Goal: Task Accomplishment & Management: Use online tool/utility

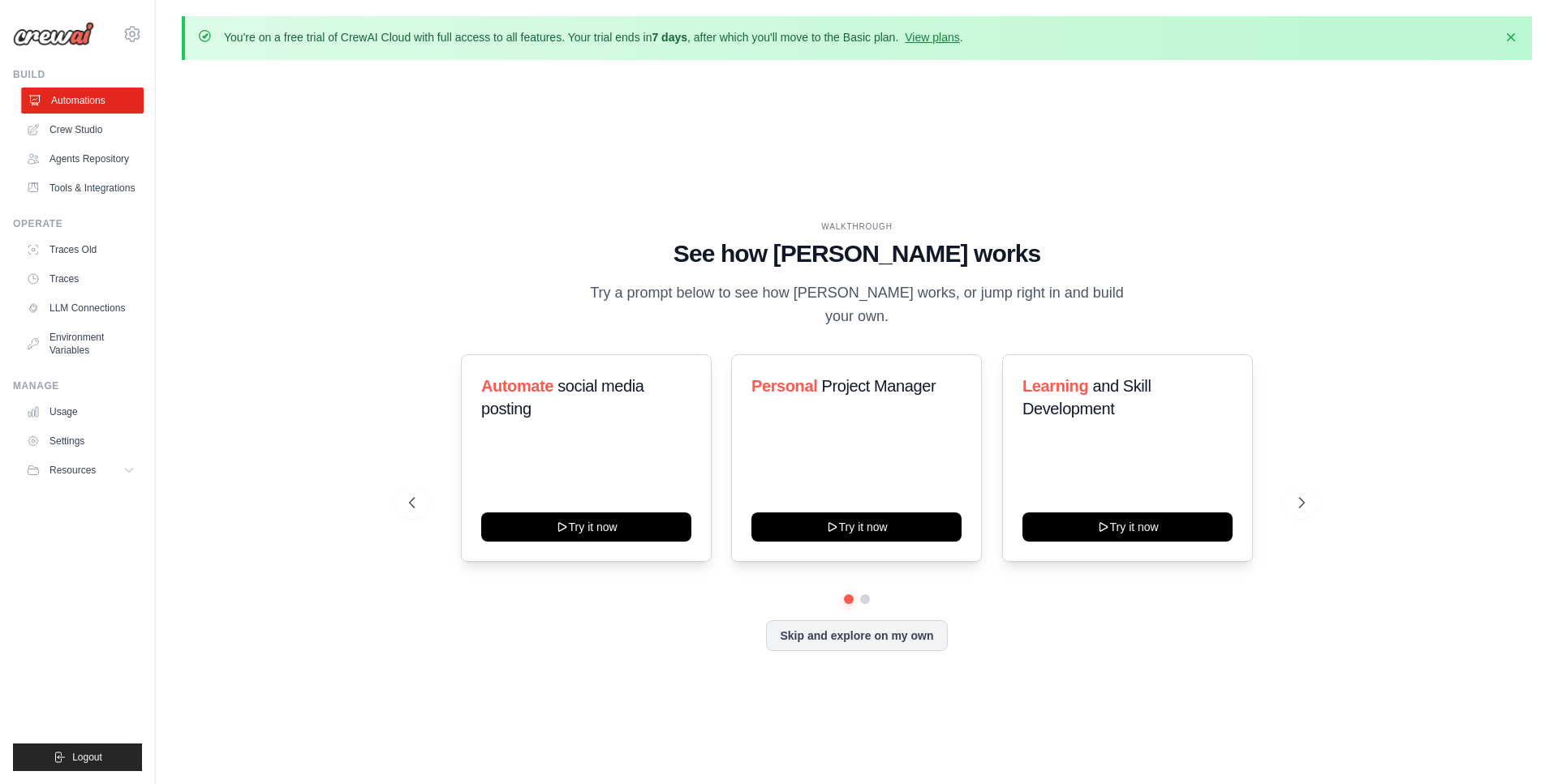
click at [104, 94] on link "Automations" at bounding box center [82, 100] width 122 height 26
click at [108, 122] on link "Crew Studio" at bounding box center [82, 129] width 122 height 26
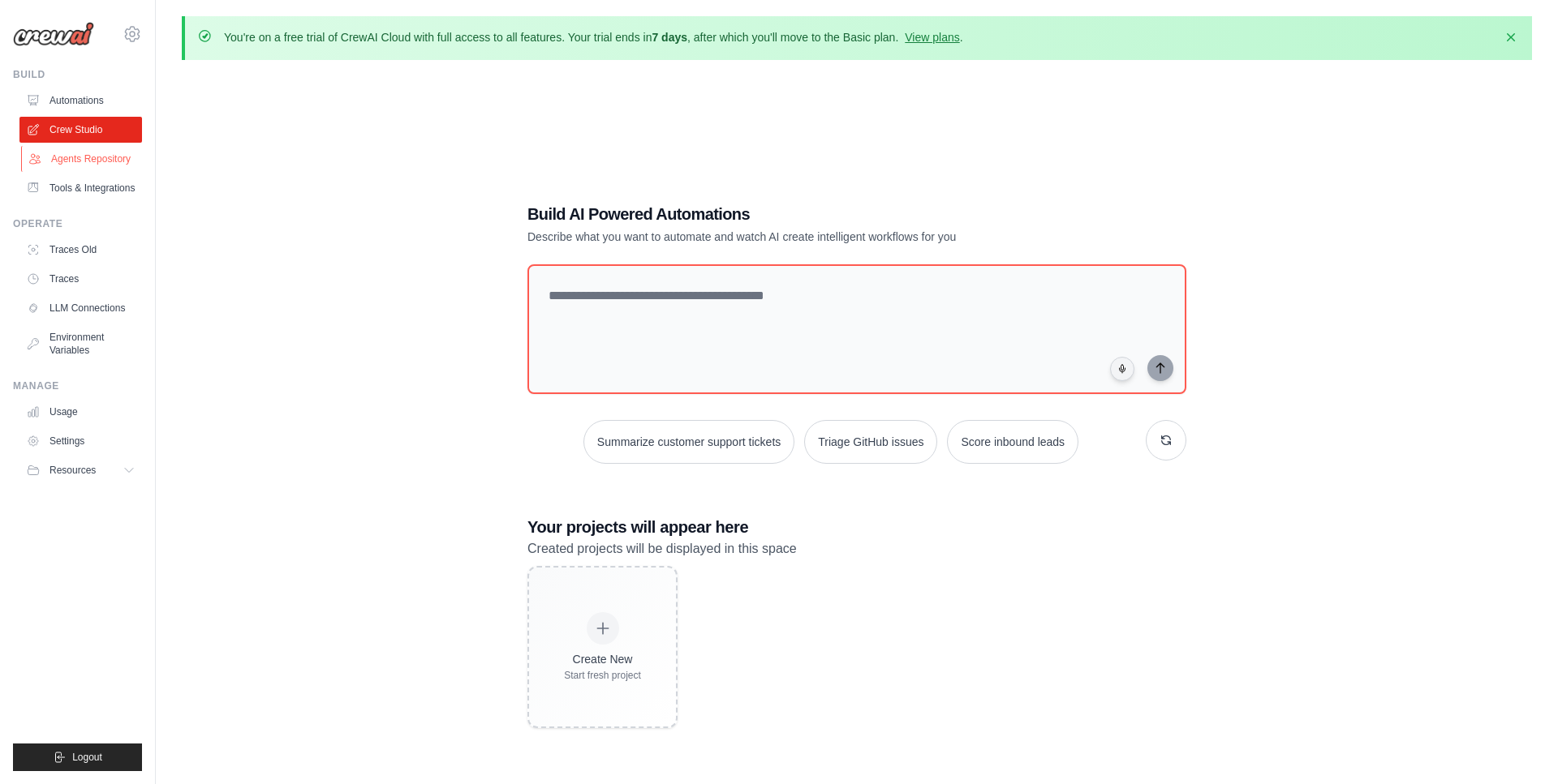
click at [127, 165] on link "Agents Repository" at bounding box center [82, 159] width 122 height 26
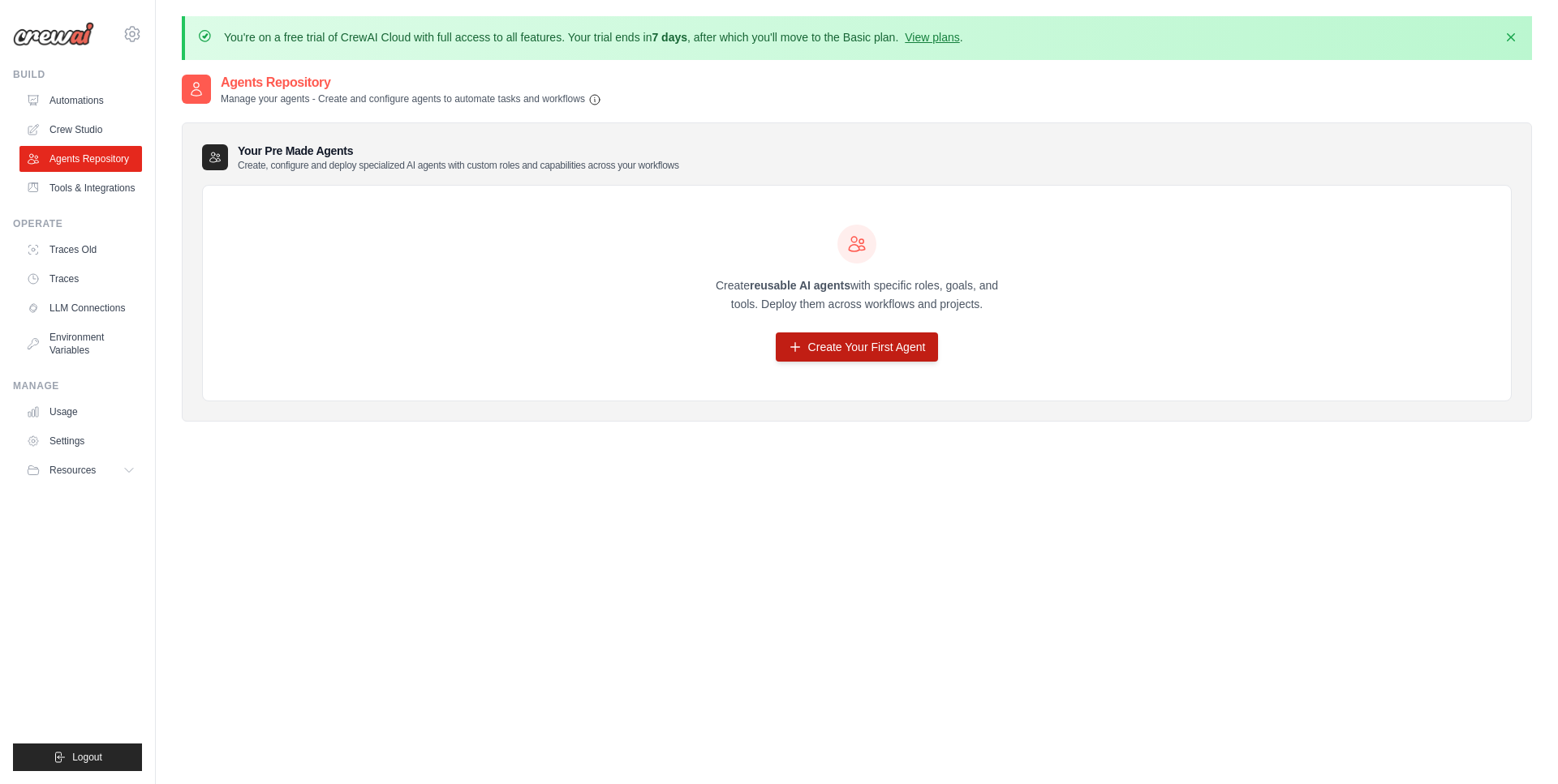
click at [853, 349] on link "Create Your First Agent" at bounding box center [857, 347] width 163 height 29
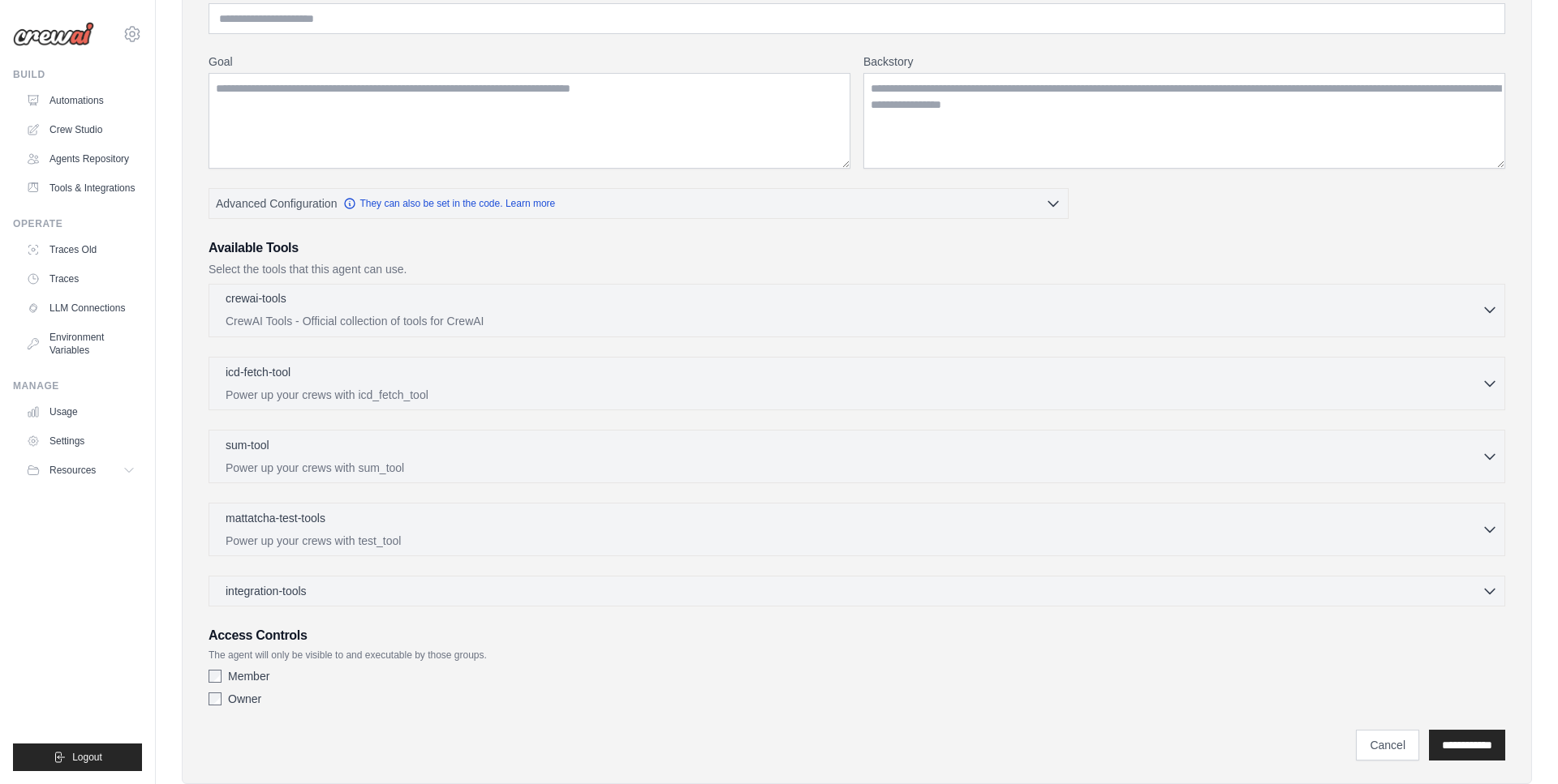
scroll to position [226, 0]
click at [638, 312] on p "CrewAI Tools - Official collection of tools for CrewAI" at bounding box center [853, 319] width 1256 height 16
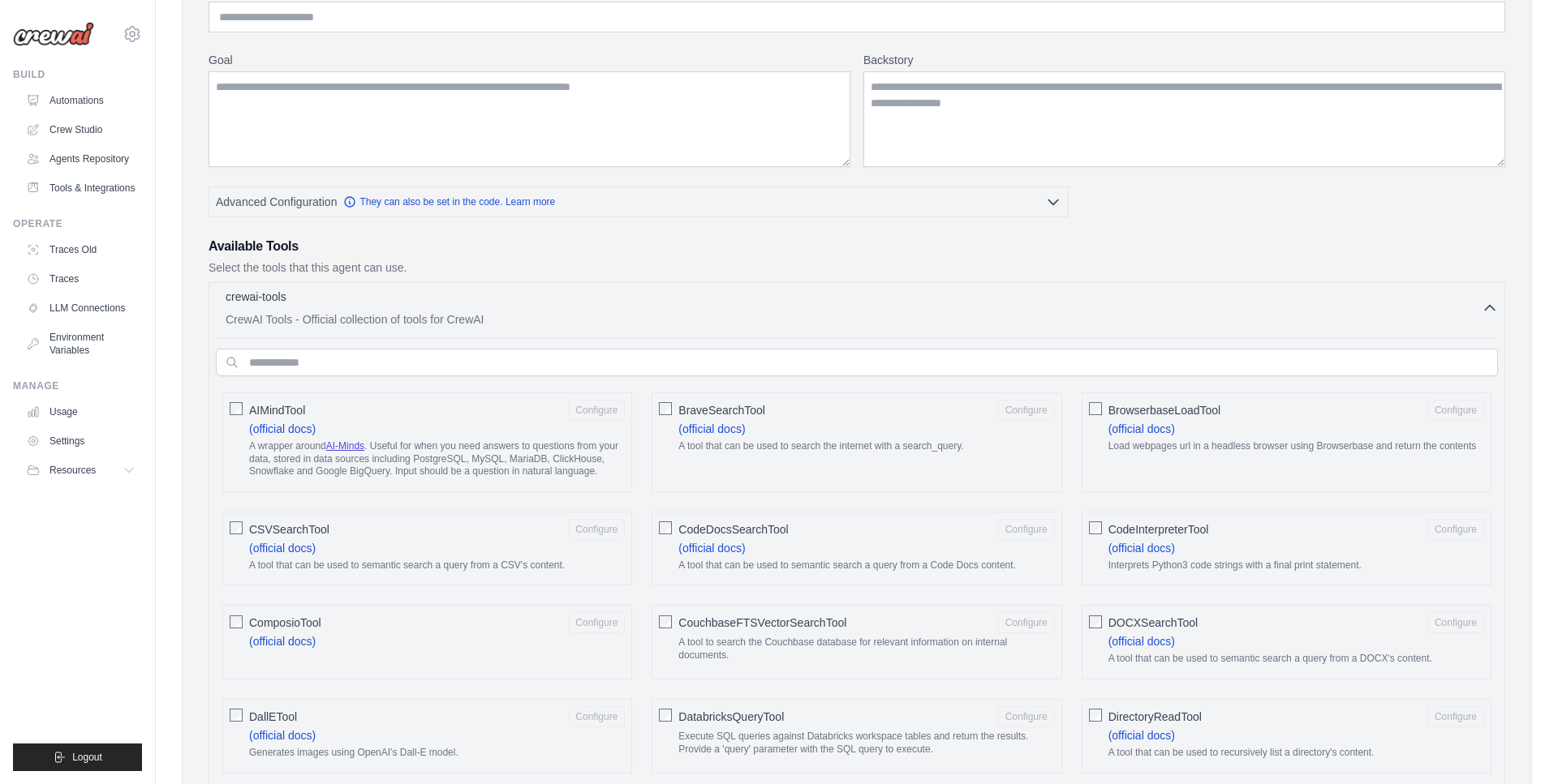
scroll to position [275, 0]
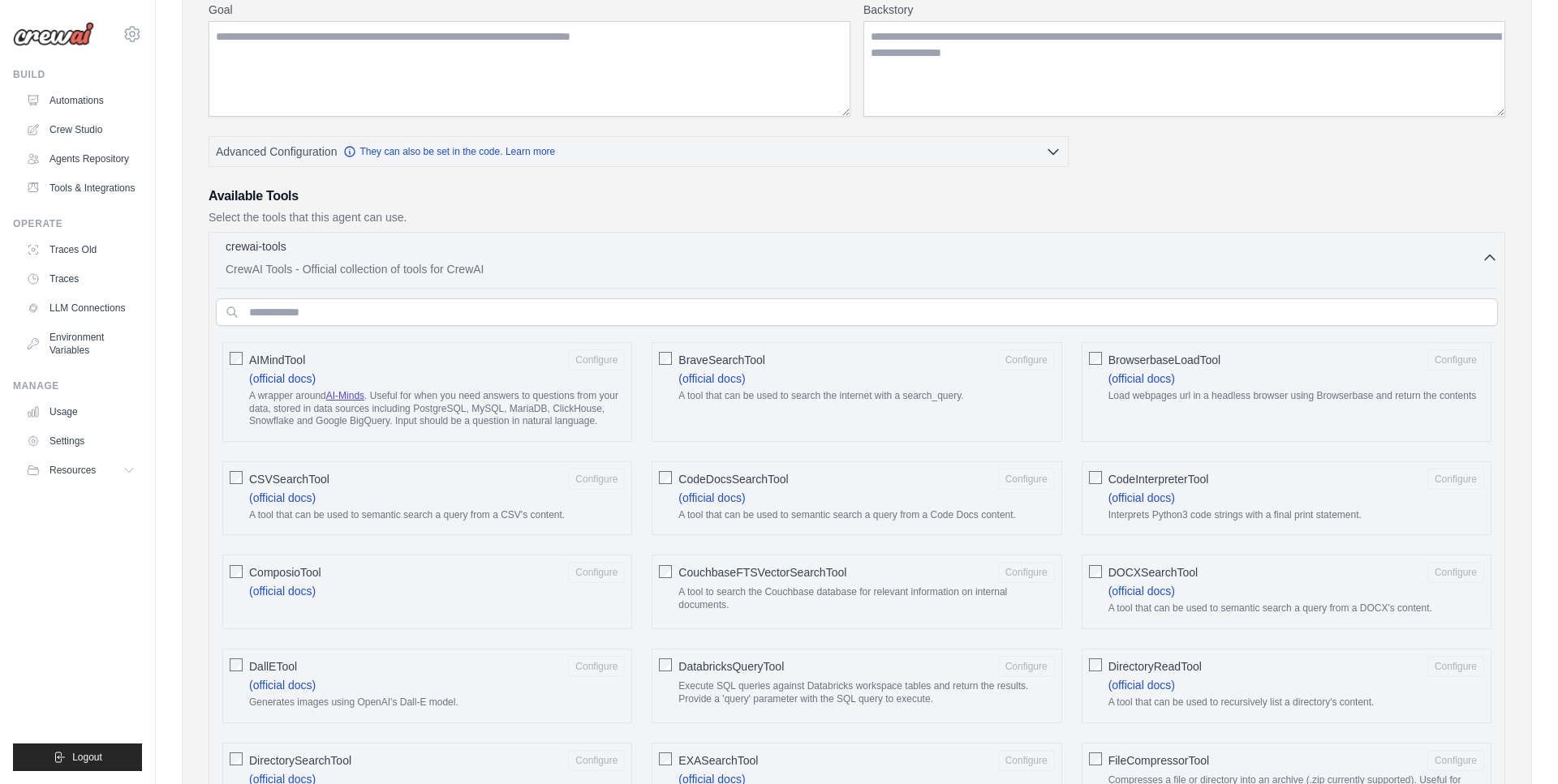
click at [651, 274] on p "CrewAI Tools - Official collection of tools for CrewAI" at bounding box center [853, 269] width 1256 height 16
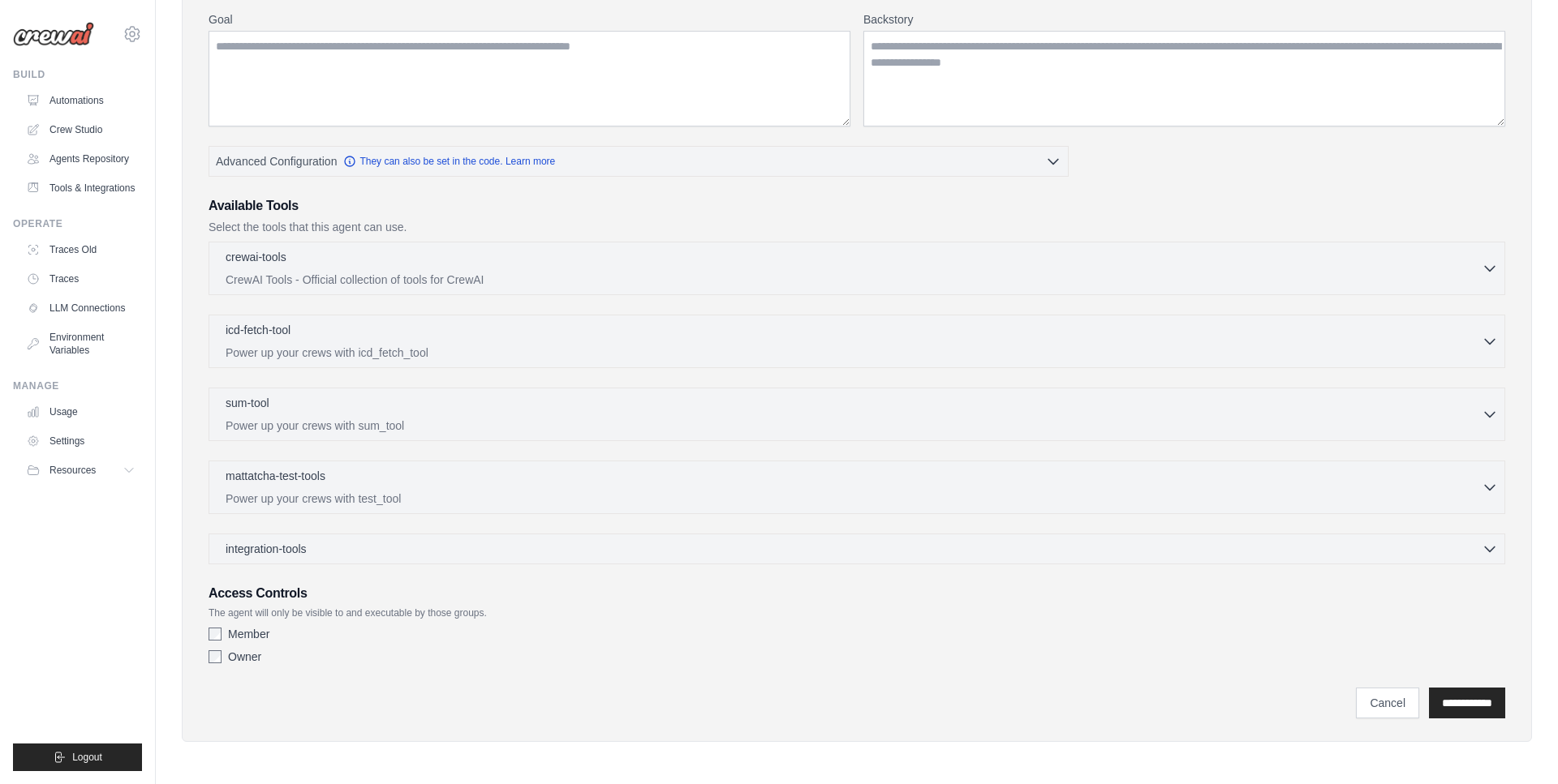
scroll to position [265, 0]
click at [628, 340] on div "icd-fetch-tool 0 selected" at bounding box center [853, 332] width 1256 height 20
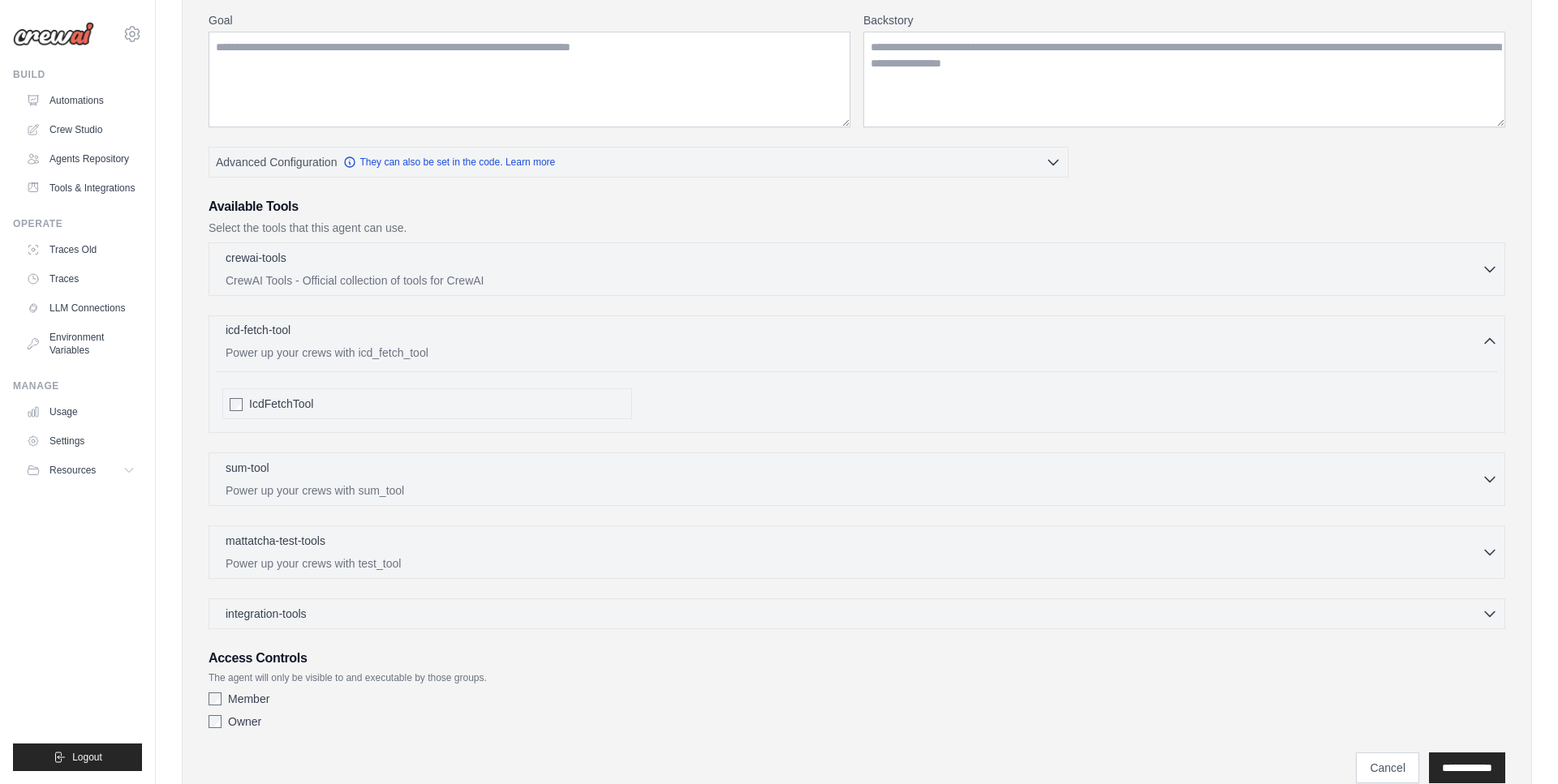
click at [623, 347] on p "Power up your crews with icd_fetch_tool" at bounding box center [853, 353] width 1256 height 16
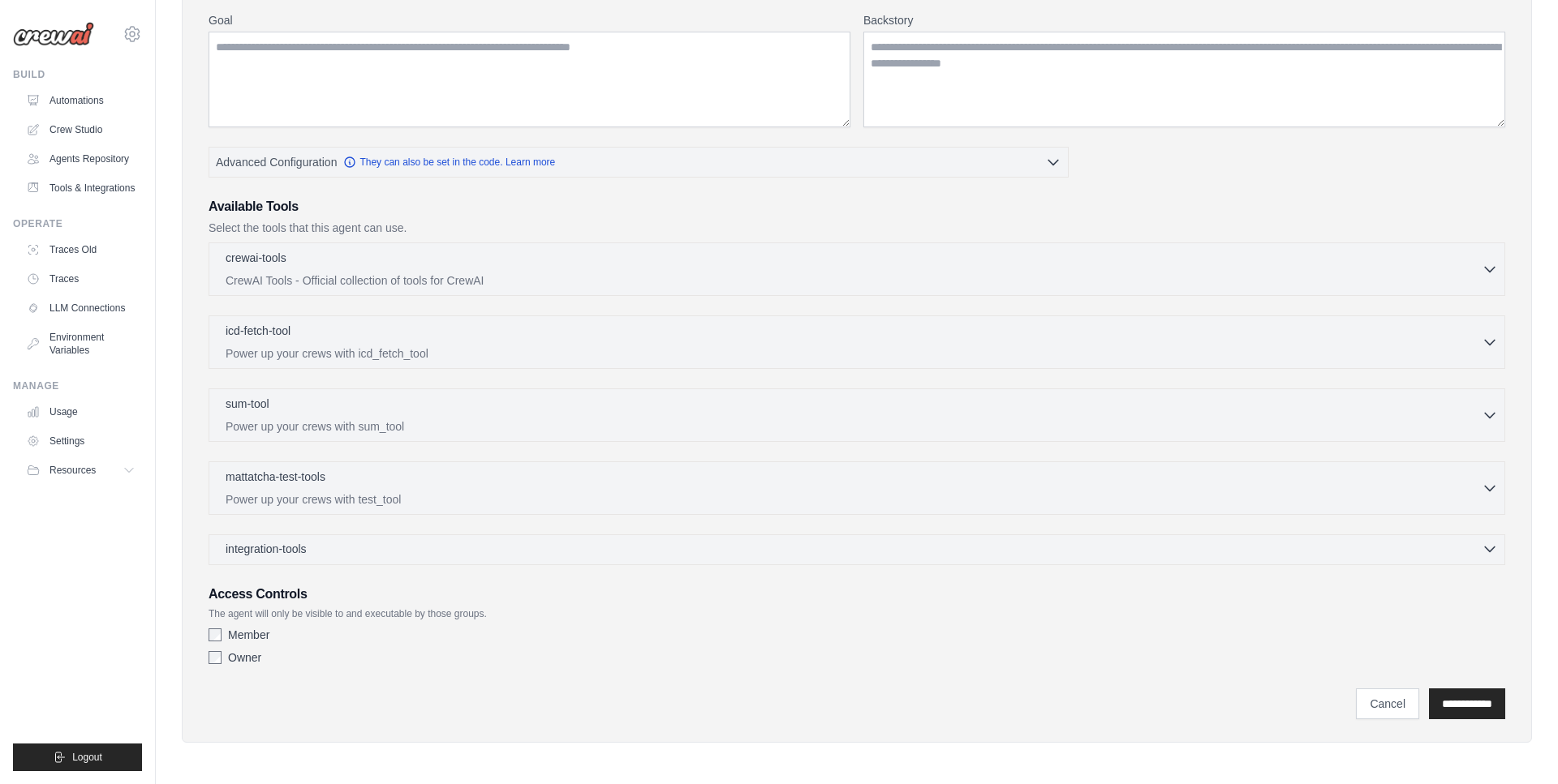
click at [470, 549] on div "integration-tools 0 selected" at bounding box center [861, 549] width 1272 height 16
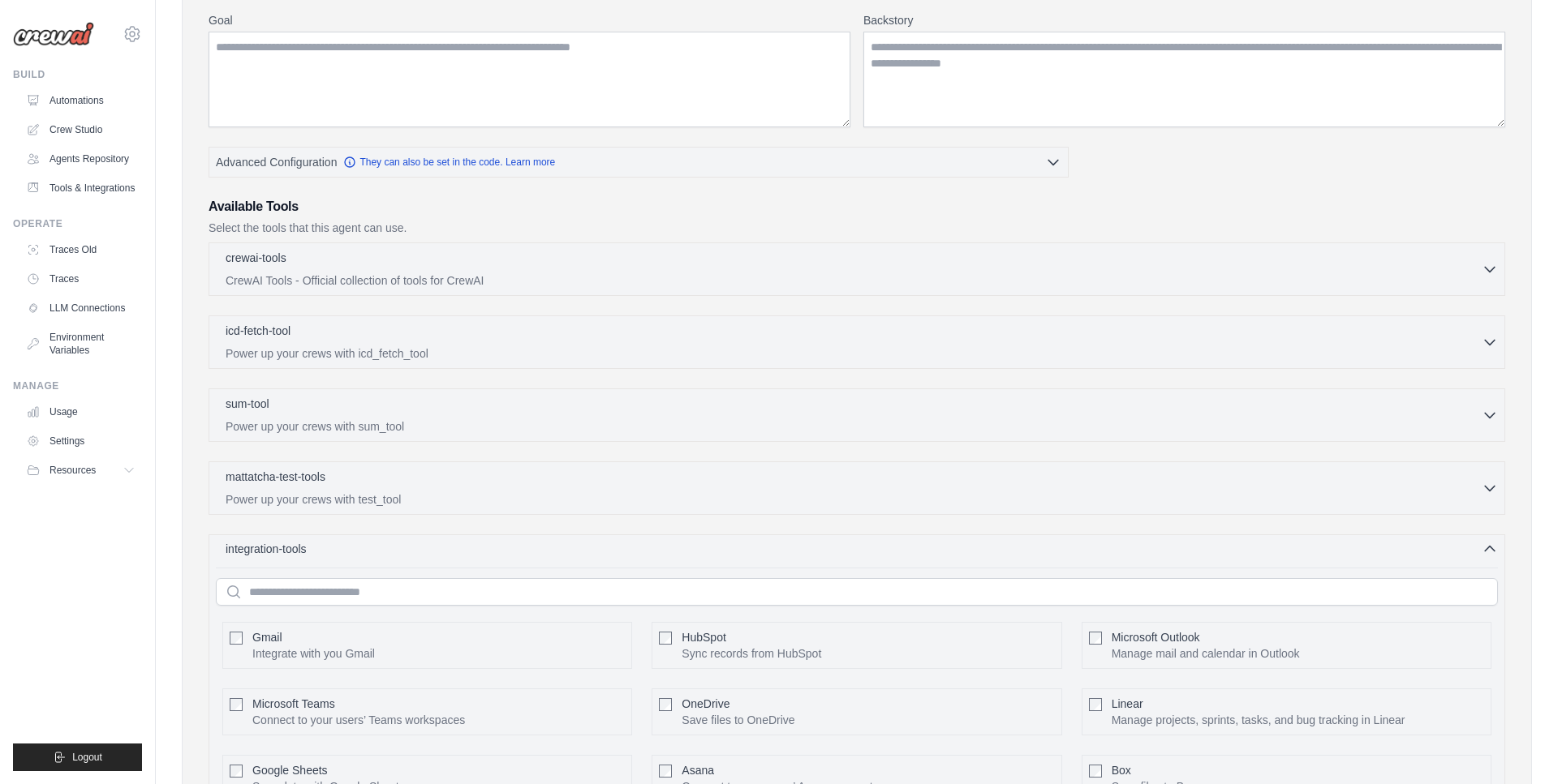
click at [465, 551] on div "integration-tools 0 selected" at bounding box center [861, 549] width 1272 height 16
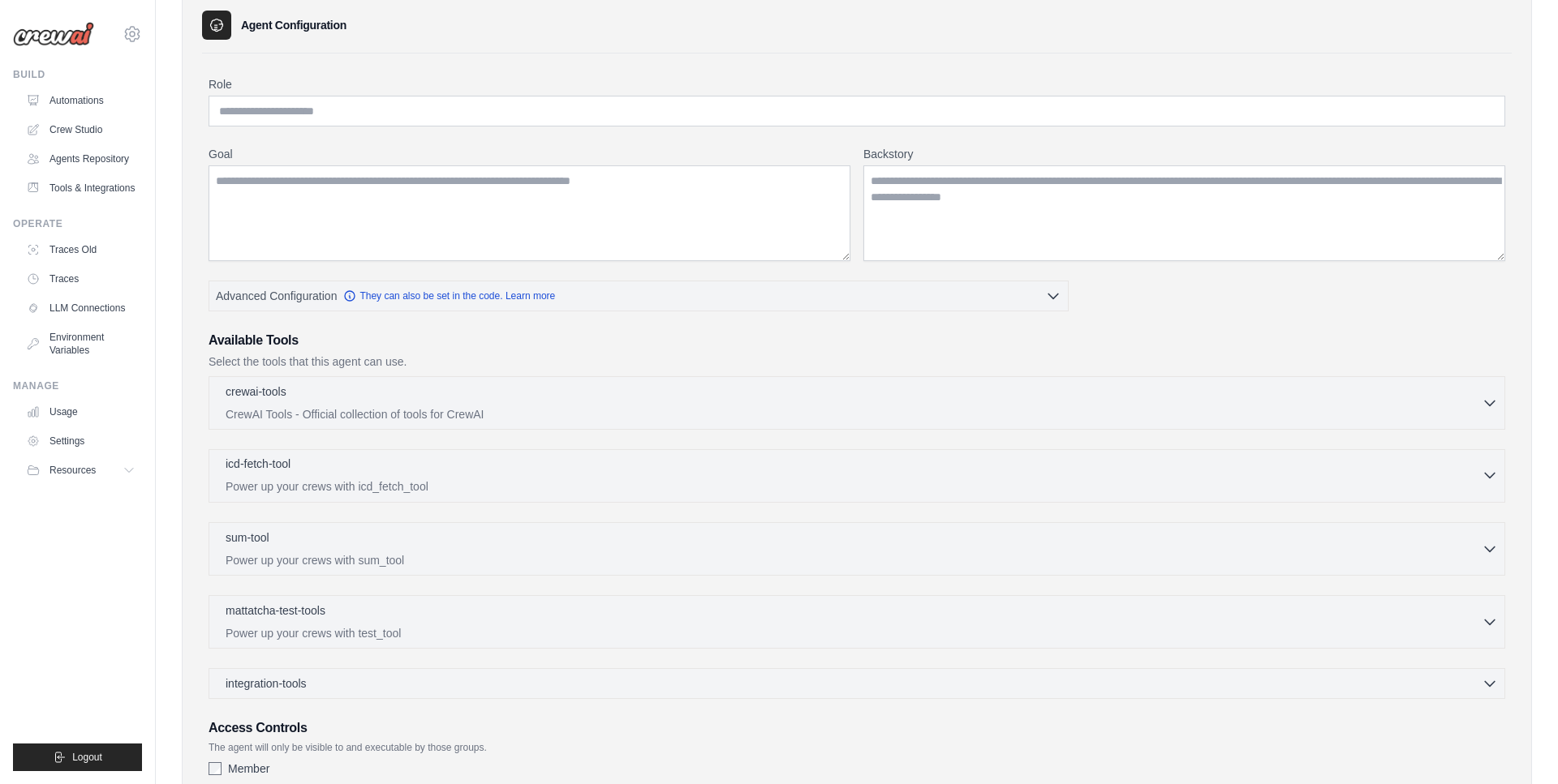
scroll to position [128, 0]
click at [1053, 298] on icon "button" at bounding box center [1053, 298] width 16 height 16
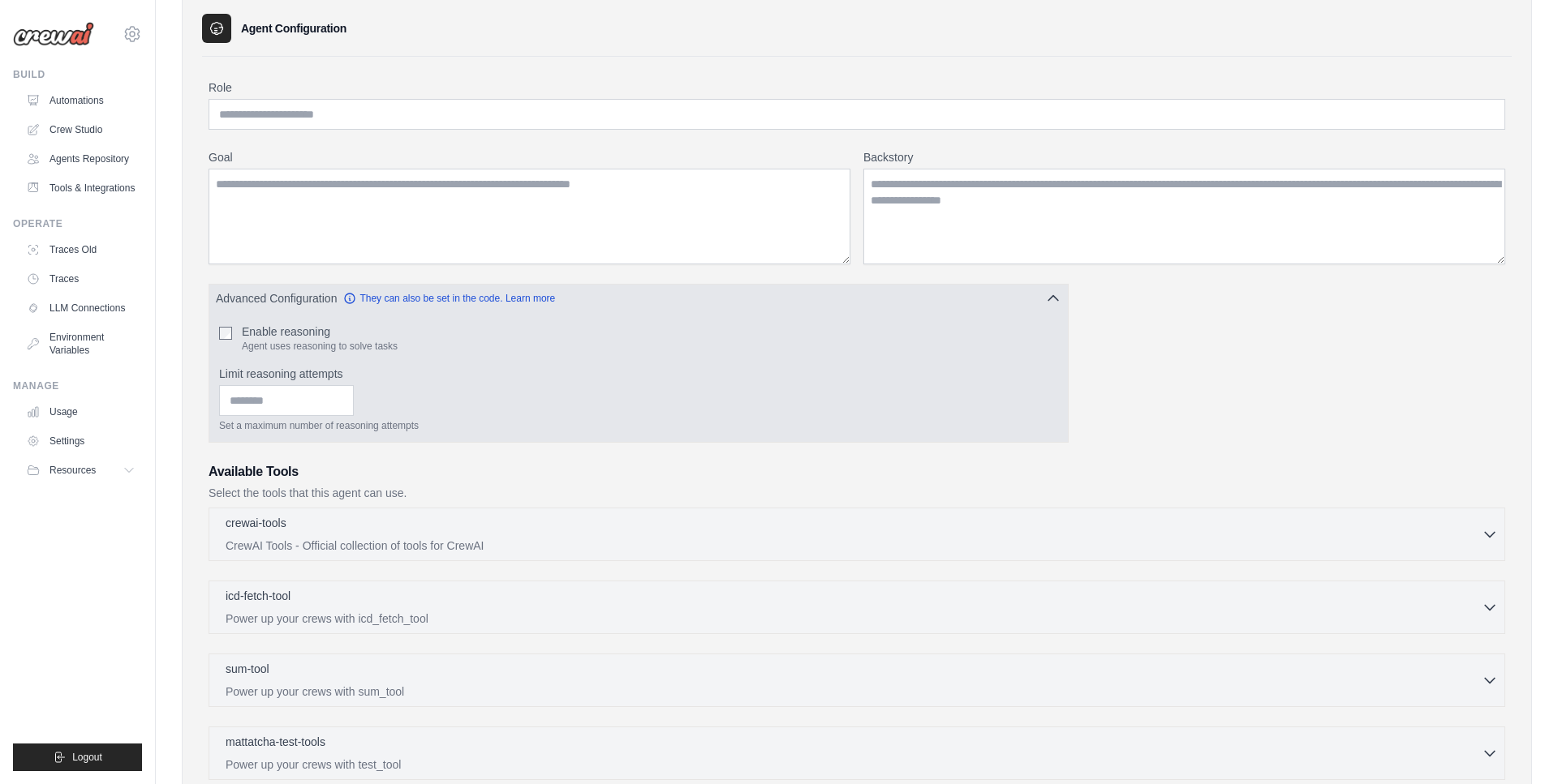
click at [1052, 298] on icon "button" at bounding box center [1053, 298] width 16 height 16
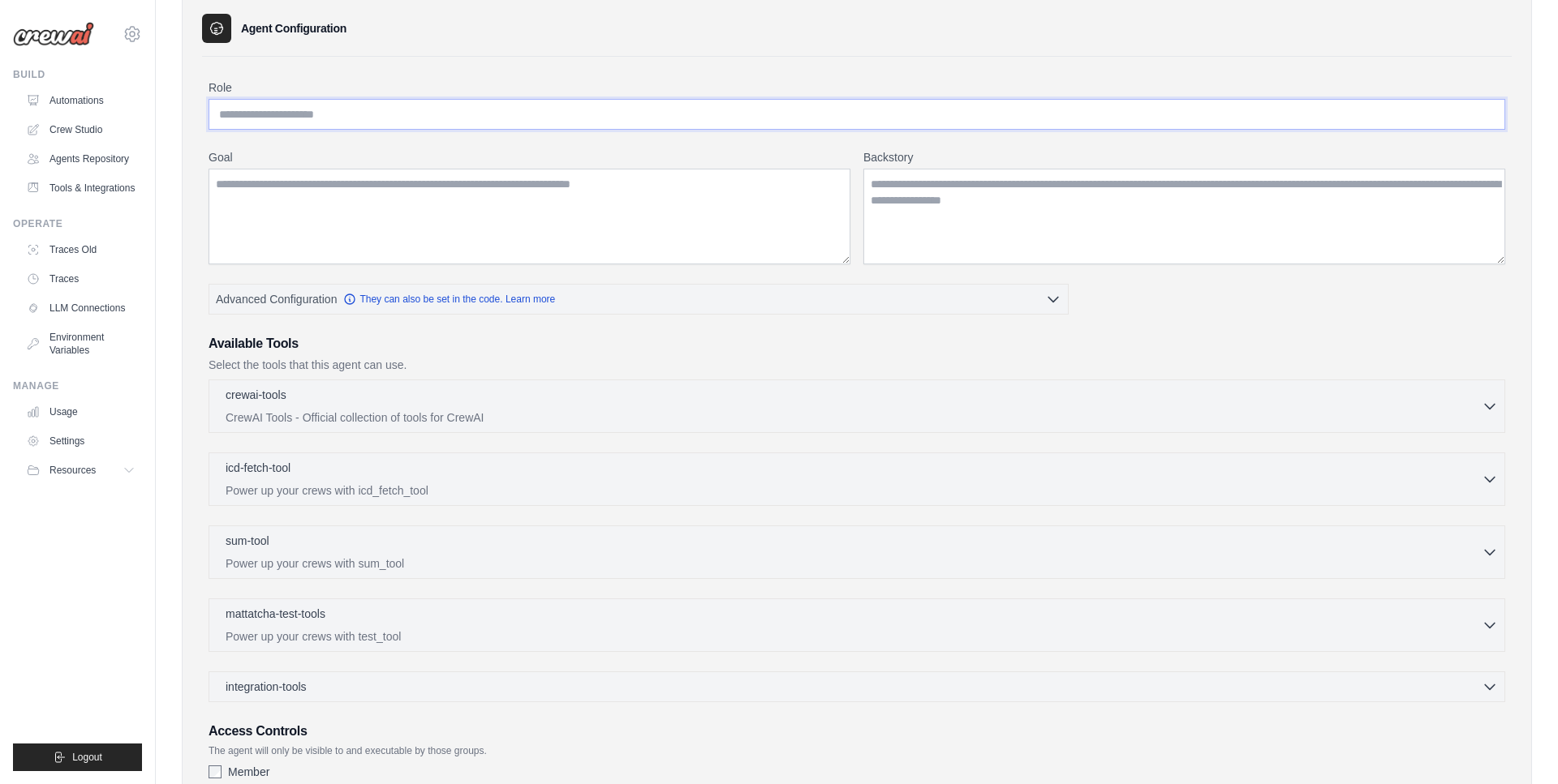
click at [491, 124] on input "Role" at bounding box center [857, 114] width 1297 height 31
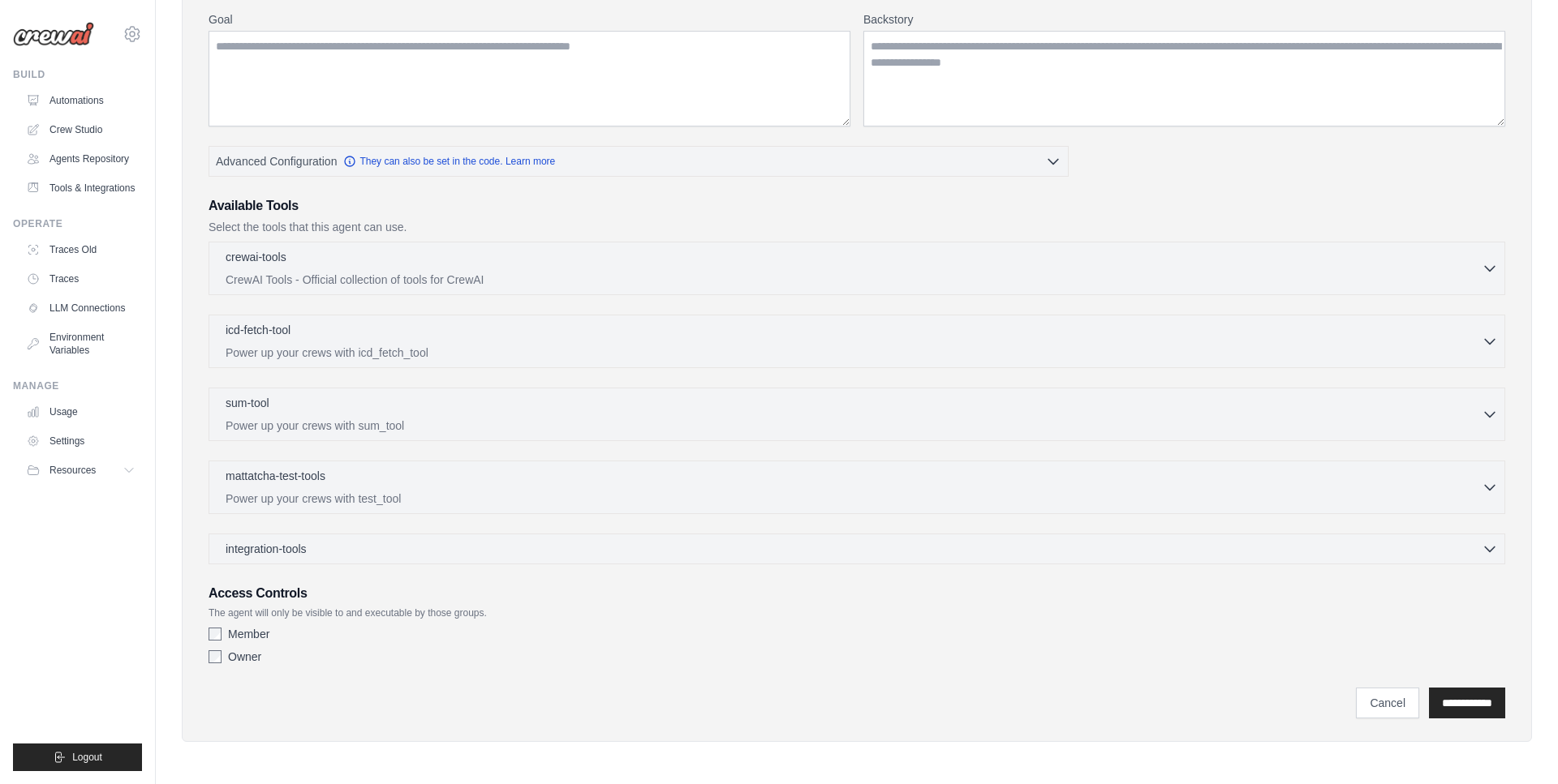
scroll to position [265, 0]
type input "*********"
click at [1480, 695] on input "**********" at bounding box center [1467, 704] width 77 height 31
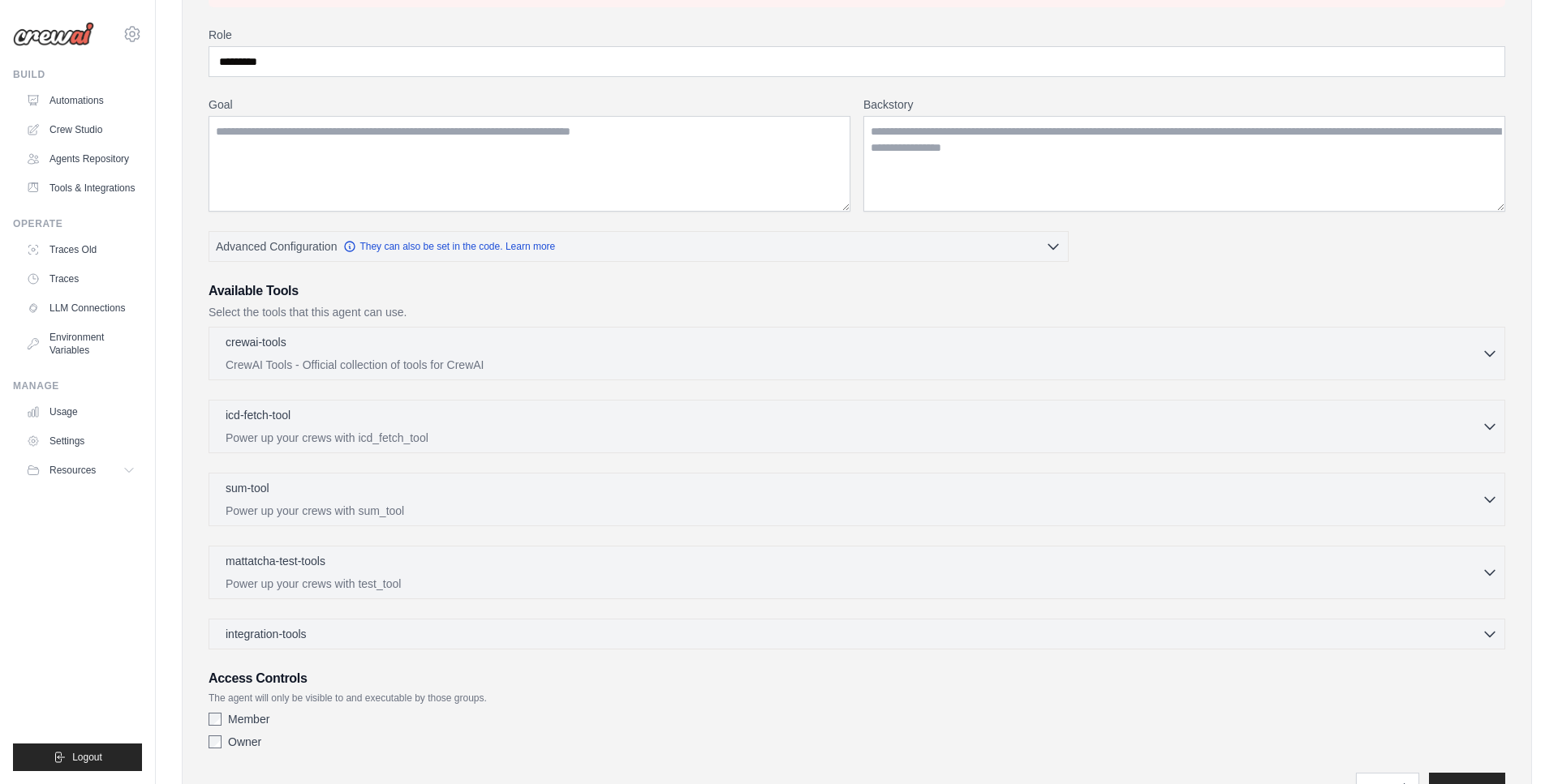
scroll to position [0, 0]
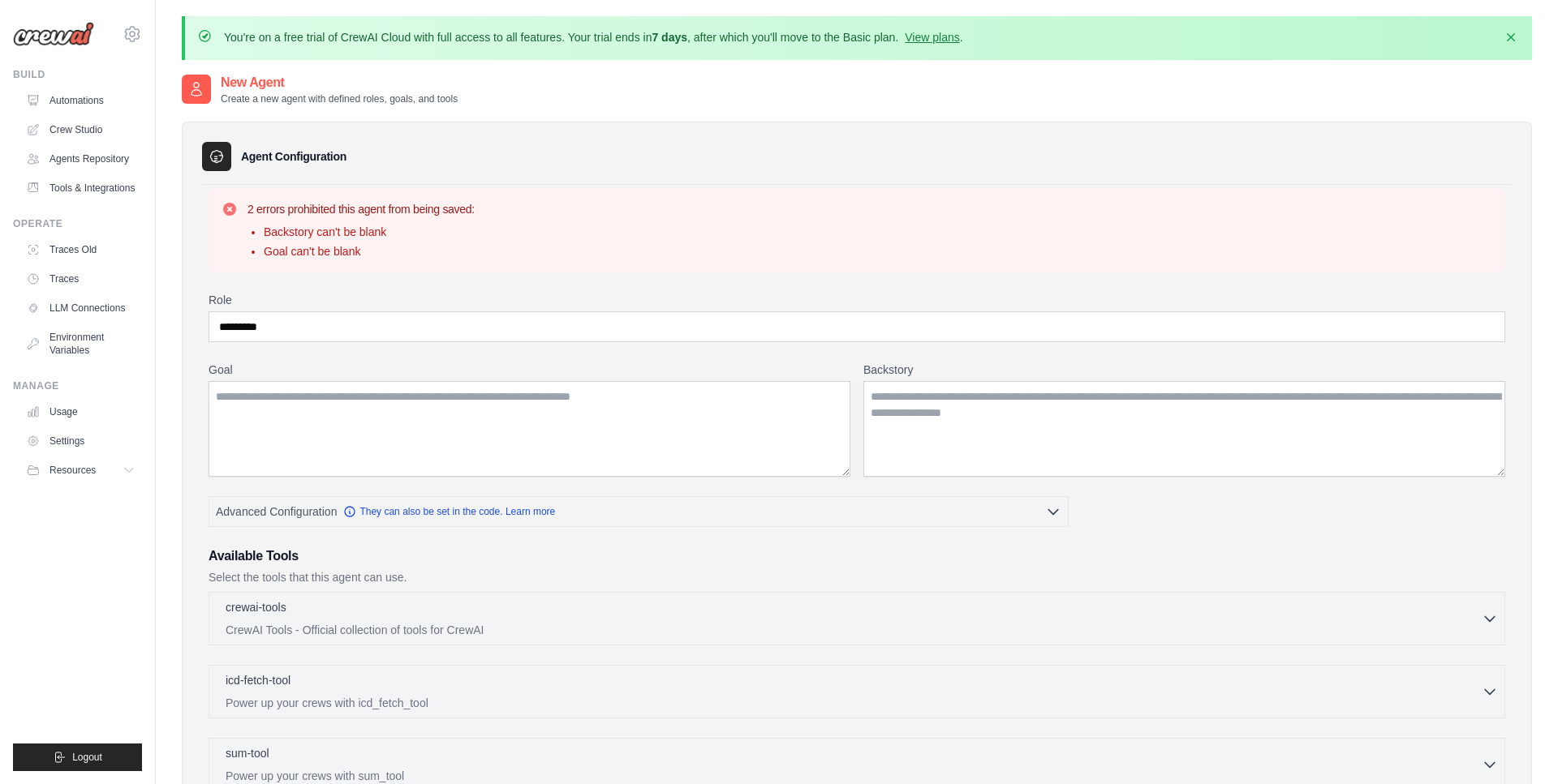
drag, startPoint x: 307, startPoint y: 210, endPoint x: 404, endPoint y: 214, distance: 97.1
click at [400, 214] on h3 "2 errors prohibited this agent from being saved:" at bounding box center [361, 209] width 227 height 16
click at [404, 214] on h3 "2 errors prohibited this agent from being saved:" at bounding box center [361, 209] width 227 height 16
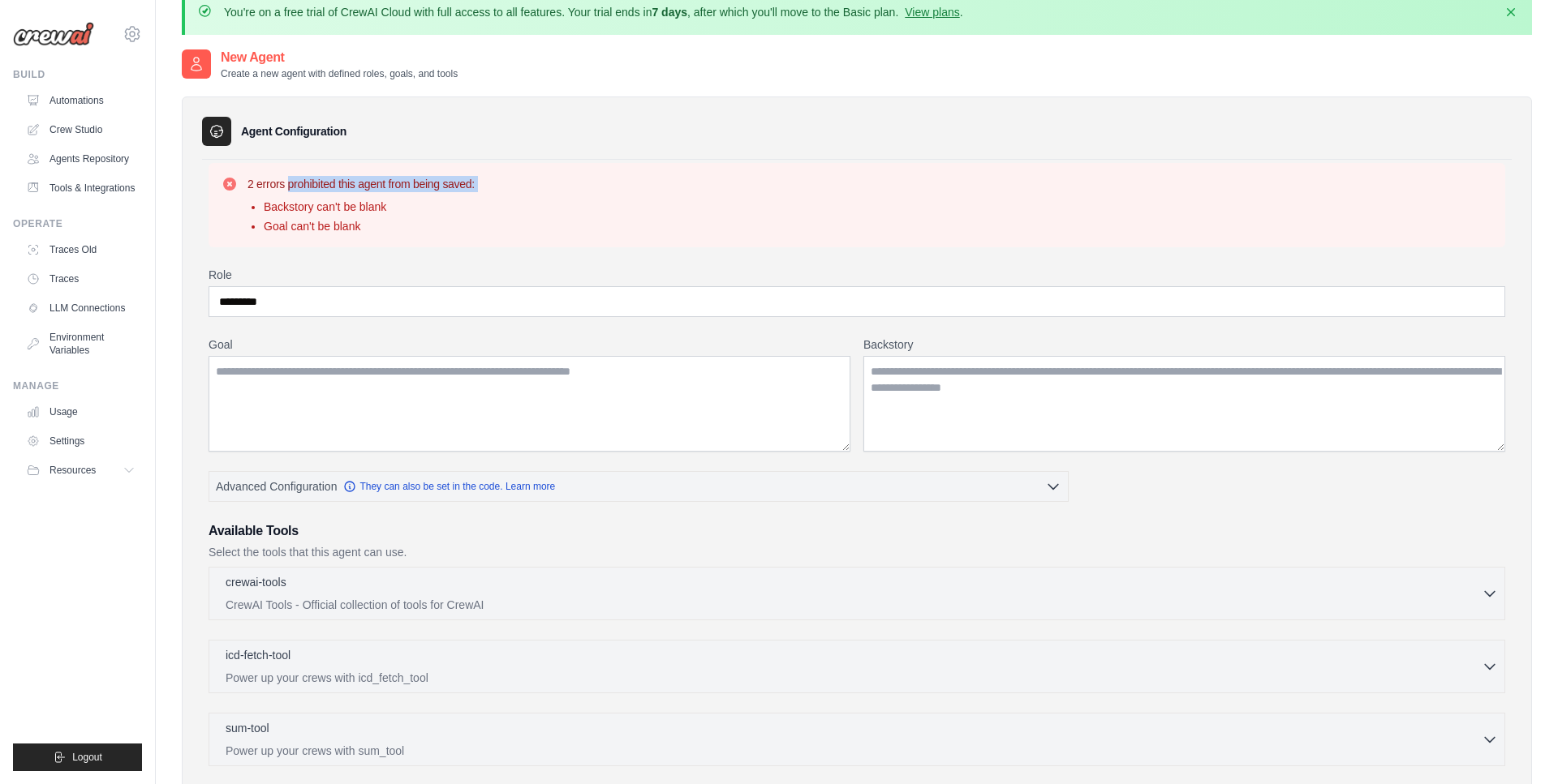
scroll to position [34, 0]
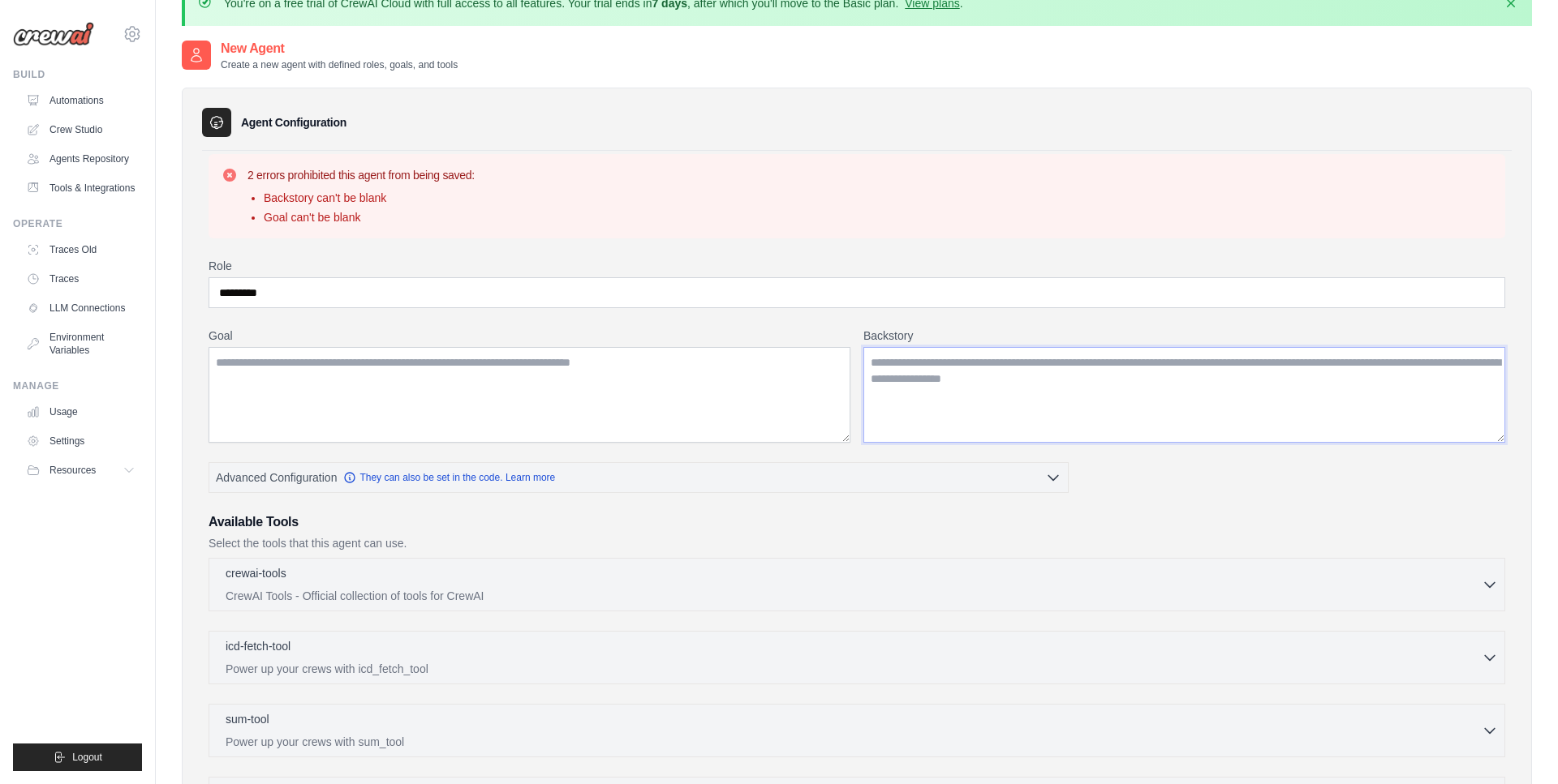
click at [1031, 382] on textarea "Backstory" at bounding box center [1183, 394] width 641 height 95
type textarea "*"
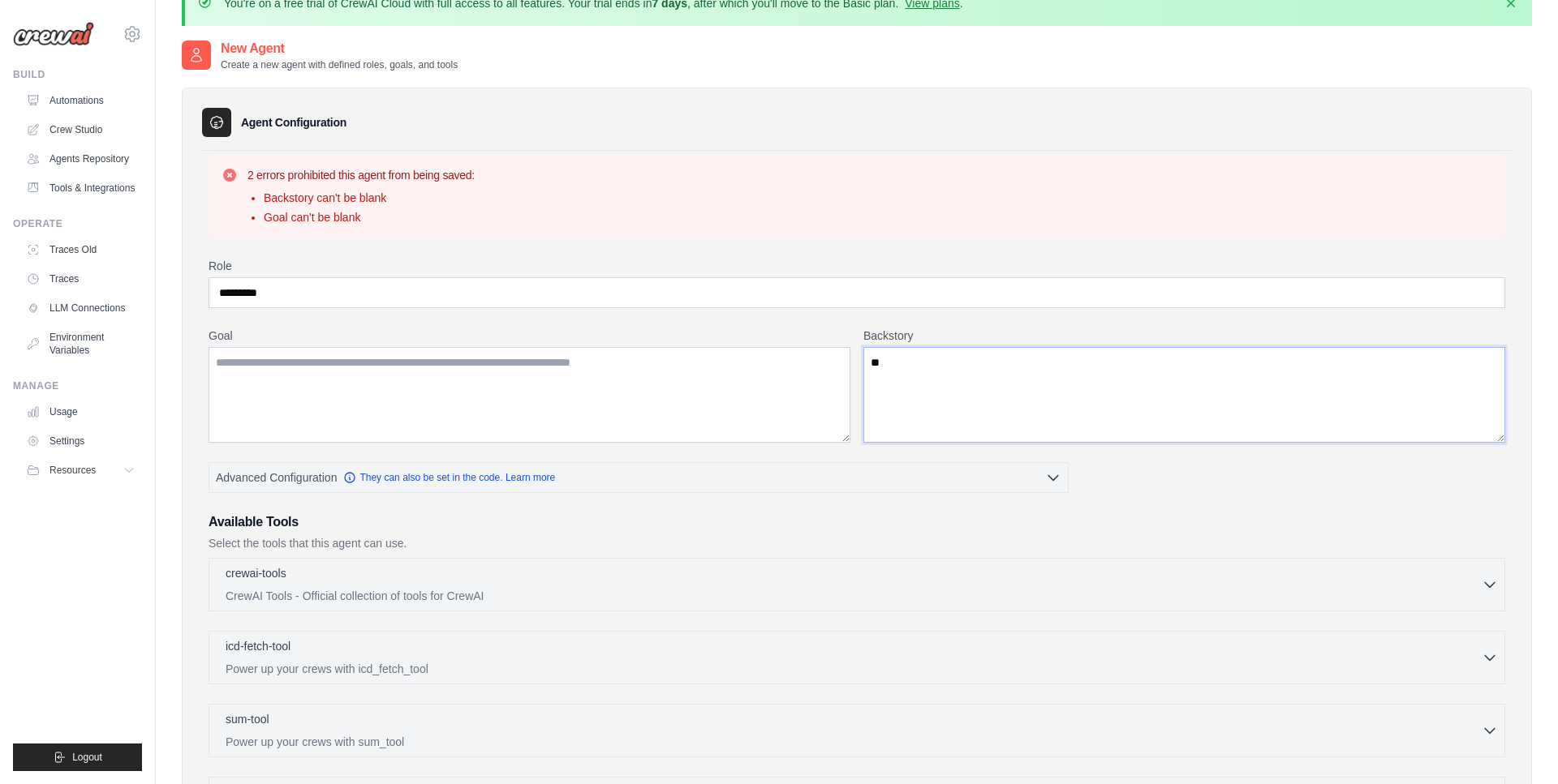
type textarea "*"
type textarea "*********"
click at [558, 360] on textarea "Goal" at bounding box center [529, 394] width 641 height 95
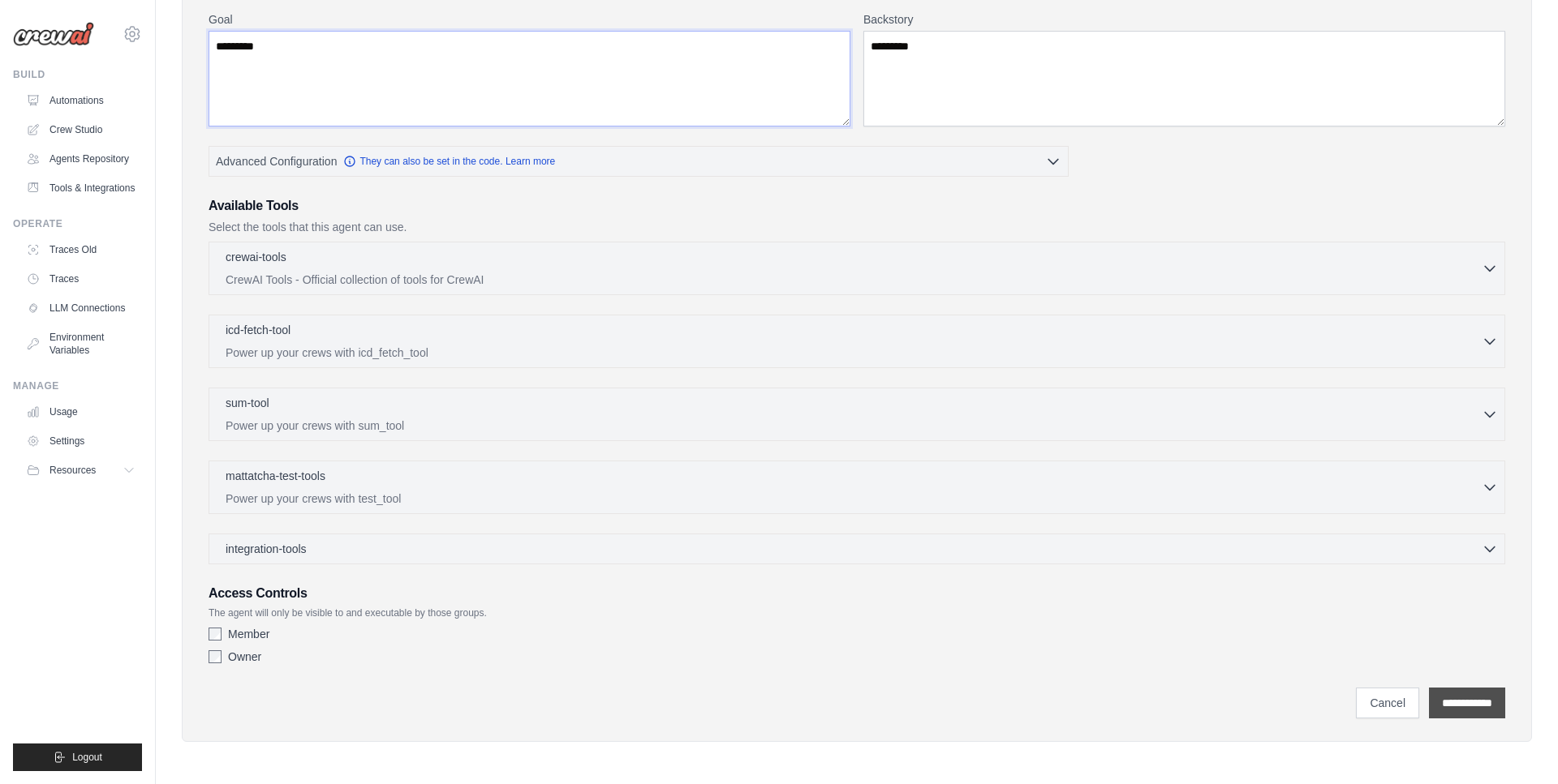
scroll to position [350, 0]
type textarea "*********"
click at [1472, 700] on input "**********" at bounding box center [1467, 704] width 77 height 31
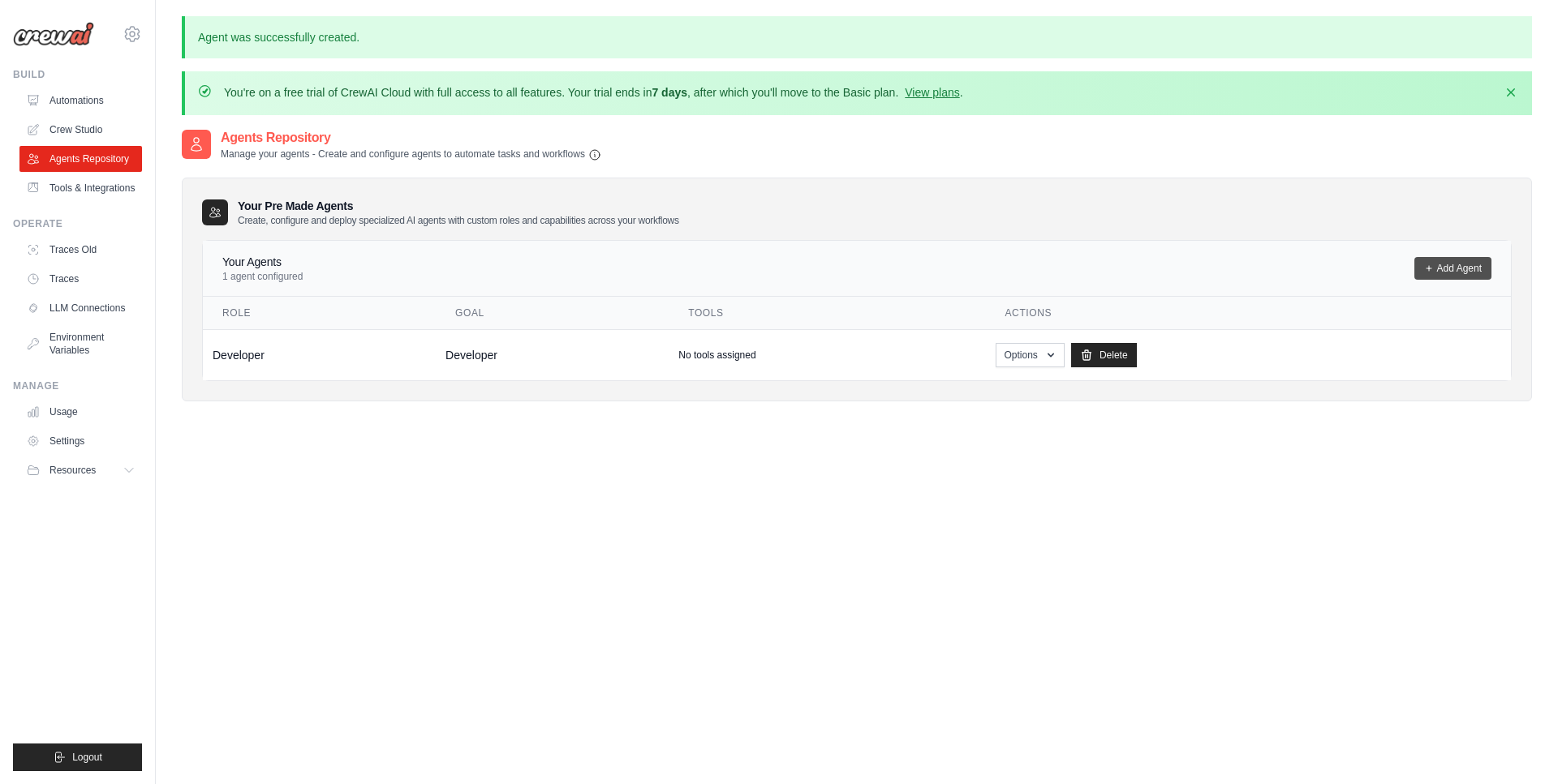
click at [1431, 263] on icon at bounding box center [1429, 268] width 10 height 10
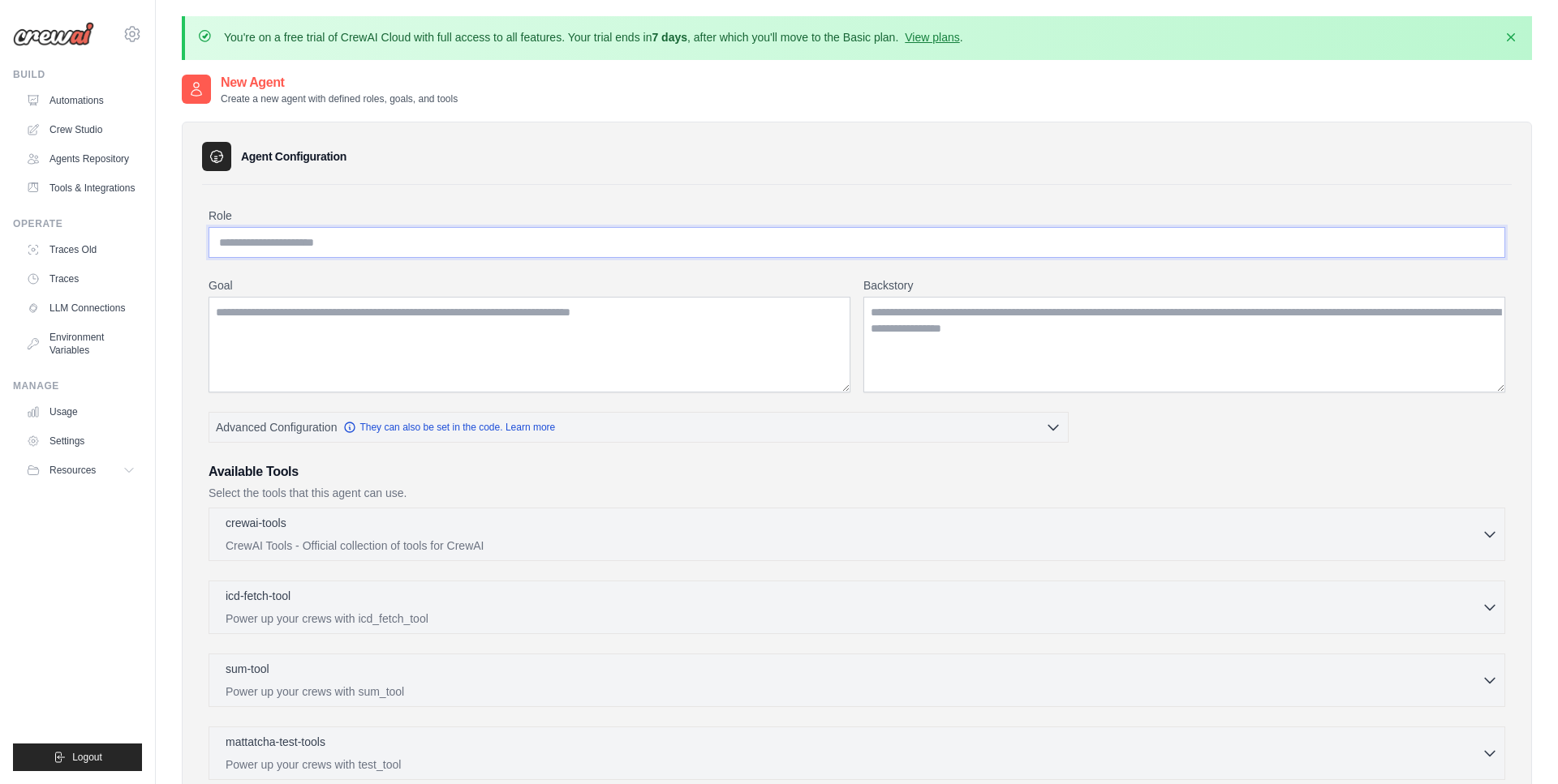
click at [367, 248] on input "Role" at bounding box center [857, 241] width 1297 height 31
type input "****"
type textarea "****"
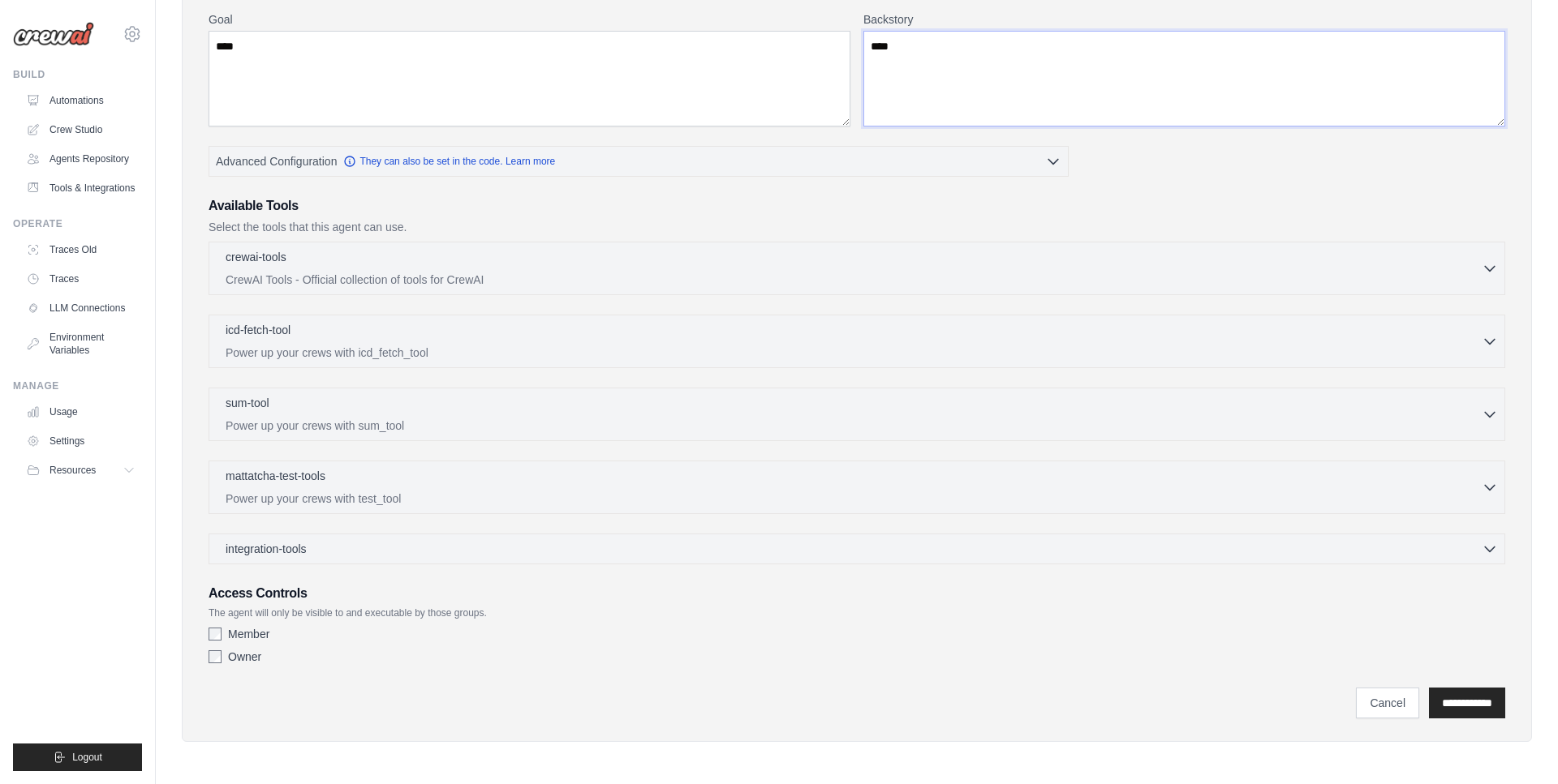
scroll to position [265, 0]
type textarea "****"
click at [1462, 694] on input "**********" at bounding box center [1467, 704] width 77 height 31
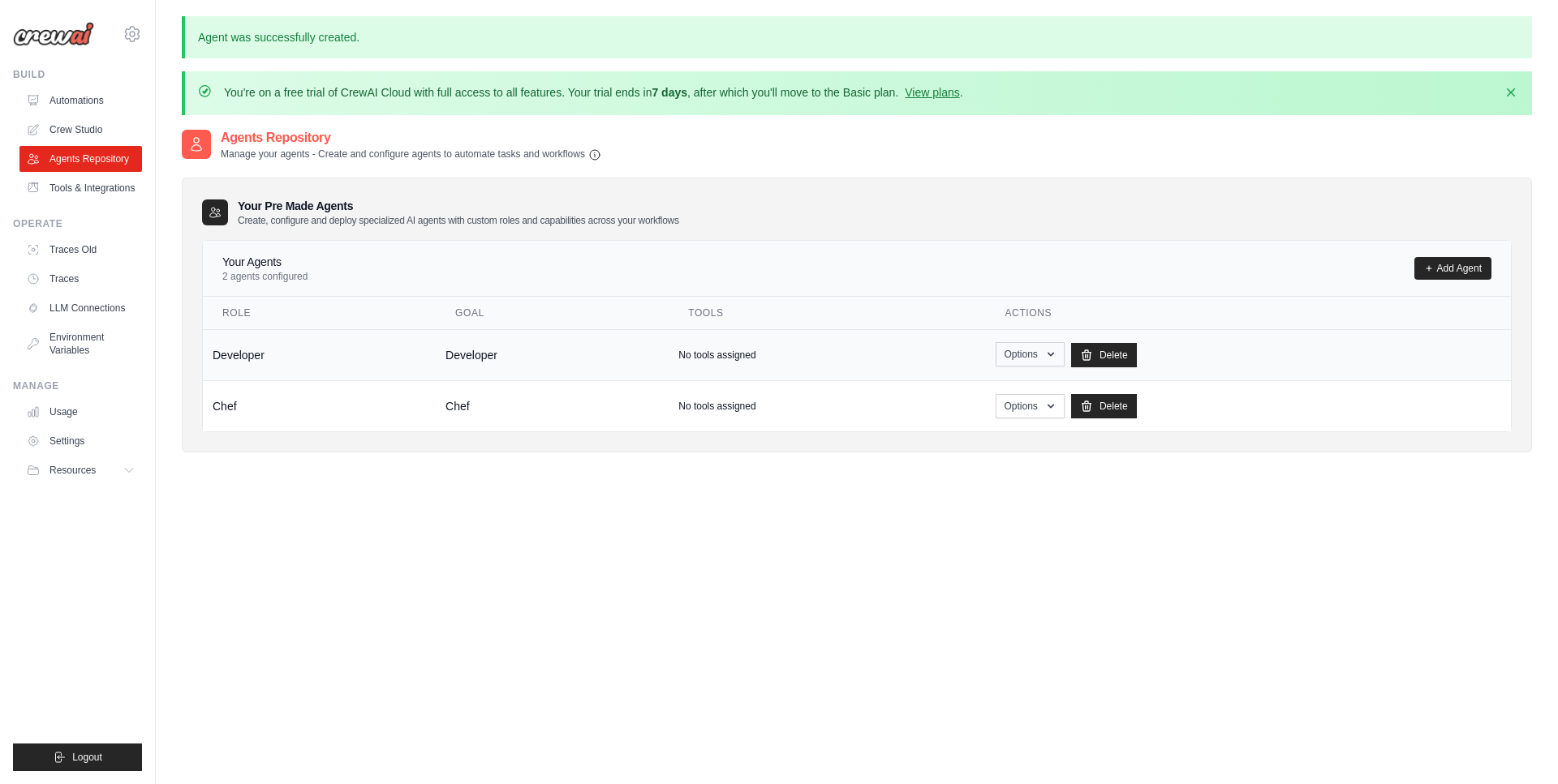
click at [1044, 357] on icon "button" at bounding box center [1050, 354] width 13 height 13
click at [1044, 358] on icon "button" at bounding box center [1050, 354] width 13 height 13
click at [433, 351] on td "Developer" at bounding box center [319, 354] width 233 height 51
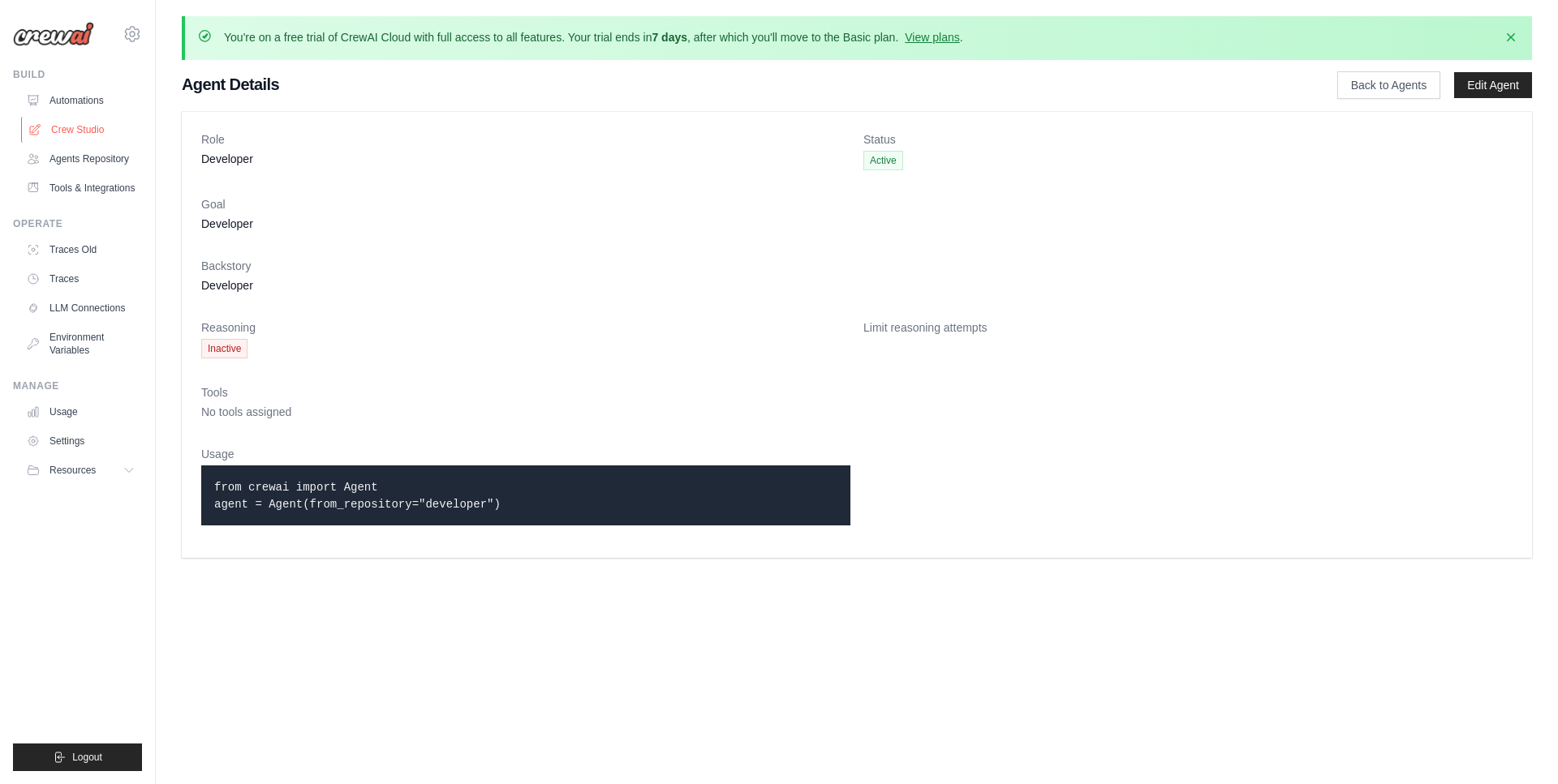
click at [95, 130] on link "Crew Studio" at bounding box center [82, 129] width 122 height 26
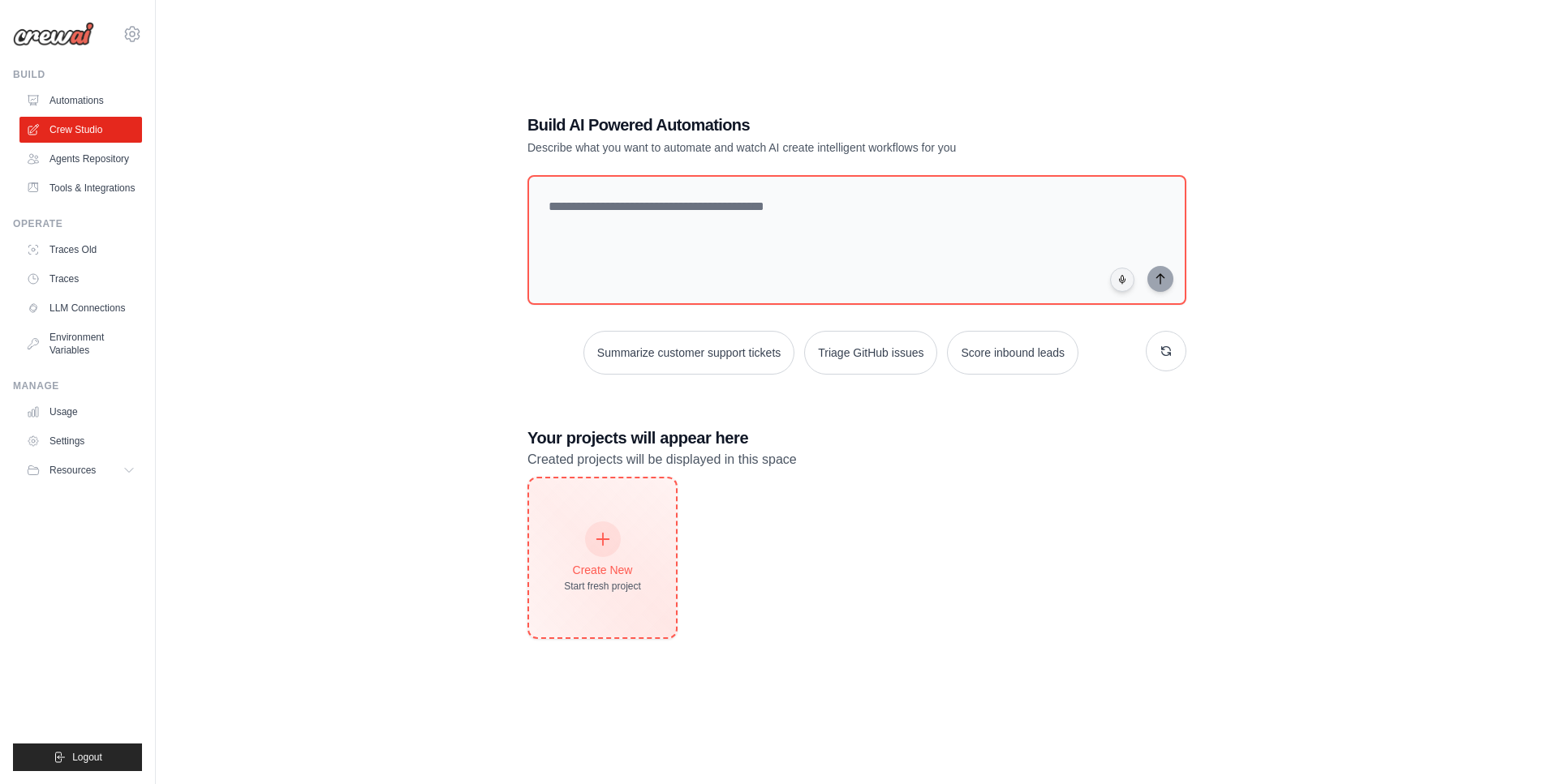
scroll to position [88, 0]
click at [613, 528] on div at bounding box center [603, 540] width 36 height 36
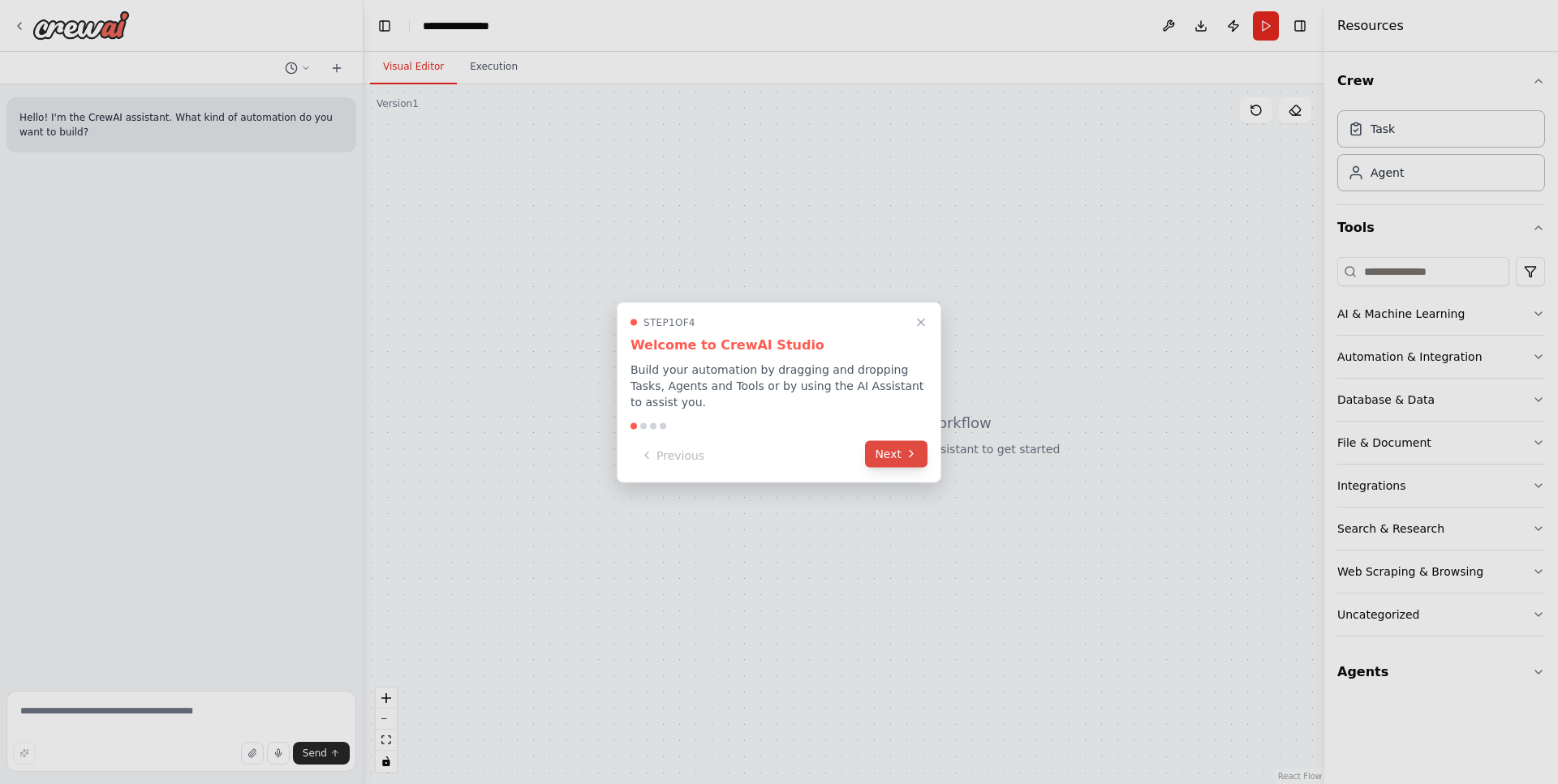
click at [905, 458] on icon at bounding box center [911, 453] width 13 height 13
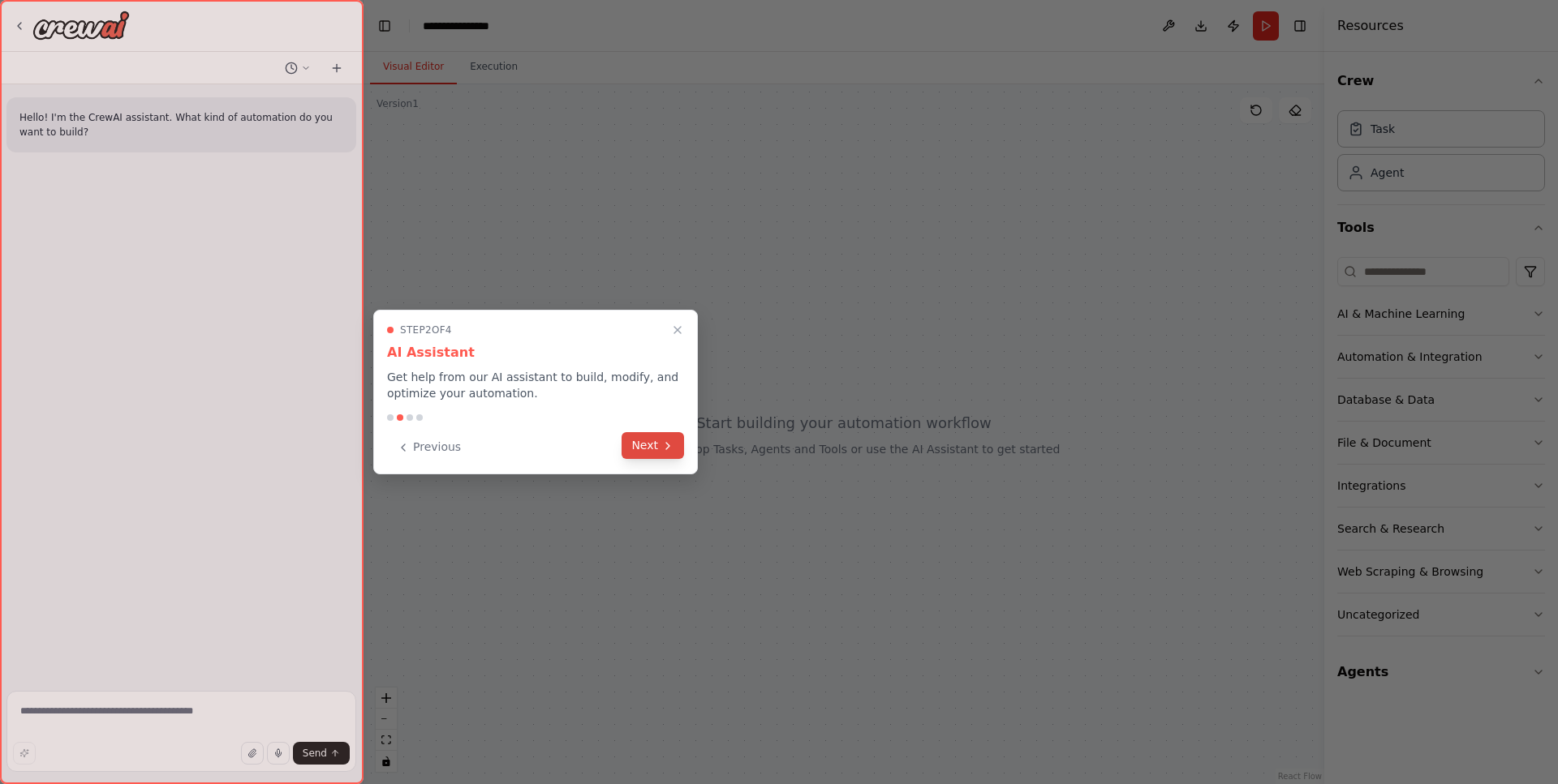
click at [664, 447] on icon at bounding box center [667, 445] width 13 height 13
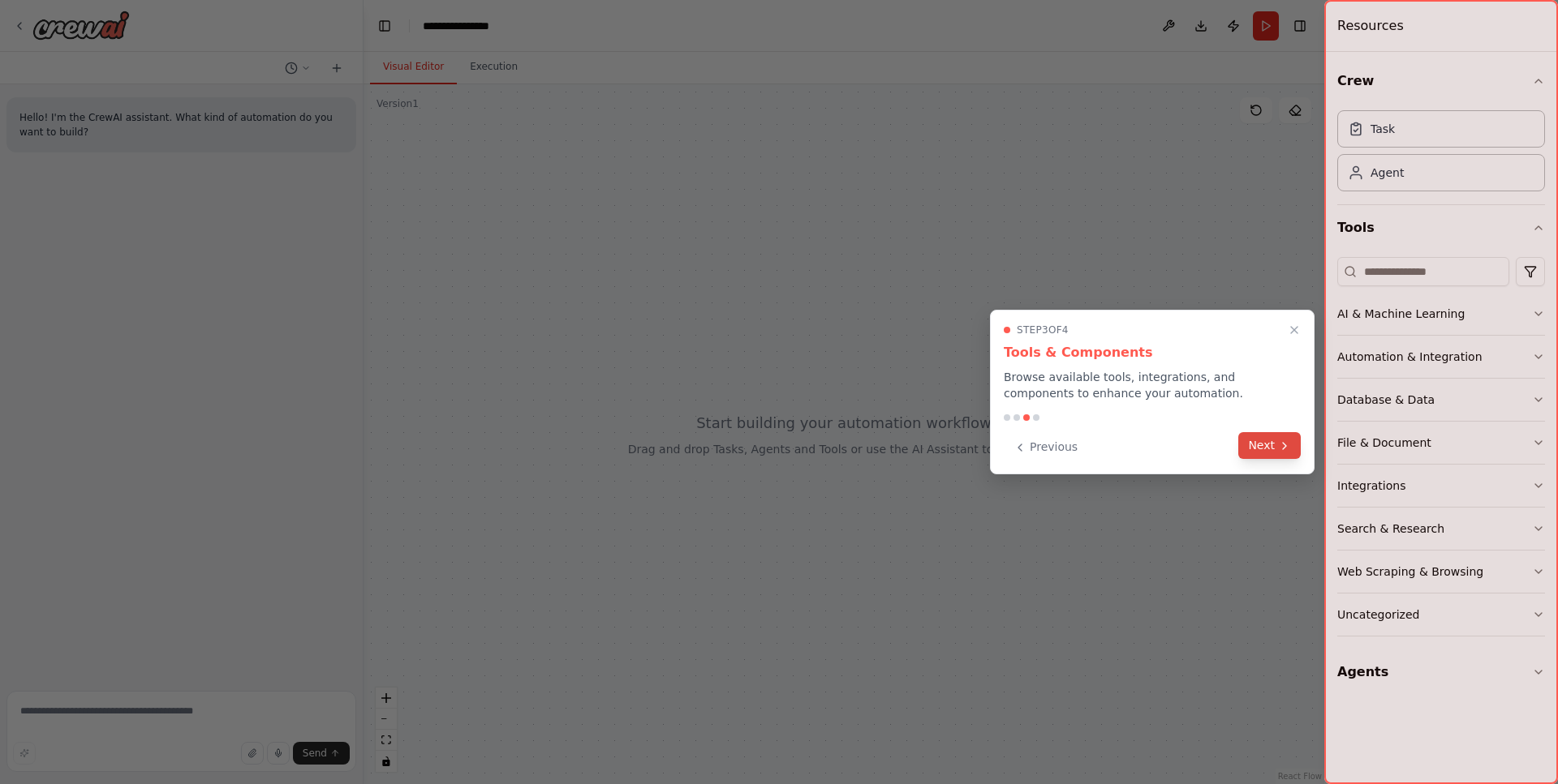
click at [1263, 444] on button "Next" at bounding box center [1269, 445] width 63 height 27
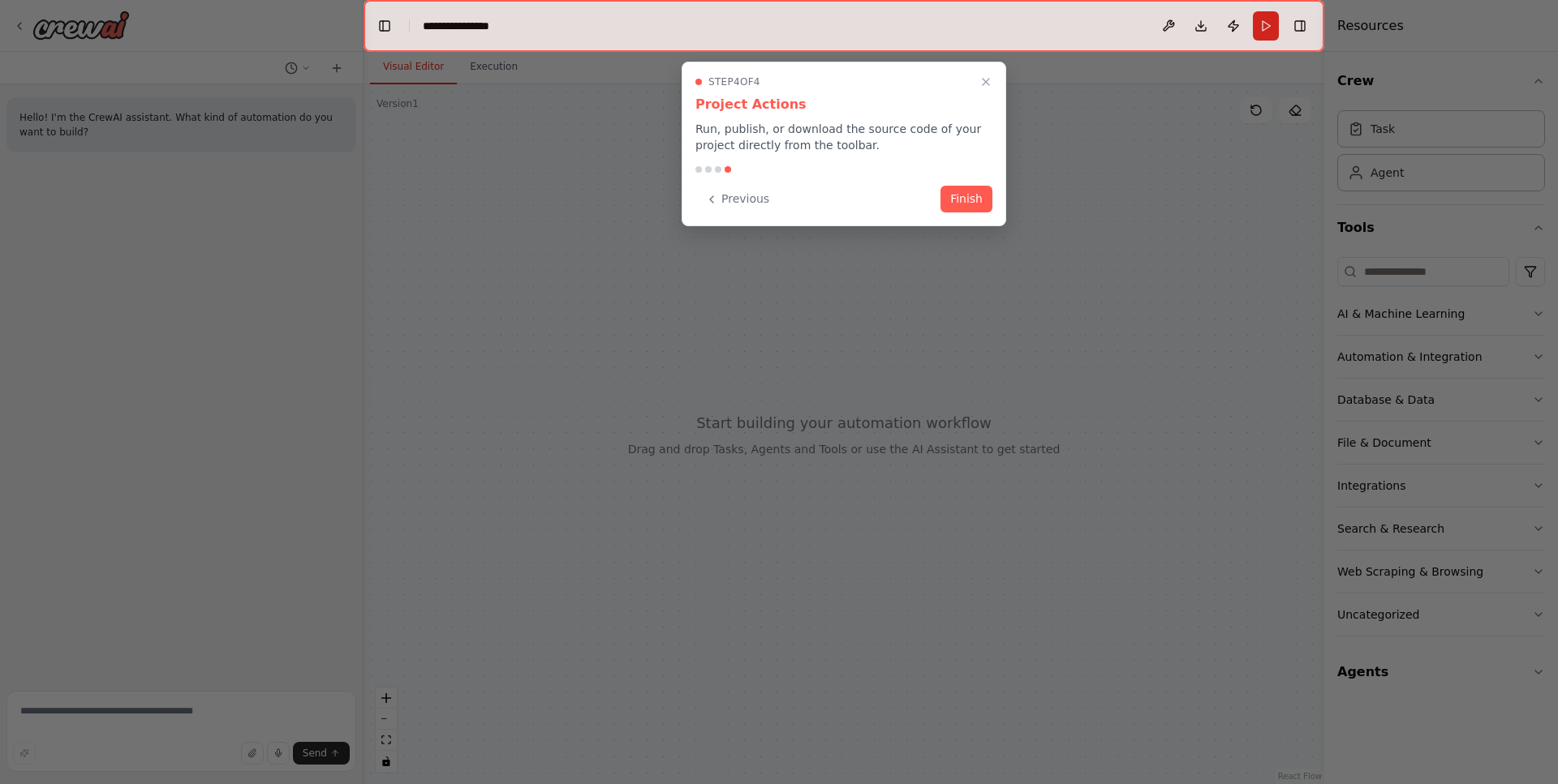
click at [967, 212] on div "Previous Finish" at bounding box center [843, 199] width 297 height 27
click at [964, 201] on button "Finish" at bounding box center [966, 197] width 52 height 27
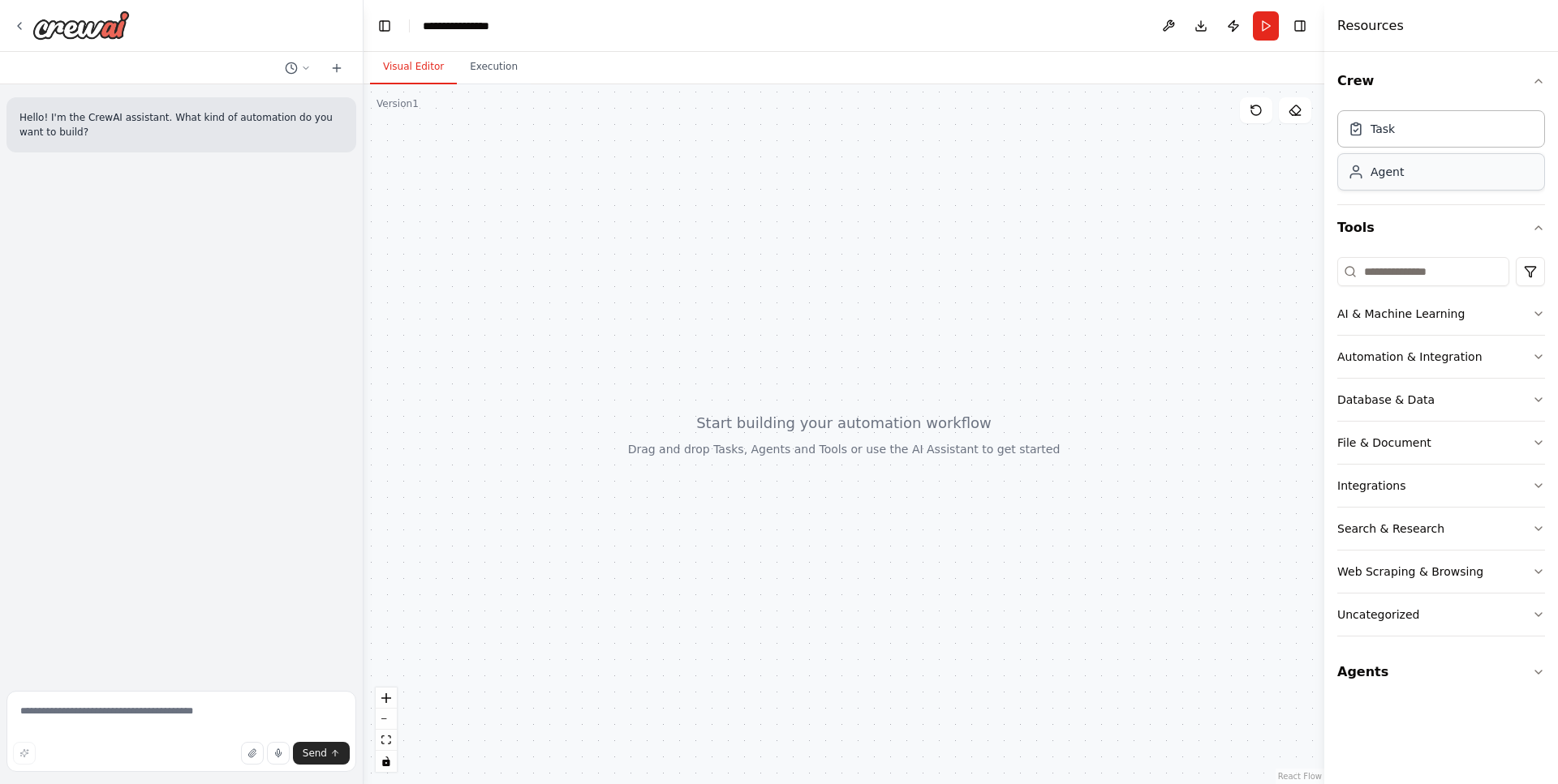
click at [1393, 174] on div "Agent" at bounding box center [1386, 172] width 33 height 16
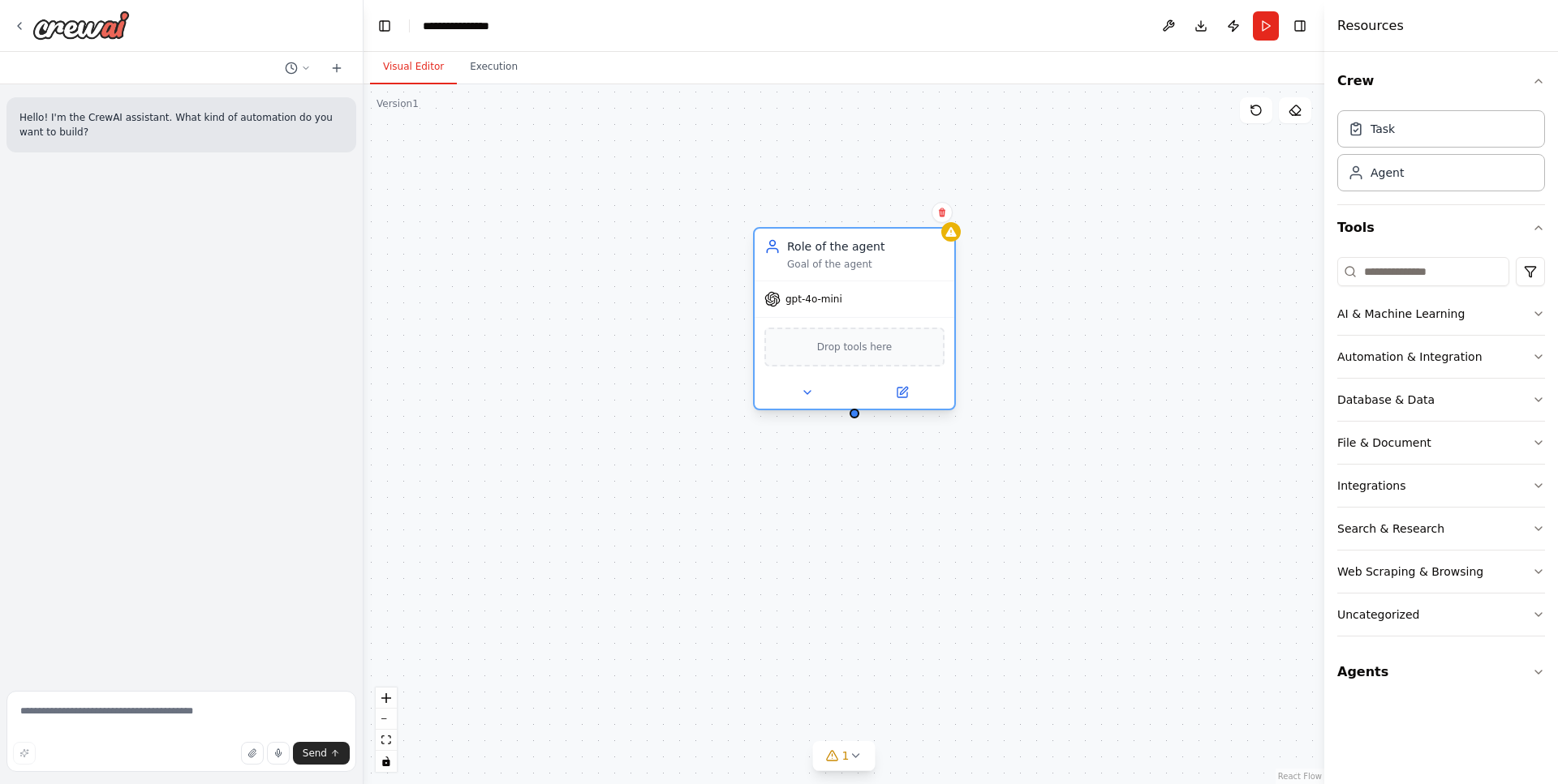
drag, startPoint x: 976, startPoint y: 279, endPoint x: 875, endPoint y: 264, distance: 102.1
click at [875, 264] on div "Goal of the agent" at bounding box center [865, 263] width 157 height 13
click at [835, 257] on div "Role of the agent Goal of the agent" at bounding box center [865, 254] width 157 height 33
click at [818, 397] on button at bounding box center [806, 392] width 91 height 20
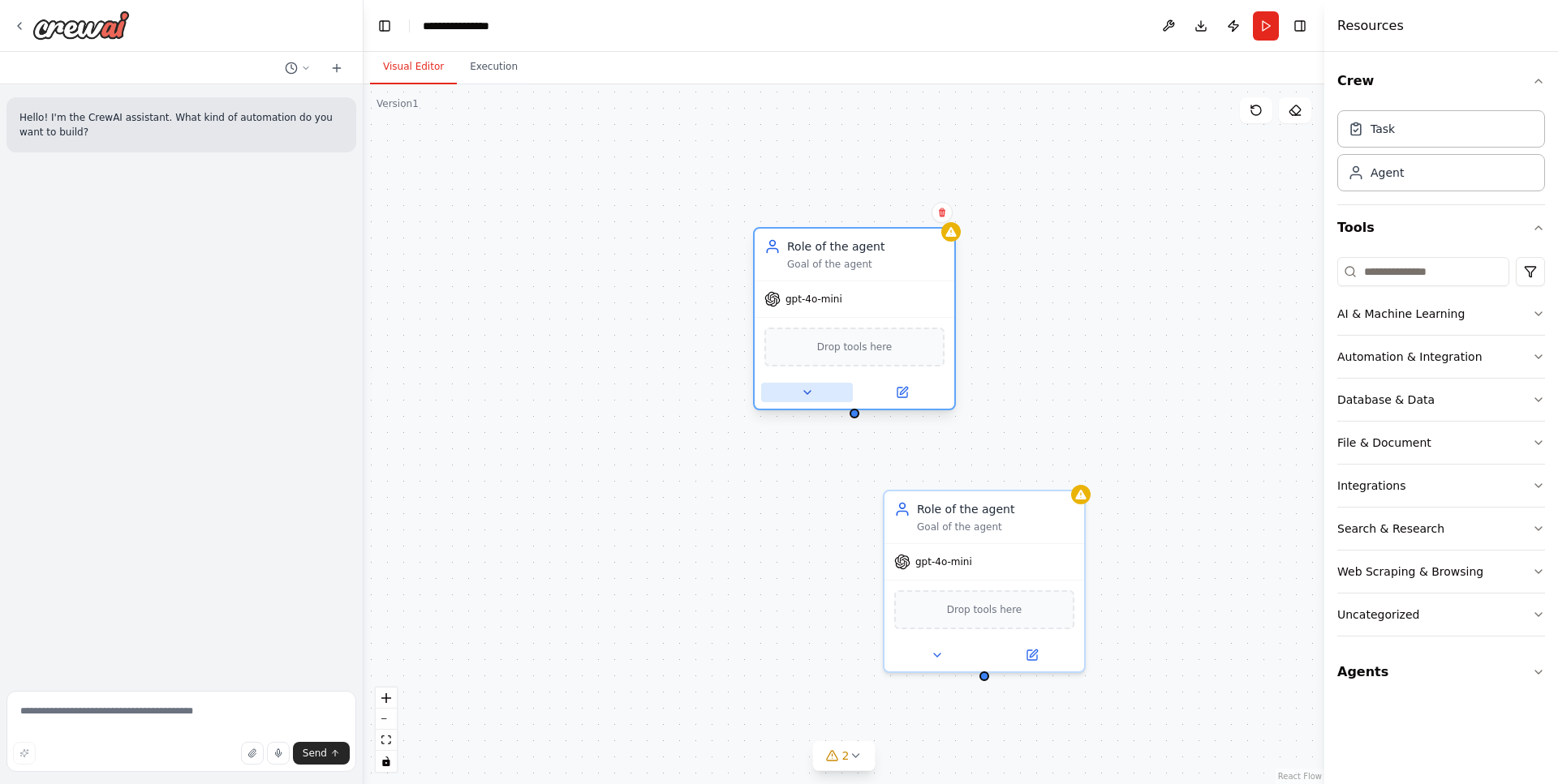
click at [823, 395] on button at bounding box center [806, 392] width 91 height 20
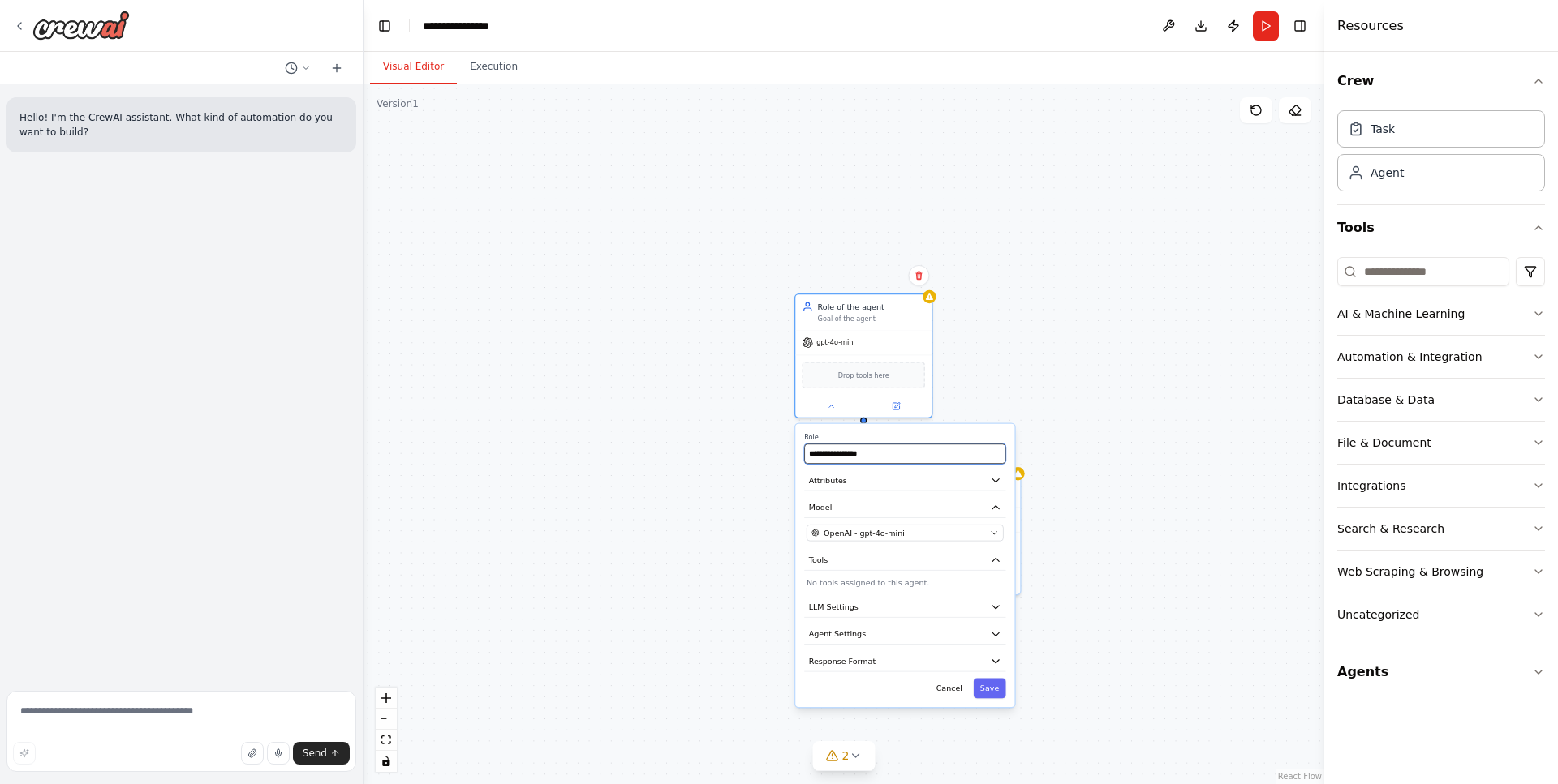
click at [902, 460] on input "**********" at bounding box center [905, 453] width 201 height 20
click at [888, 488] on button "Attributes" at bounding box center [905, 480] width 201 height 20
click at [875, 500] on button "Model" at bounding box center [905, 508] width 201 height 20
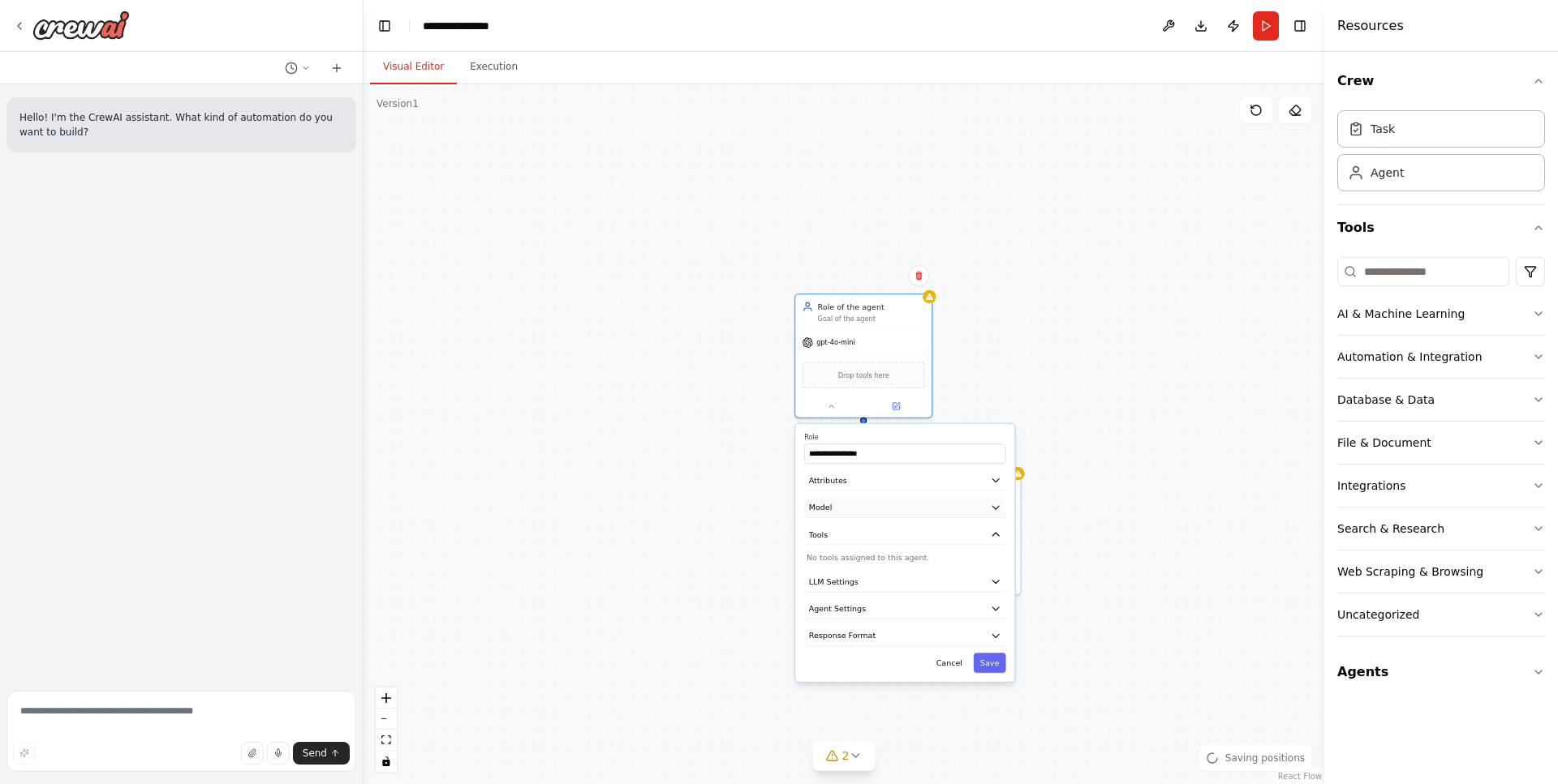
click at [873, 506] on button "Model" at bounding box center [905, 508] width 201 height 20
drag, startPoint x: 879, startPoint y: 503, endPoint x: 887, endPoint y: 480, distance: 24.4
click at [879, 503] on button "Model" at bounding box center [905, 508] width 201 height 20
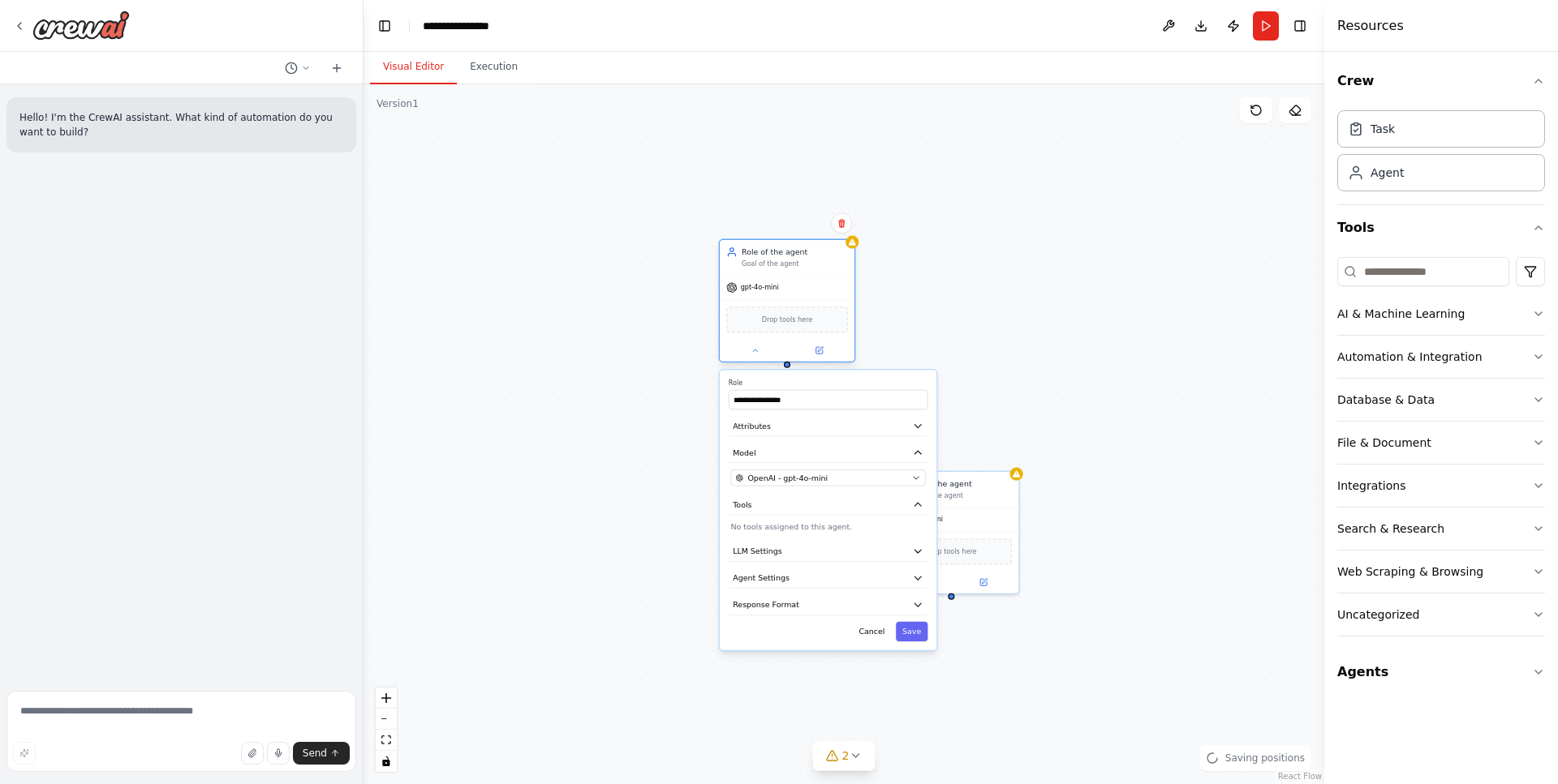
drag, startPoint x: 845, startPoint y: 360, endPoint x: 833, endPoint y: 342, distance: 21.6
click at [823, 336] on div "Drop tools here" at bounding box center [786, 319] width 134 height 40
click at [972, 492] on div "Goal of the agent" at bounding box center [958, 494] width 106 height 9
click at [785, 368] on div at bounding box center [786, 365] width 7 height 7
drag, startPoint x: 885, startPoint y: 632, endPoint x: 780, endPoint y: 420, distance: 236.6
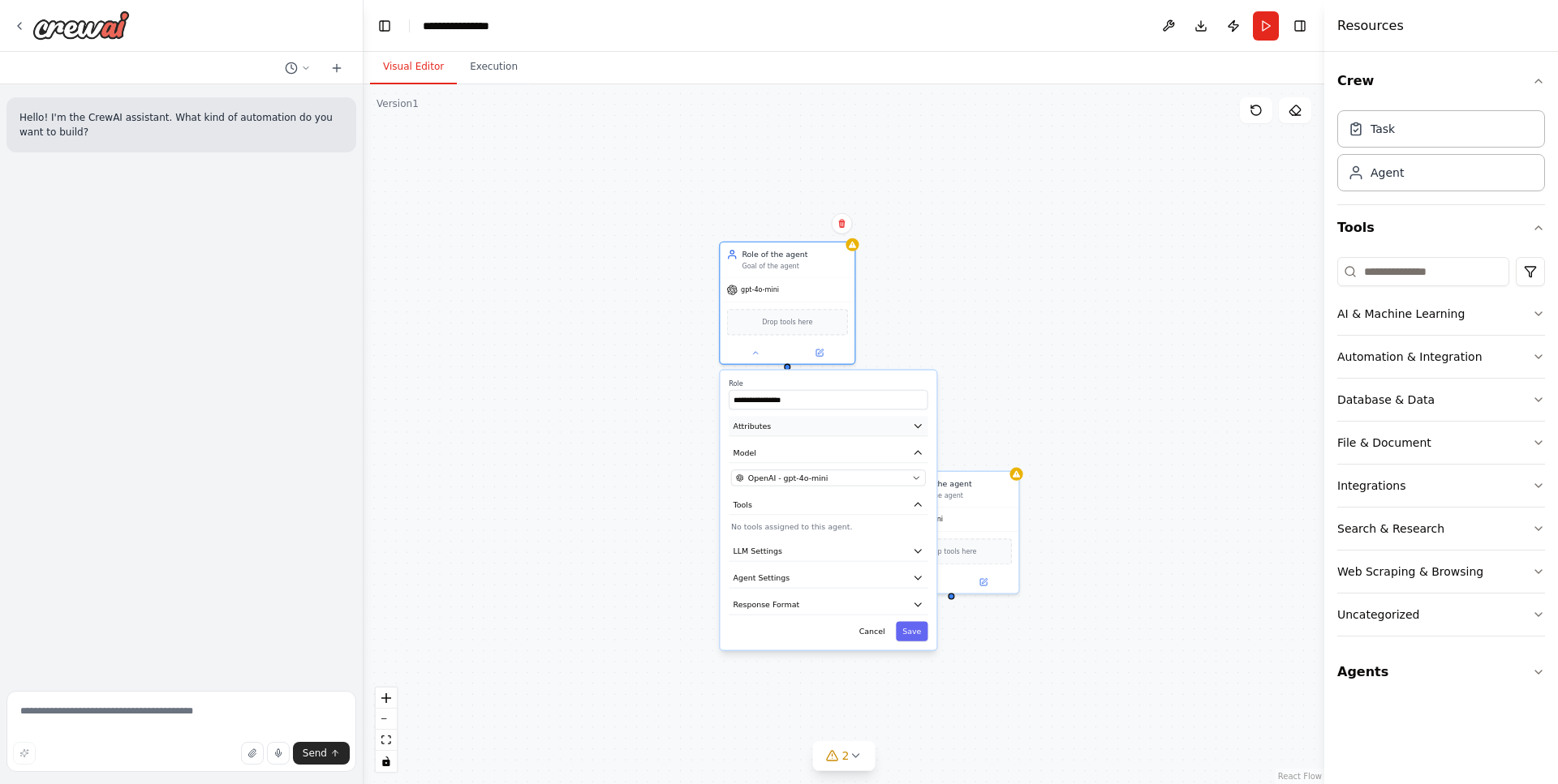
click at [883, 631] on button "Cancel" at bounding box center [872, 632] width 39 height 20
drag, startPoint x: 859, startPoint y: 649, endPoint x: 867, endPoint y: 645, distance: 8.9
click at [860, 648] on div "**********" at bounding box center [828, 511] width 217 height 280
click at [874, 642] on div "**********" at bounding box center [828, 511] width 217 height 280
click at [875, 633] on button "Cancel" at bounding box center [872, 632] width 39 height 20
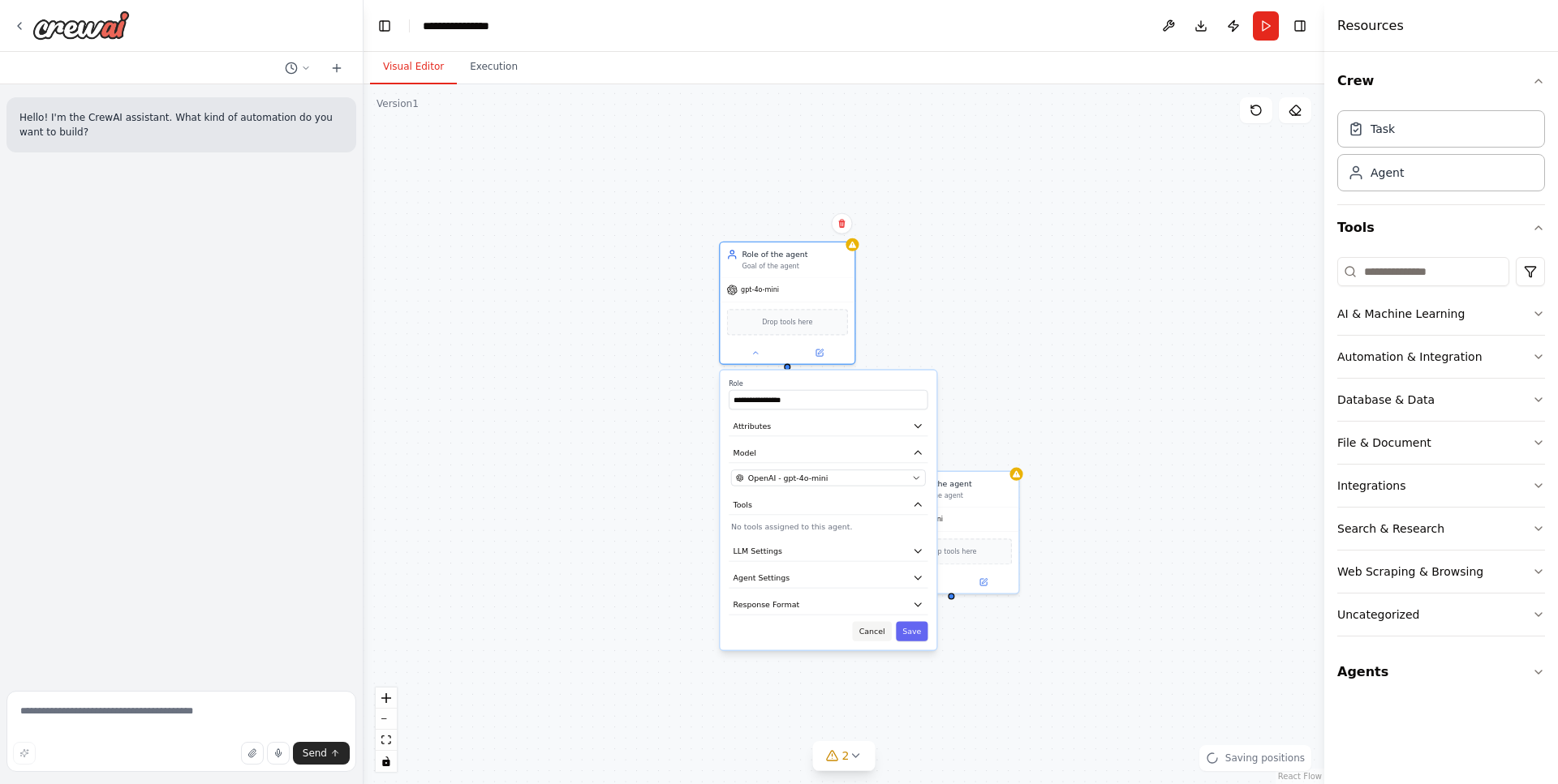
click at [868, 622] on button "Cancel" at bounding box center [872, 632] width 39 height 20
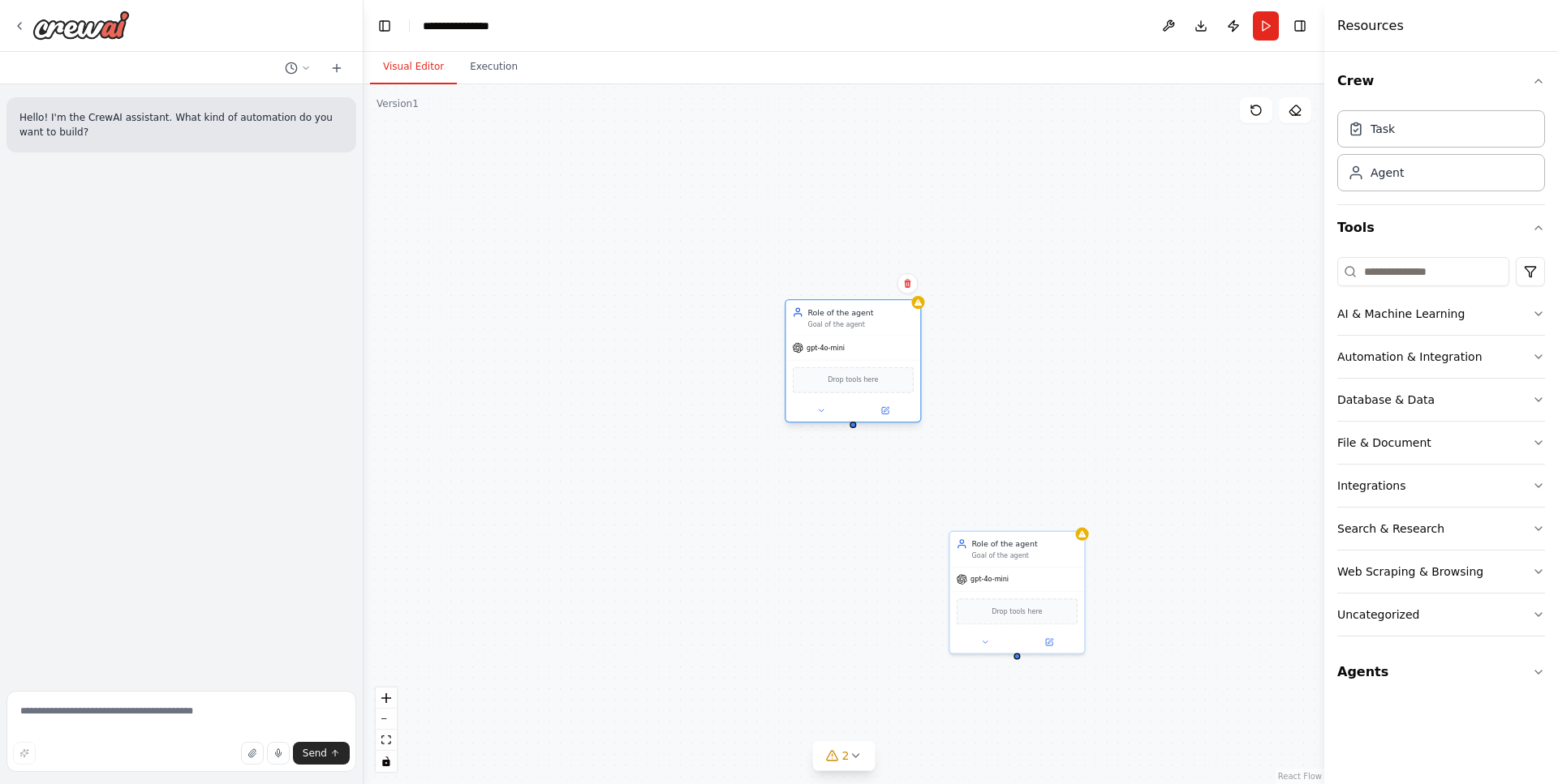
drag, startPoint x: 786, startPoint y: 369, endPoint x: 856, endPoint y: 432, distance: 94.2
click at [856, 432] on div "Role of the agent Goal of the agent gpt-4o-mini Drop tools here Role of the age…" at bounding box center [844, 434] width 960 height 700
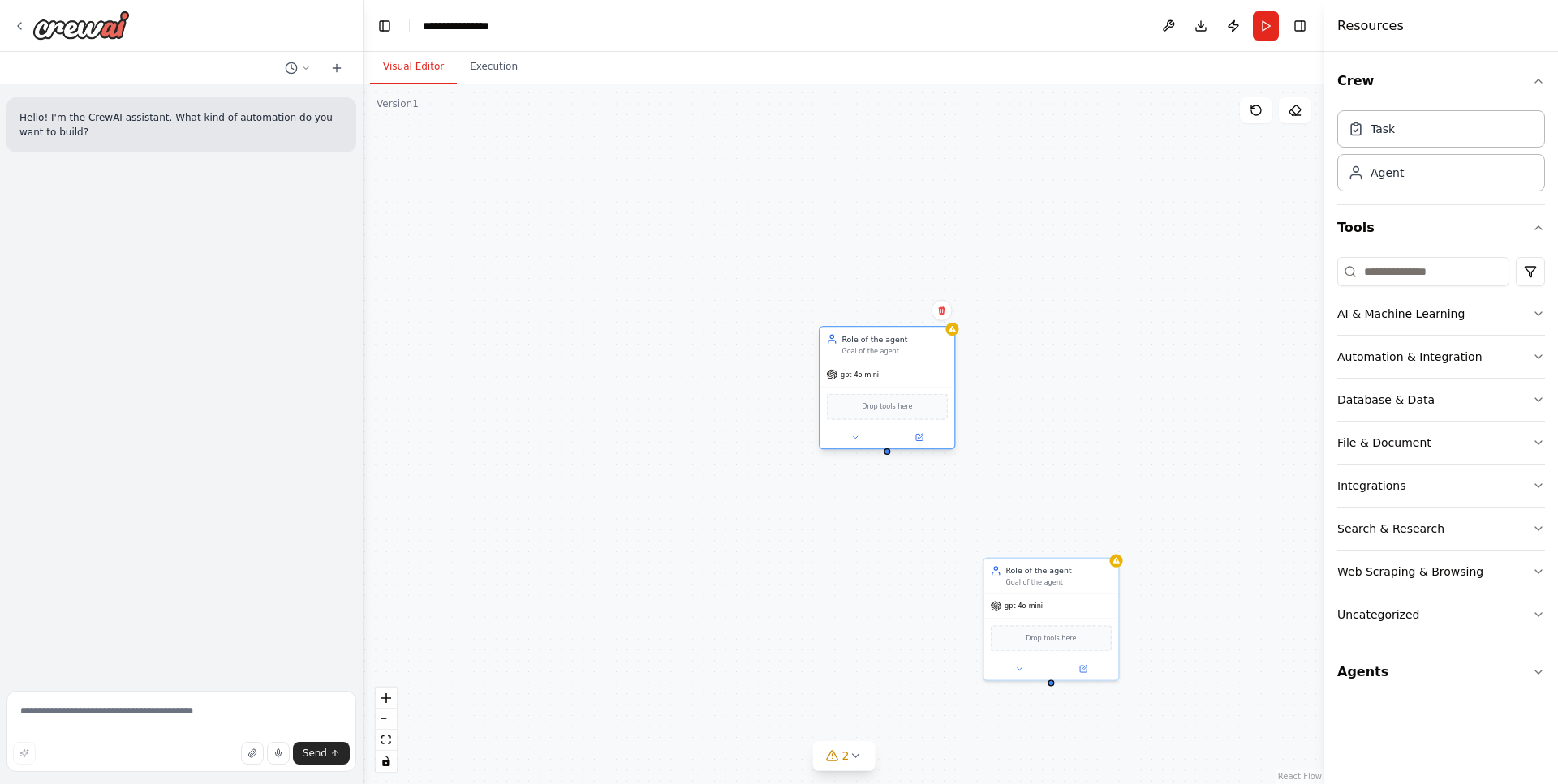
drag, startPoint x: 857, startPoint y: 432, endPoint x: 888, endPoint y: 456, distance: 39.2
click at [888, 456] on div "Role of the agent Goal of the agent gpt-4o-mini Drop tools here Role of the age…" at bounding box center [844, 434] width 960 height 700
drag, startPoint x: 887, startPoint y: 456, endPoint x: 1043, endPoint y: 560, distance: 187.5
click at [1043, 560] on div "Role of the agent Goal of the agent gpt-4o-mini Drop tools here Role of the age…" at bounding box center [955, 520] width 647 height 471
drag, startPoint x: 1061, startPoint y: 453, endPoint x: 1048, endPoint y: 444, distance: 15.8
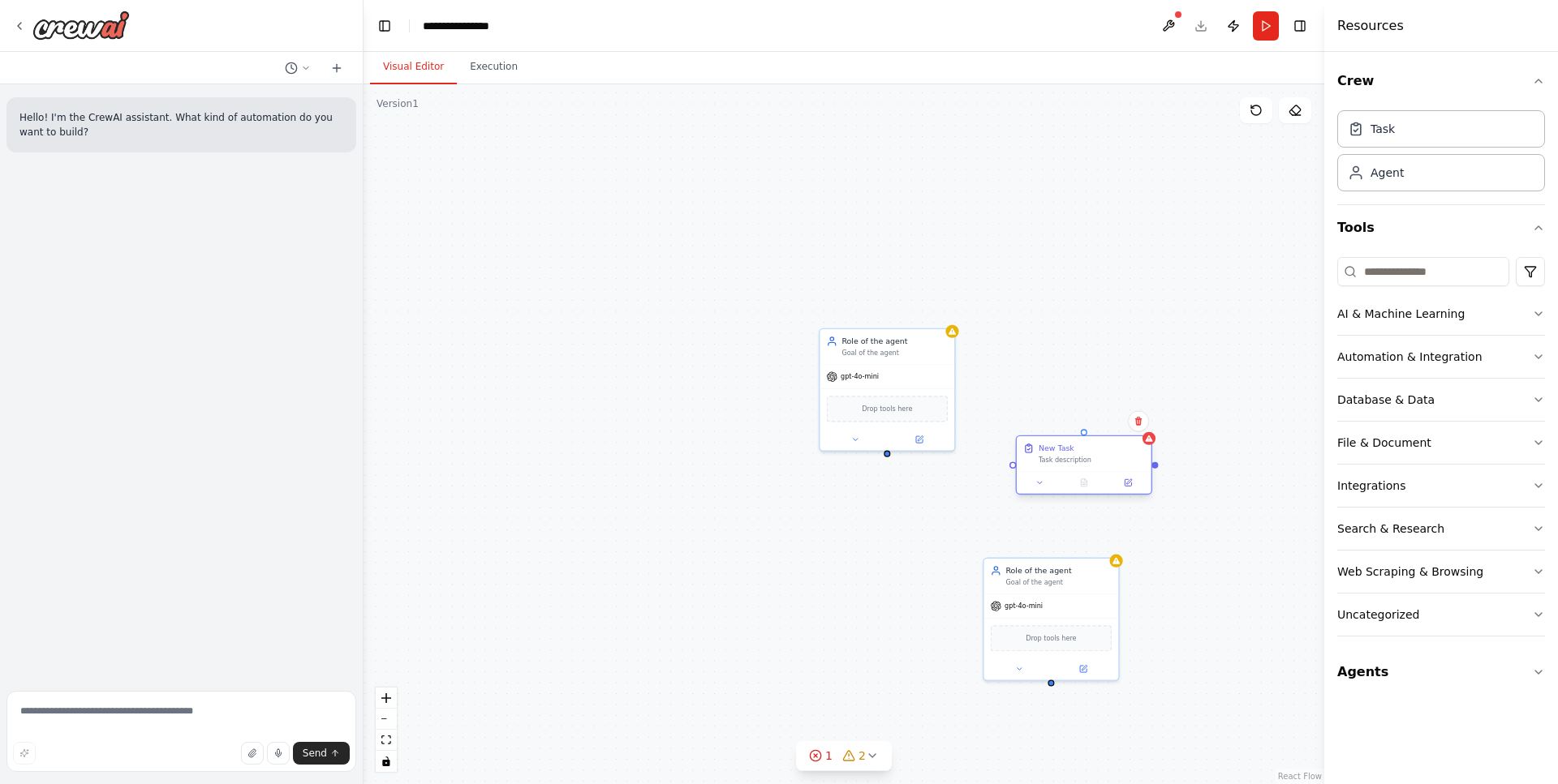
click at [1048, 456] on div "Task description" at bounding box center [1091, 460] width 106 height 9
drag, startPoint x: 888, startPoint y: 452, endPoint x: 1076, endPoint y: 427, distance: 189.7
click at [1076, 427] on div "Role of the agent Goal of the agent gpt-4o-mini Drop tools here Role of the age…" at bounding box center [955, 520] width 647 height 471
drag, startPoint x: 1069, startPoint y: 468, endPoint x: 1071, endPoint y: 491, distance: 23.1
click at [1071, 491] on div "Task description" at bounding box center [1091, 493] width 106 height 9
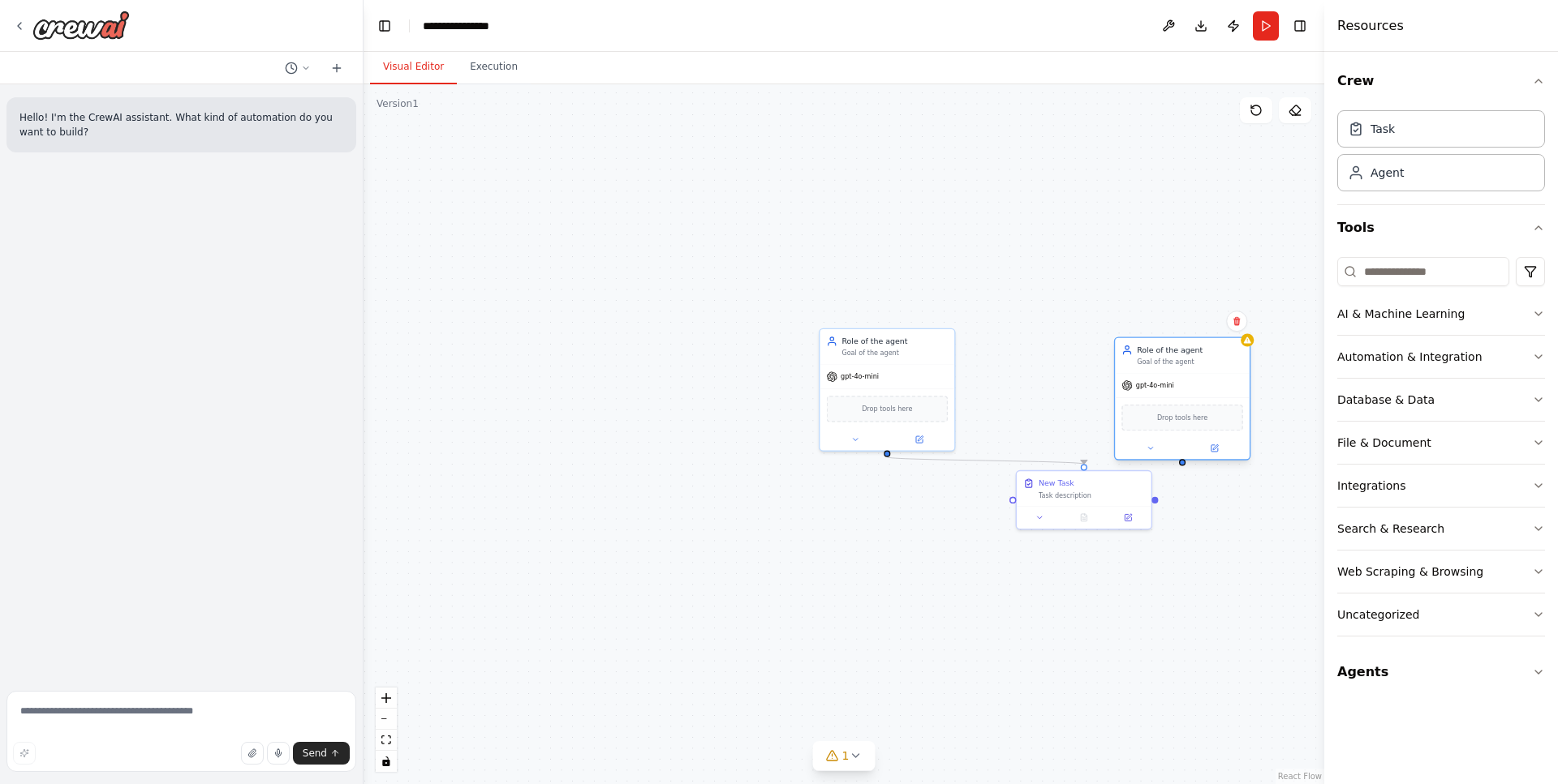
drag, startPoint x: 1034, startPoint y: 597, endPoint x: 1161, endPoint y: 416, distance: 221.1
click at [1159, 380] on div "gpt-4o-mini" at bounding box center [1181, 386] width 134 height 24
drag, startPoint x: 1180, startPoint y: 465, endPoint x: 1152, endPoint y: 504, distance: 48.0
click at [1152, 504] on div ".deletable-edge-delete-btn { width: 20px; height: 20px; border: 0px solid #ffff…" at bounding box center [844, 434] width 960 height 700
drag, startPoint x: 1103, startPoint y: 496, endPoint x: 980, endPoint y: 545, distance: 132.4
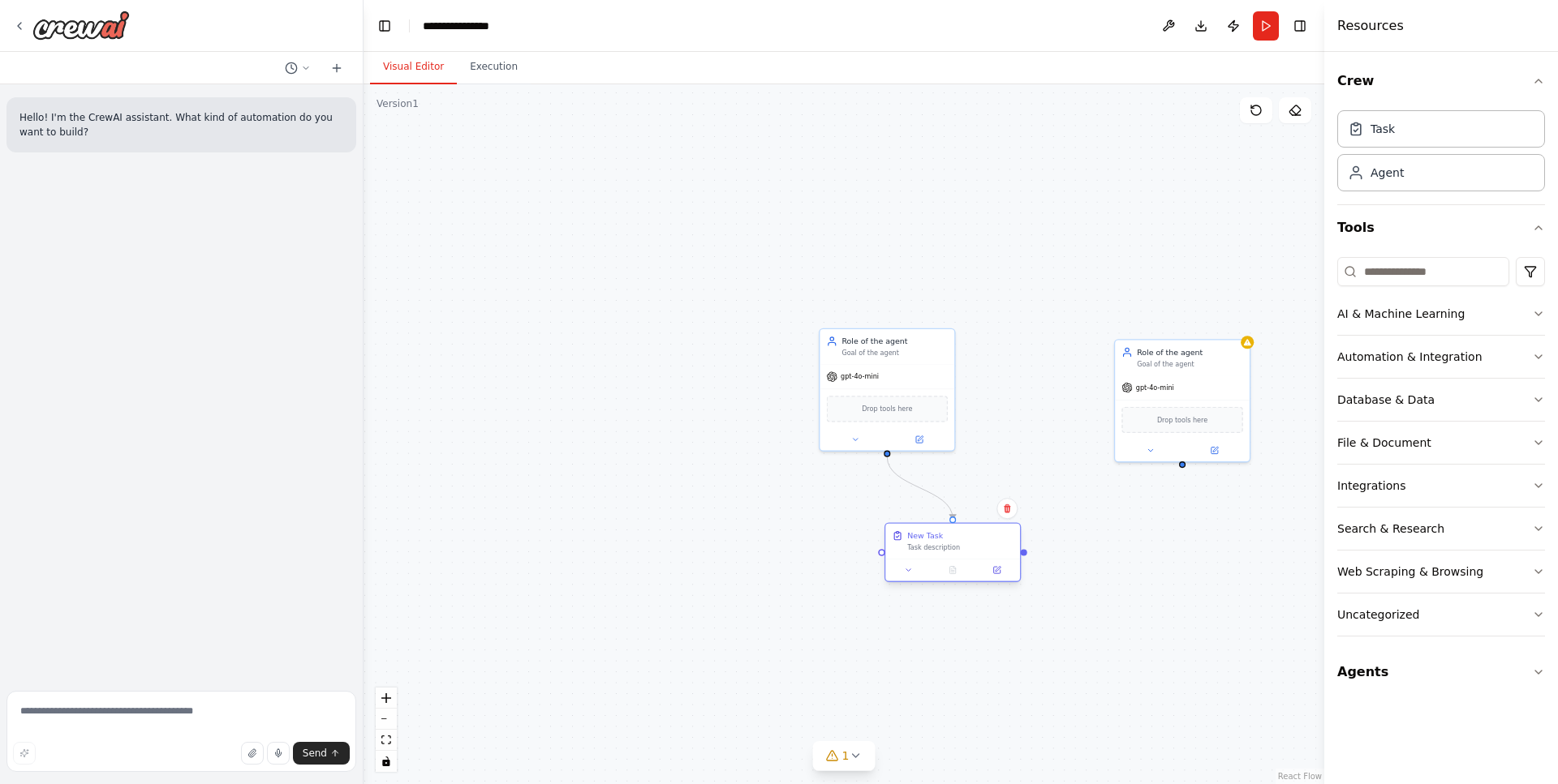
click at [984, 545] on div "New Task Task description" at bounding box center [959, 542] width 106 height 22
drag, startPoint x: 942, startPoint y: 545, endPoint x: 879, endPoint y: 539, distance: 63.3
click at [879, 539] on div "Task description" at bounding box center [894, 537] width 106 height 9
drag, startPoint x: 1183, startPoint y: 402, endPoint x: 1101, endPoint y: 465, distance: 103.4
click at [1101, 465] on div "Drop tools here" at bounding box center [1094, 483] width 134 height 40
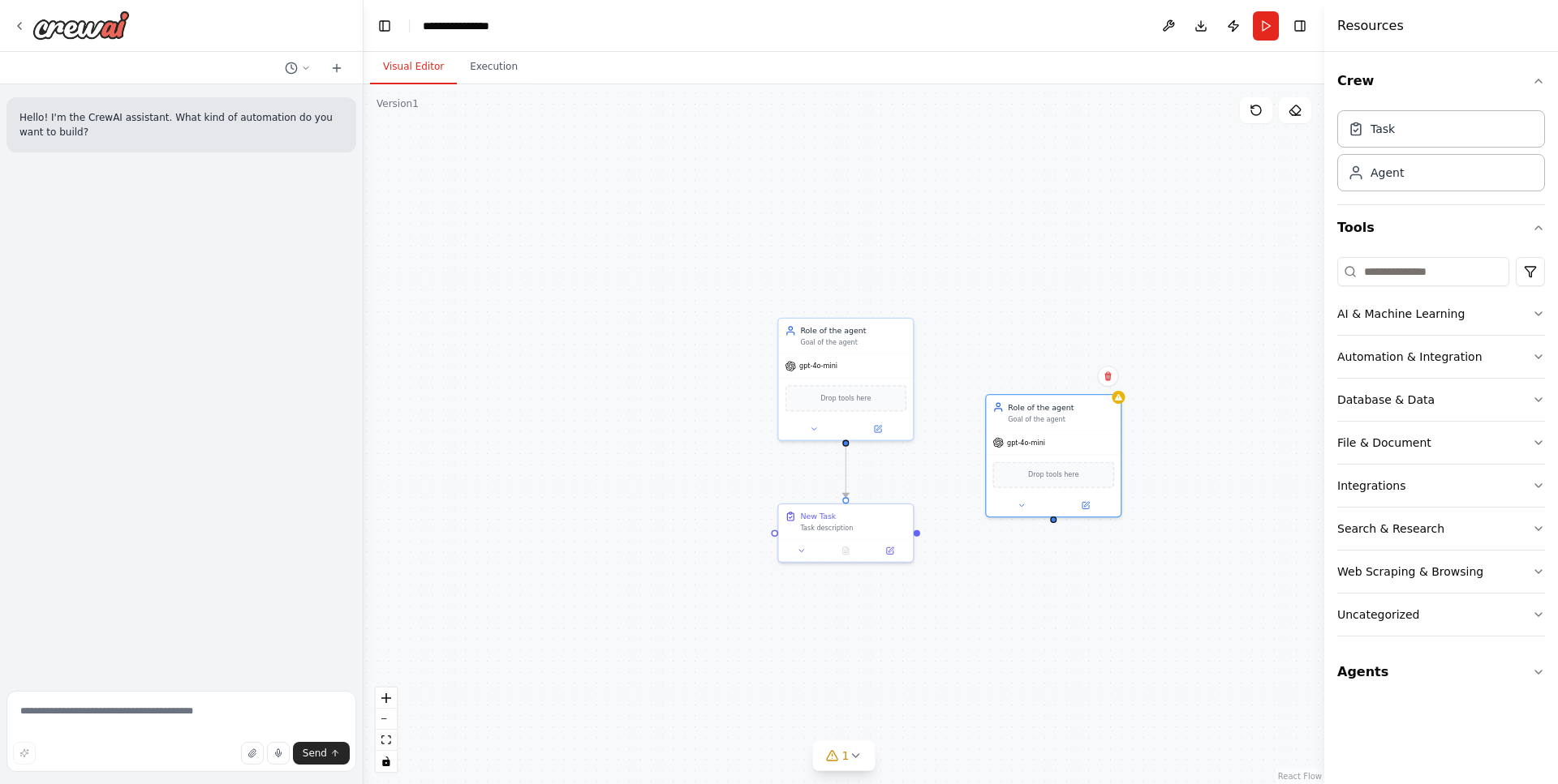
drag, startPoint x: 780, startPoint y: 320, endPoint x: 733, endPoint y: 309, distance: 48.3
click at [733, 309] on div ".deletable-edge-delete-btn { width: 20px; height: 20px; border: 0px solid #ffff…" at bounding box center [844, 434] width 960 height 700
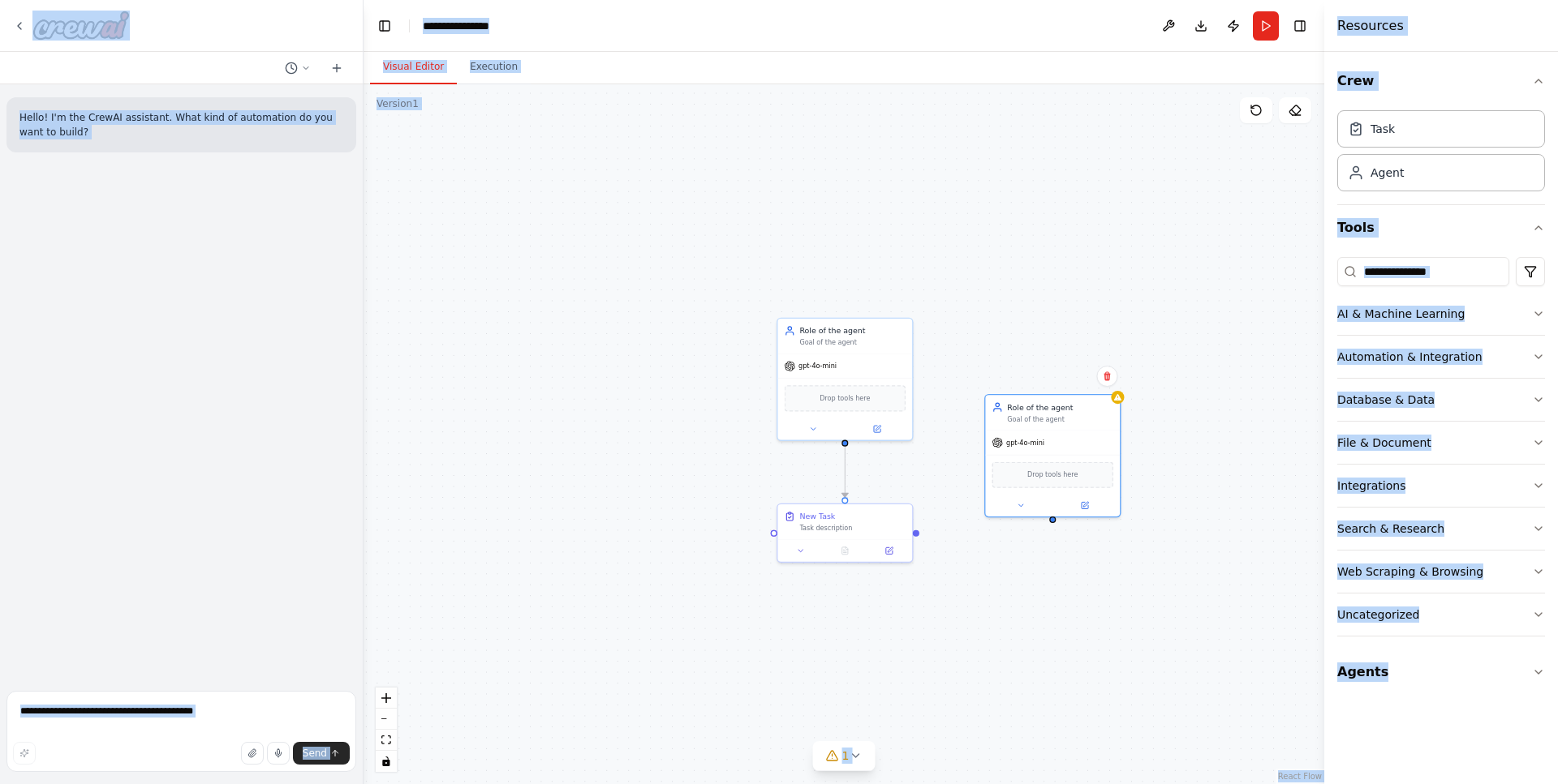
click at [737, 322] on div ".deletable-edge-delete-btn { width: 20px; height: 20px; border: 0px solid #ffff…" at bounding box center [844, 434] width 960 height 700
click at [788, 319] on div "Role of the agent Goal of the agent" at bounding box center [844, 333] width 134 height 35
click at [841, 340] on div "Goal of the agent" at bounding box center [852, 341] width 106 height 9
click at [906, 302] on button at bounding box center [898, 299] width 21 height 21
click at [922, 303] on div ".deletable-edge-delete-btn { width: 20px; height: 20px; border: 0px solid #ffff…" at bounding box center [844, 434] width 960 height 700
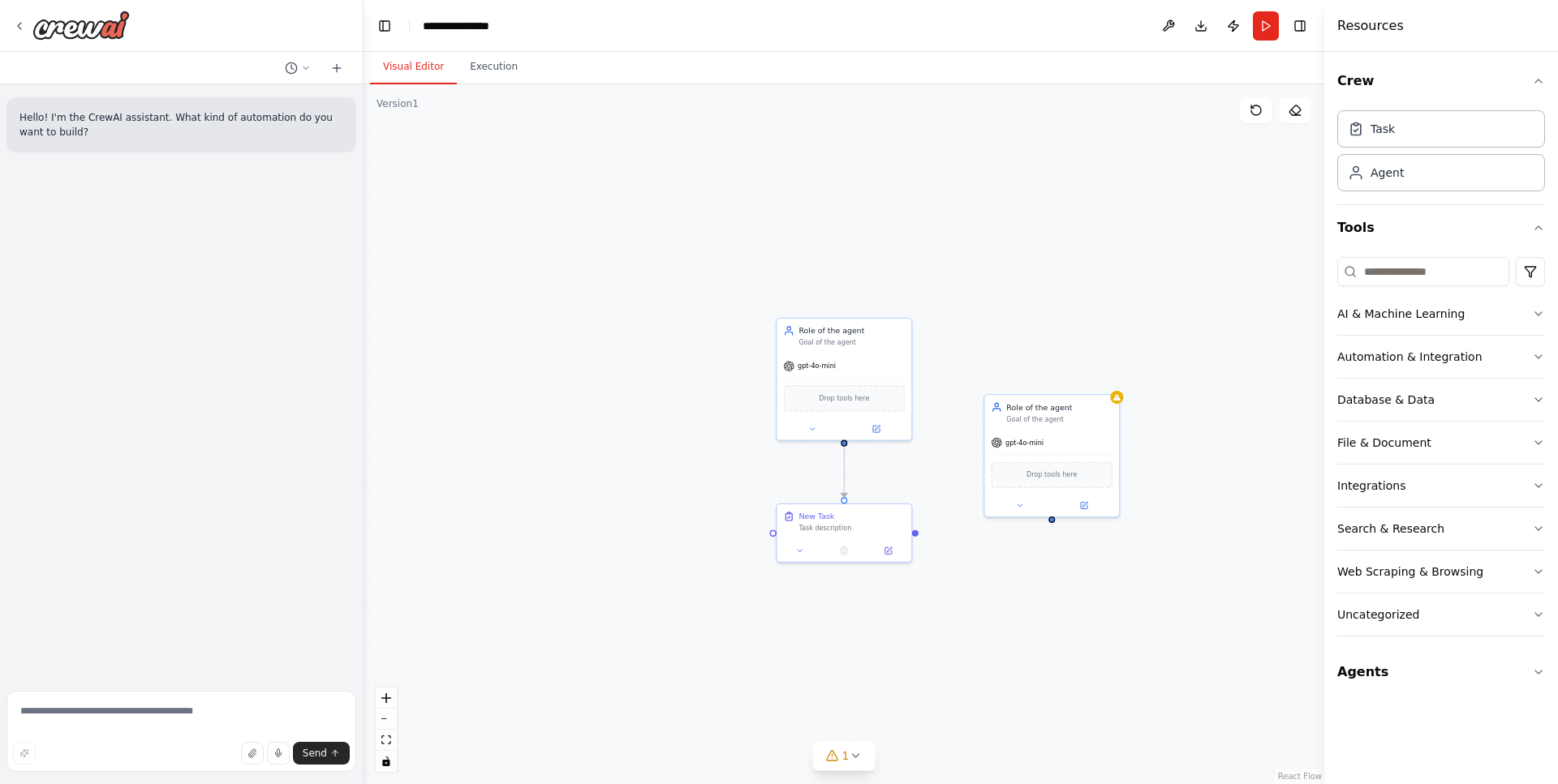
click at [175, 349] on div "Hello! I'm the CrewAI assistant. What kind of automation do you want to build?" at bounding box center [181, 385] width 363 height 600
click at [147, 713] on textarea at bounding box center [182, 731] width 350 height 81
click at [161, 730] on textarea "**********" at bounding box center [182, 731] width 350 height 81
click at [163, 726] on textarea "**********" at bounding box center [182, 731] width 350 height 81
click at [153, 720] on textarea "**********" at bounding box center [182, 731] width 350 height 81
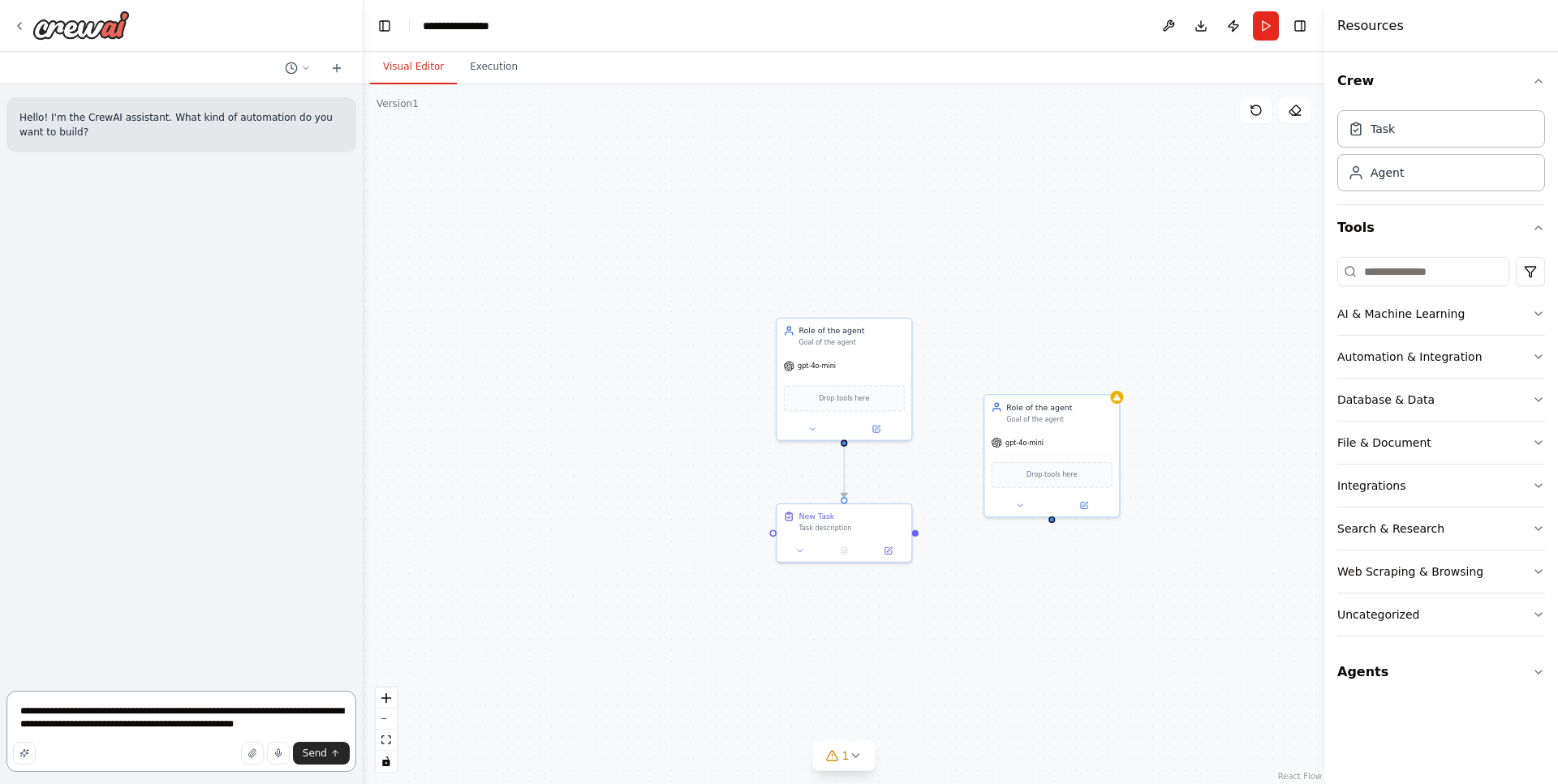
type textarea "**********"
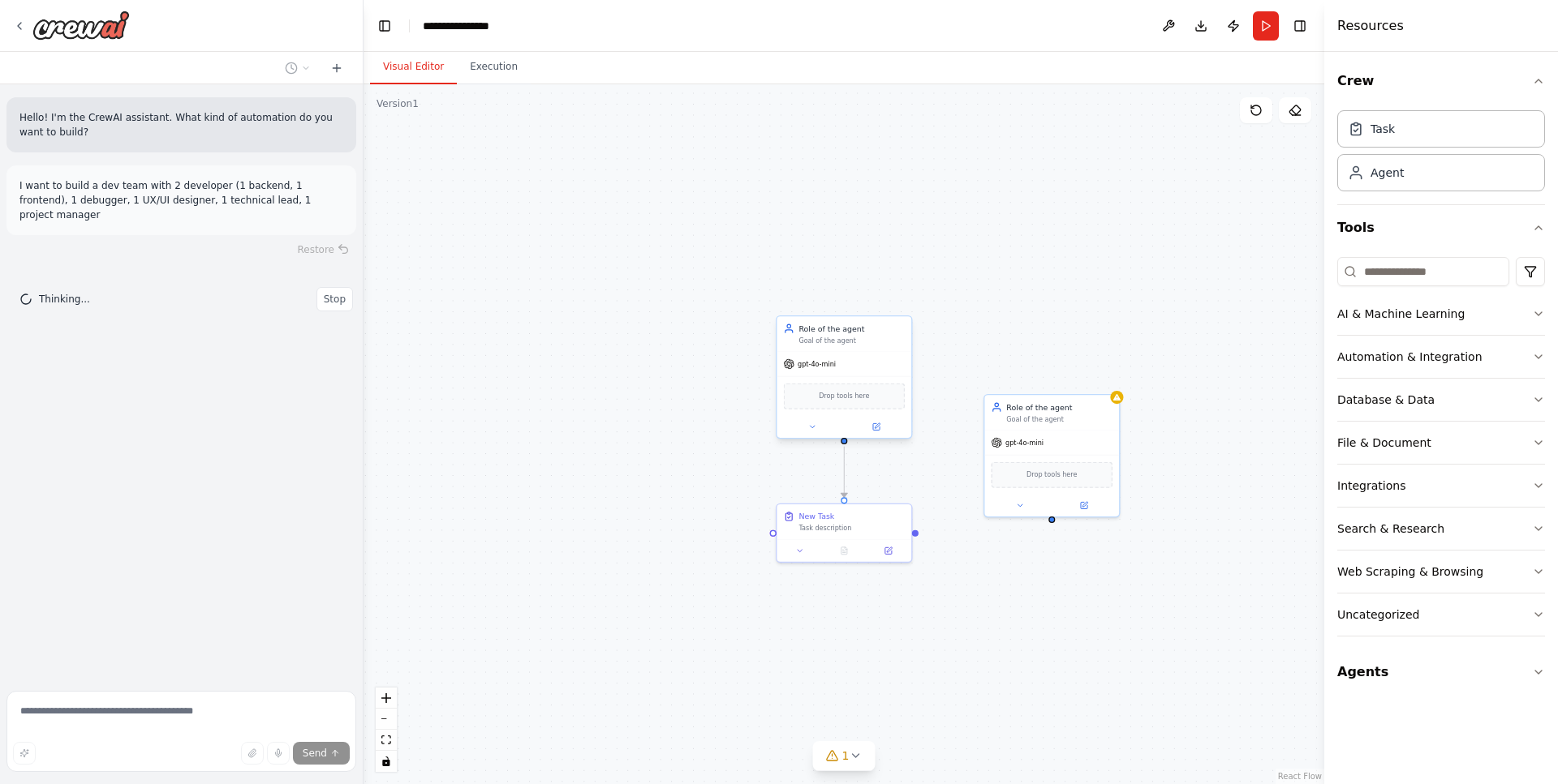
click at [888, 346] on div "Role of the agent Goal of the agent" at bounding box center [843, 333] width 134 height 35
click at [898, 295] on icon at bounding box center [898, 300] width 10 height 10
click at [900, 301] on icon at bounding box center [897, 299] width 7 height 9
click at [862, 304] on button "Confirm" at bounding box center [851, 300] width 58 height 20
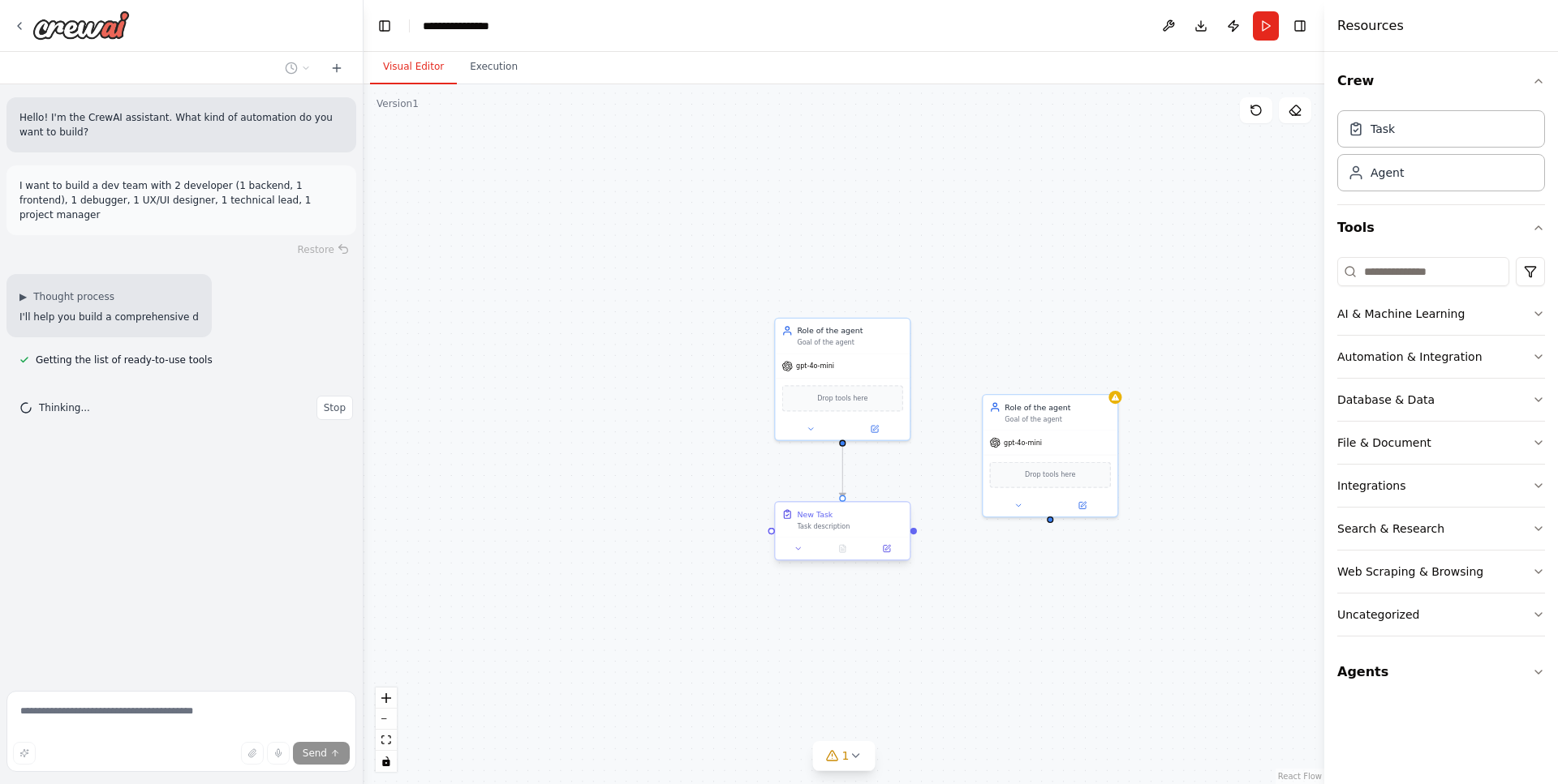
click at [876, 521] on div "New Task Task description" at bounding box center [849, 520] width 106 height 22
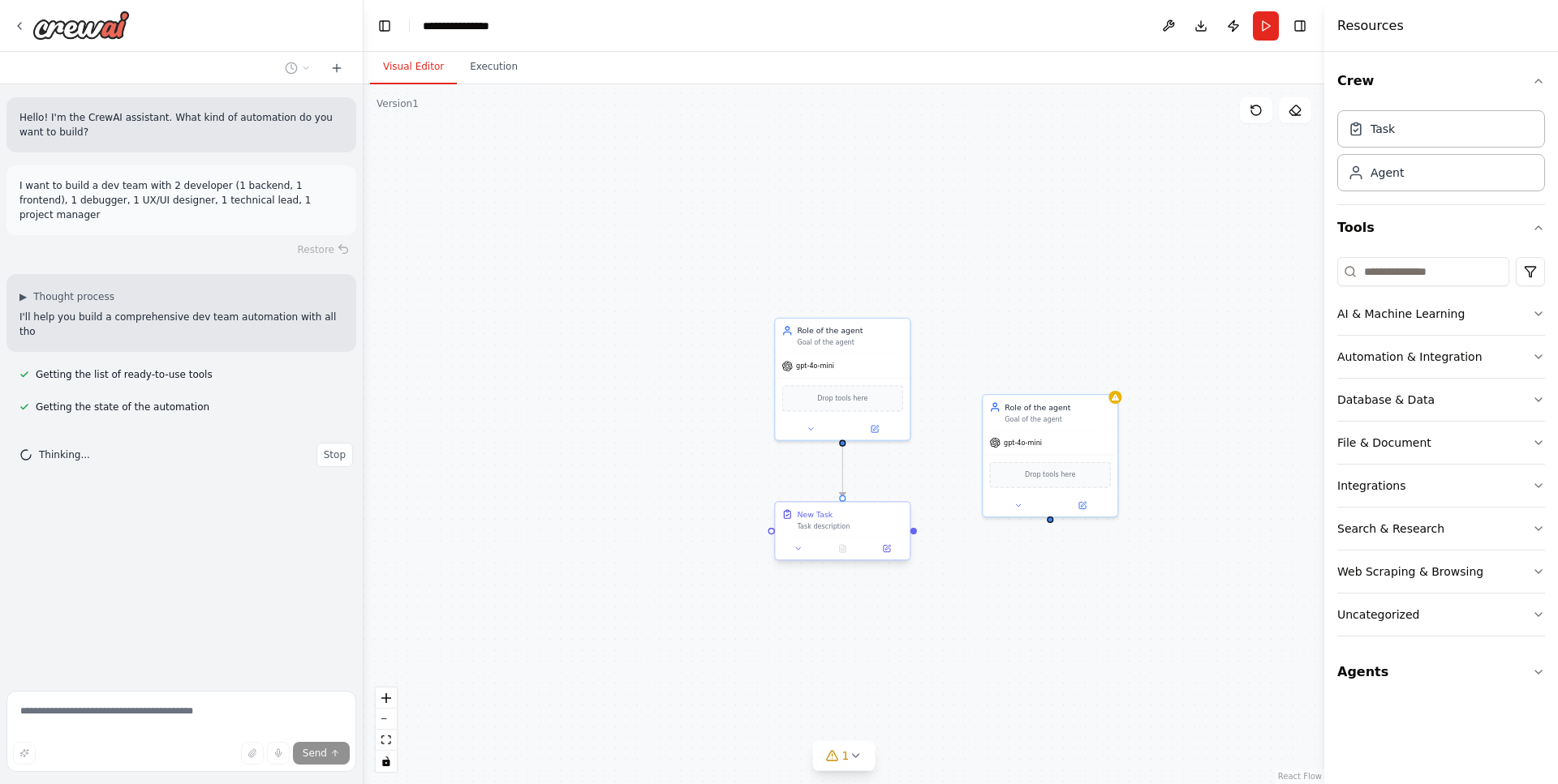
click at [888, 518] on div "New Task" at bounding box center [849, 514] width 106 height 11
click at [894, 490] on icon at bounding box center [896, 486] width 7 height 9
click at [893, 493] on div ".deletable-edge-delete-btn { width: 20px; height: 20px; border: 0px solid #ffff…" at bounding box center [844, 434] width 960 height 700
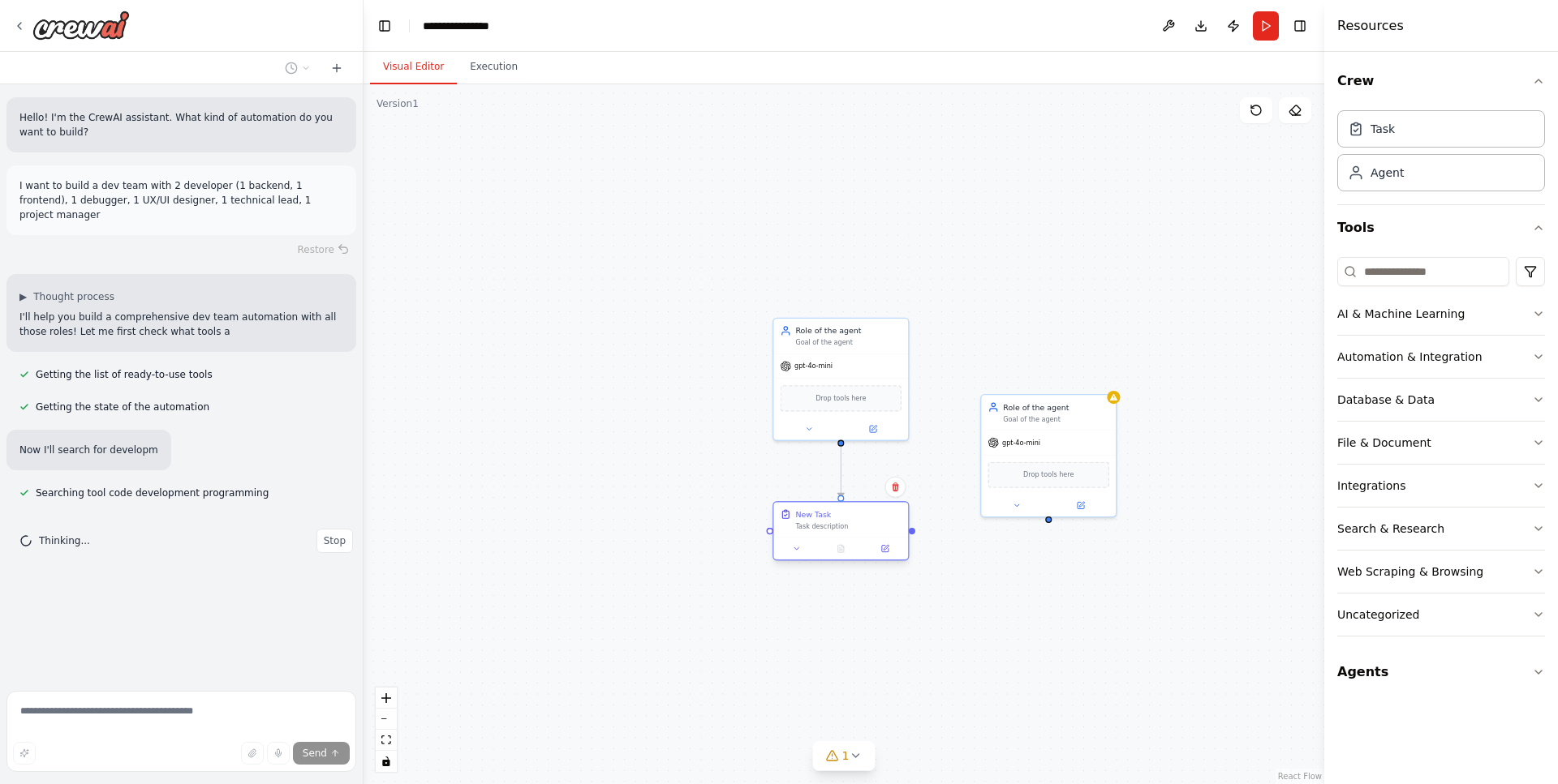
drag, startPoint x: 888, startPoint y: 519, endPoint x: 888, endPoint y: 508, distance: 11.0
click at [887, 519] on div "New Task" at bounding box center [848, 514] width 106 height 11
click at [901, 489] on button at bounding box center [894, 487] width 21 height 21
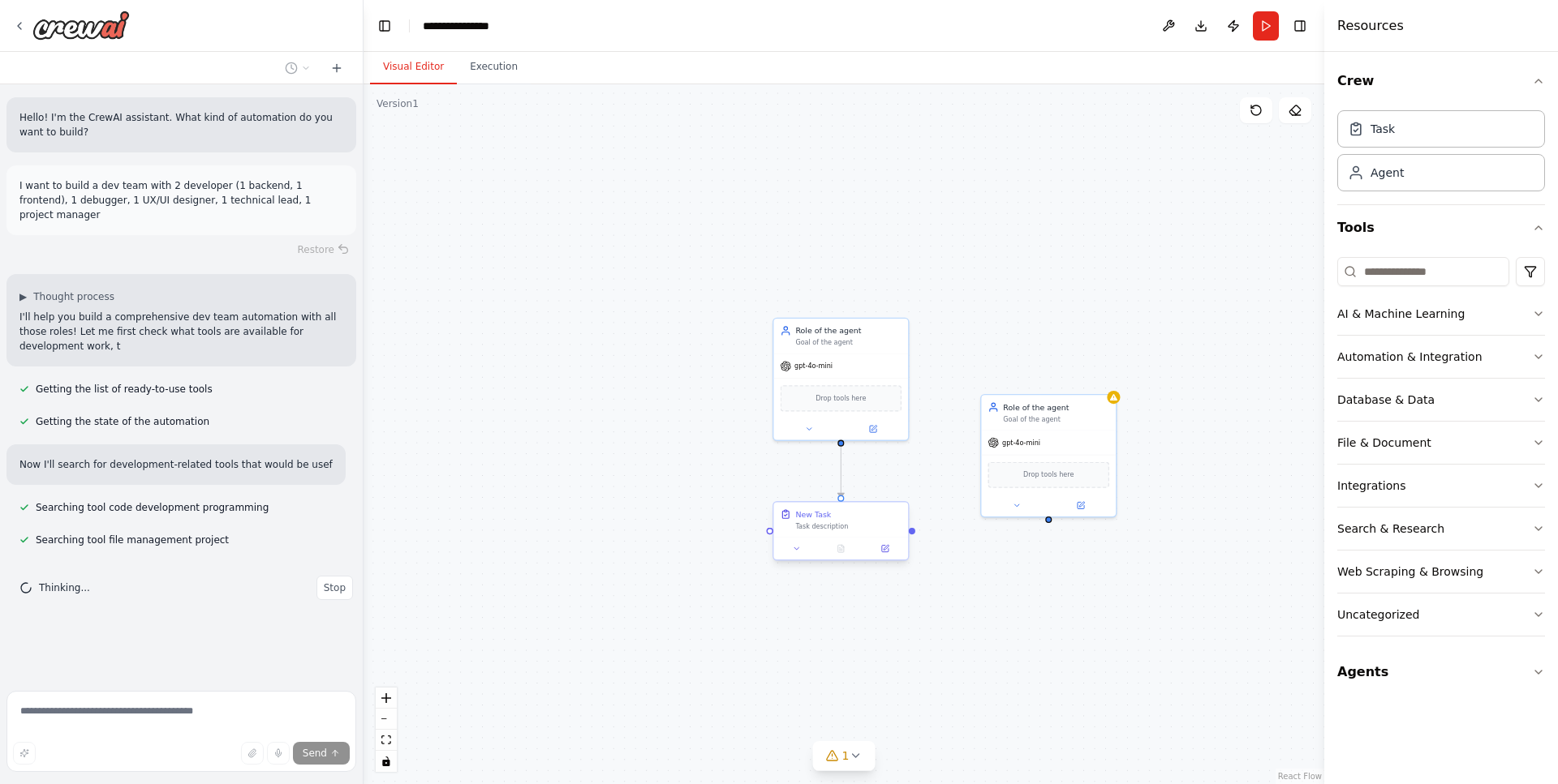
click at [882, 510] on div "New Task" at bounding box center [848, 514] width 106 height 11
click at [897, 486] on icon at bounding box center [895, 486] width 7 height 9
click at [895, 487] on icon at bounding box center [895, 486] width 7 height 9
click at [891, 496] on button at bounding box center [894, 487] width 21 height 21
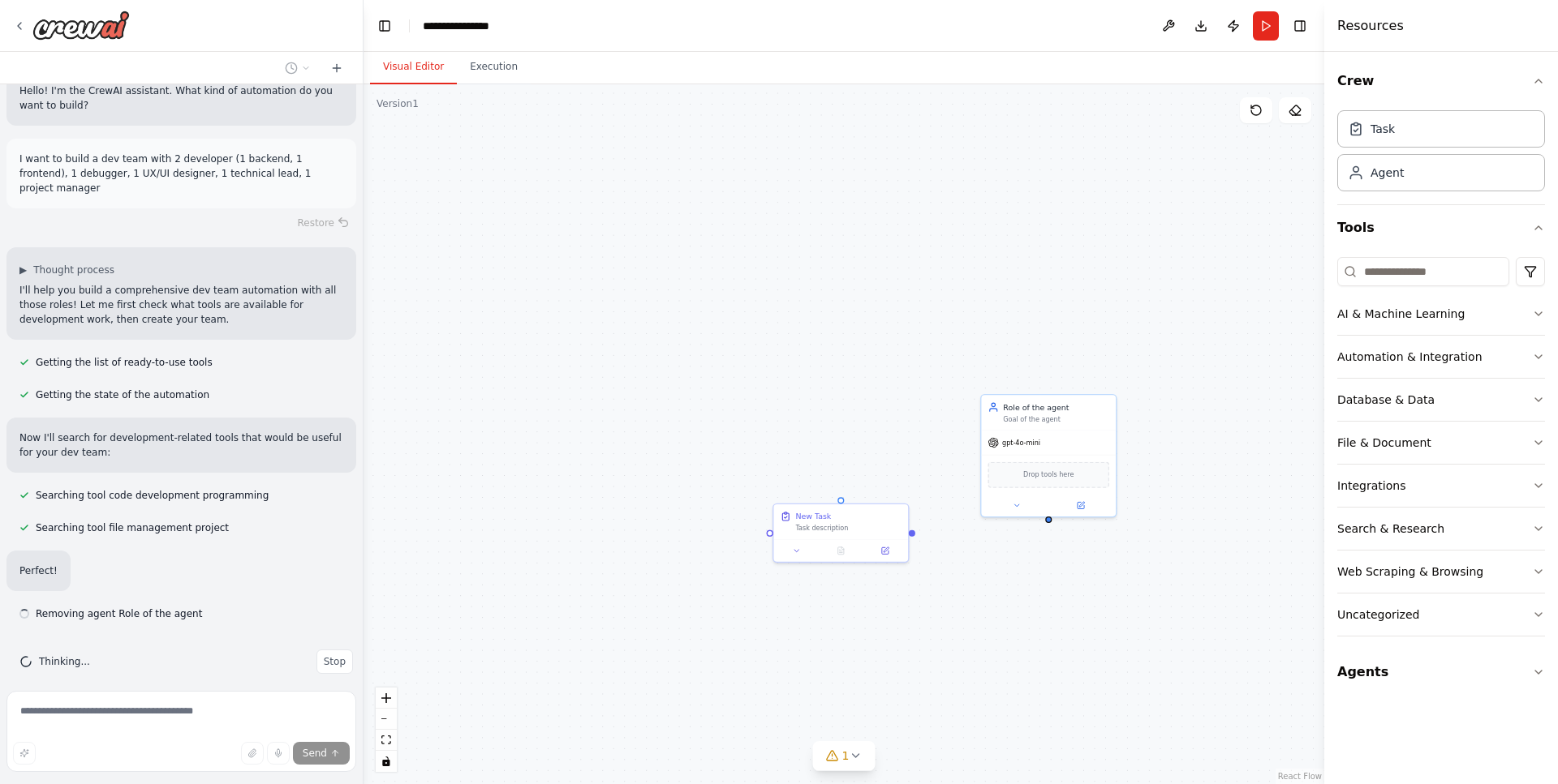
click at [892, 495] on div "Role of the agent Goal of the agent gpt-4o-mini Drop tools here New Task Task d…" at bounding box center [844, 434] width 960 height 700
click at [890, 517] on div "New Task" at bounding box center [847, 514] width 106 height 11
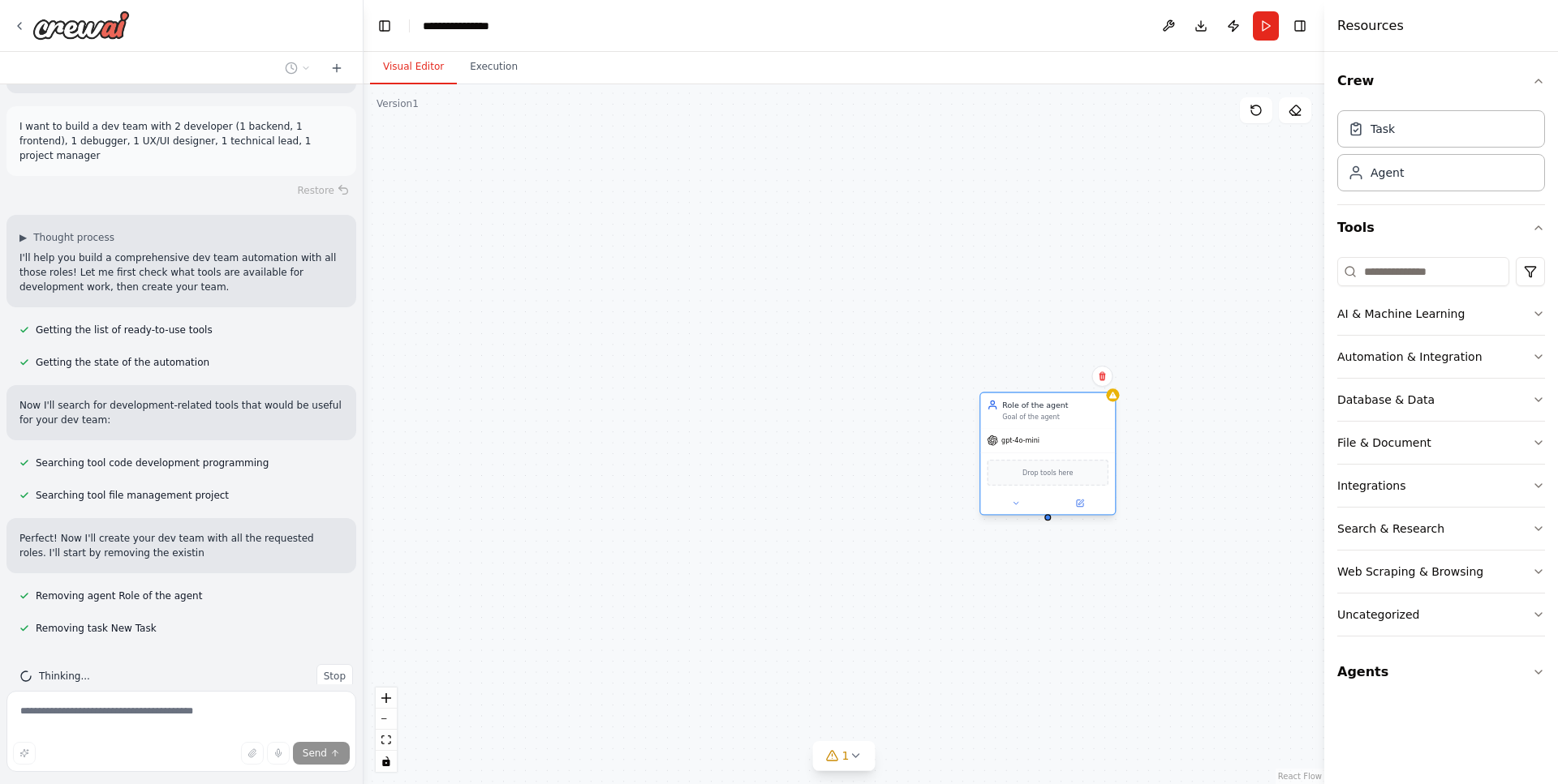
click at [1083, 415] on div "Goal of the agent" at bounding box center [1055, 416] width 106 height 9
click at [1098, 377] on icon at bounding box center [1102, 377] width 10 height 10
click at [1113, 379] on div "Role of the agent Goal of the agent gpt-4o-mini Drop tools here" at bounding box center [844, 434] width 960 height 700
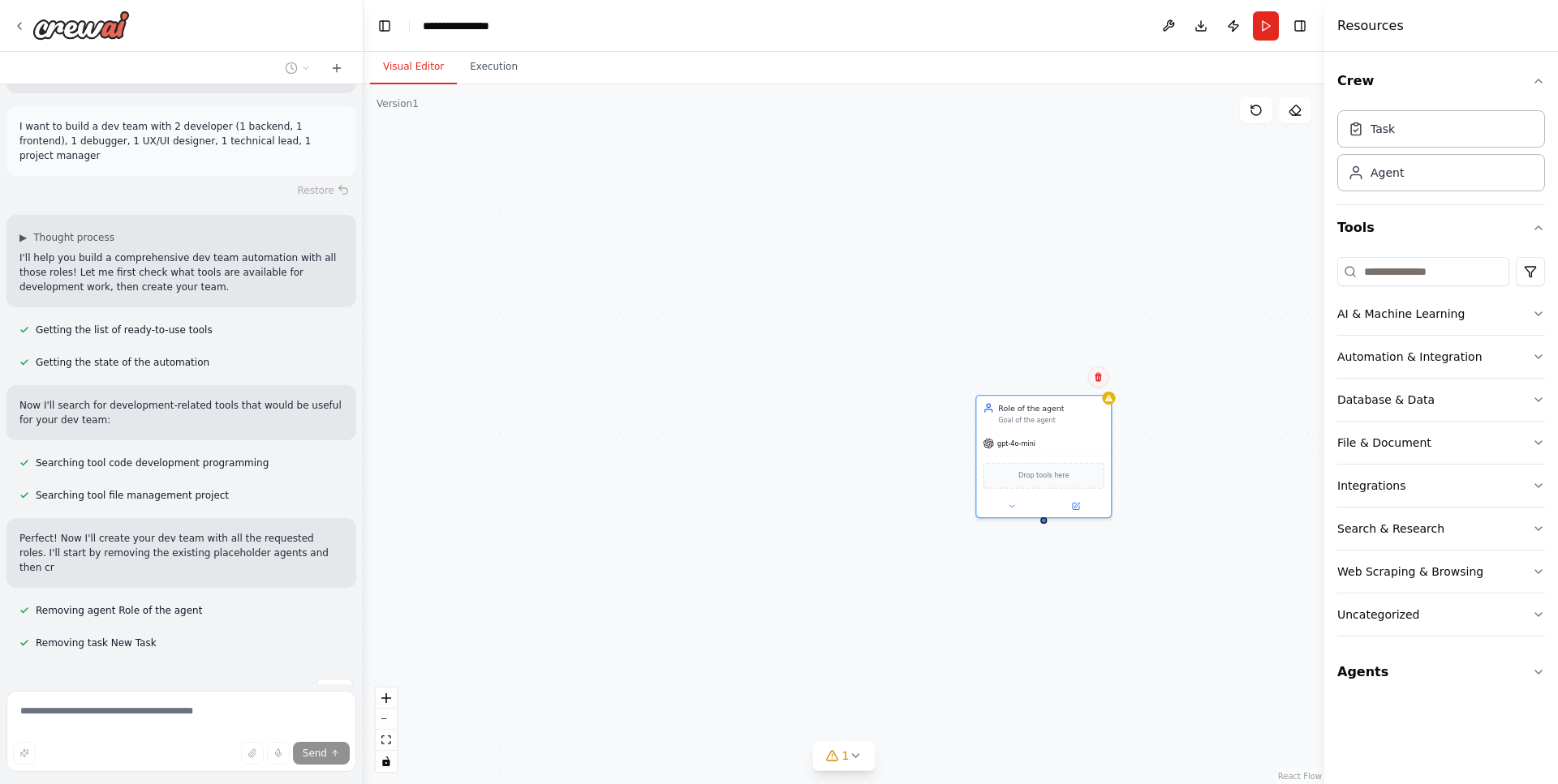
click at [1097, 379] on icon at bounding box center [1098, 378] width 10 height 10
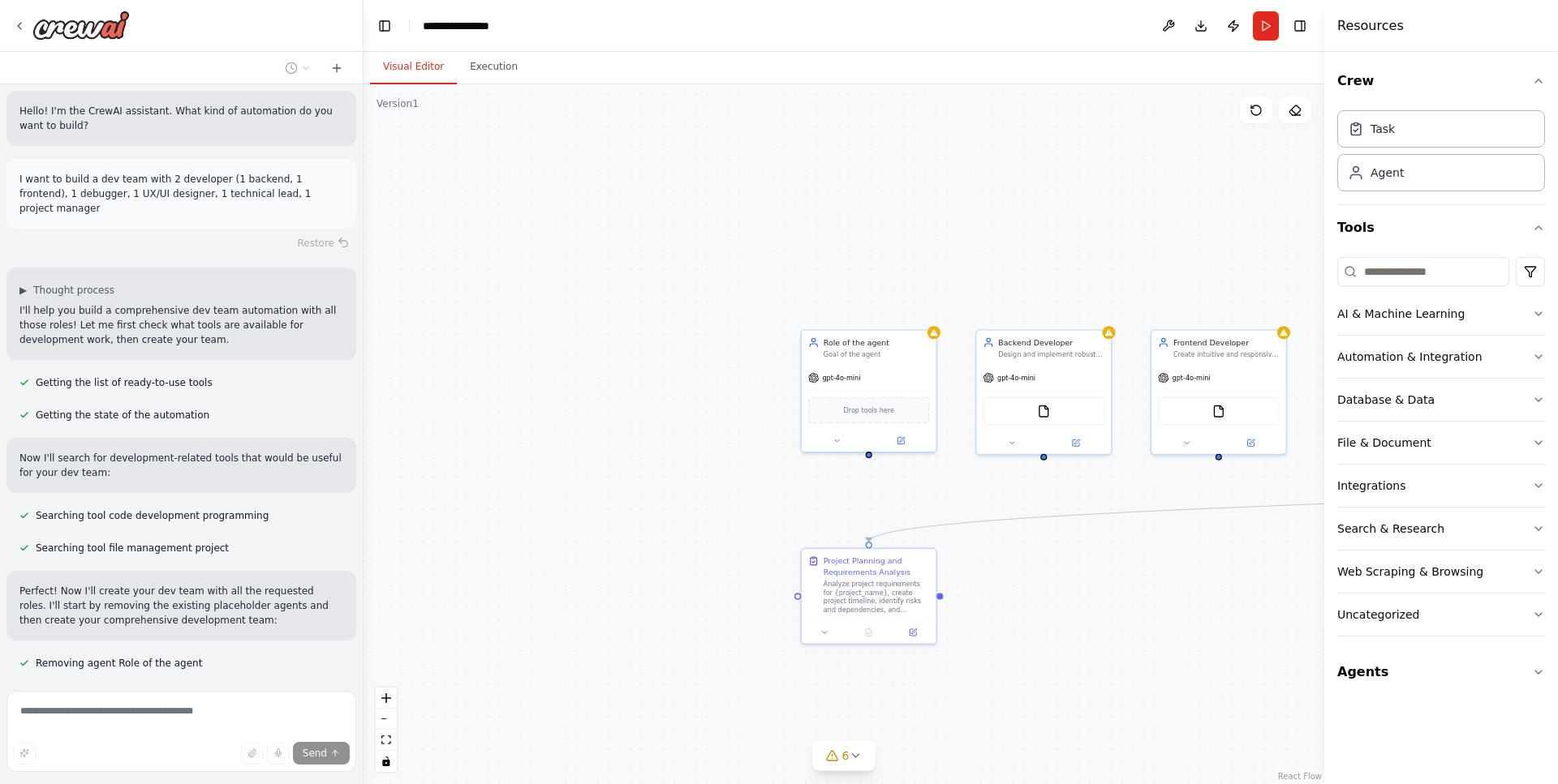
scroll to position [5, 0]
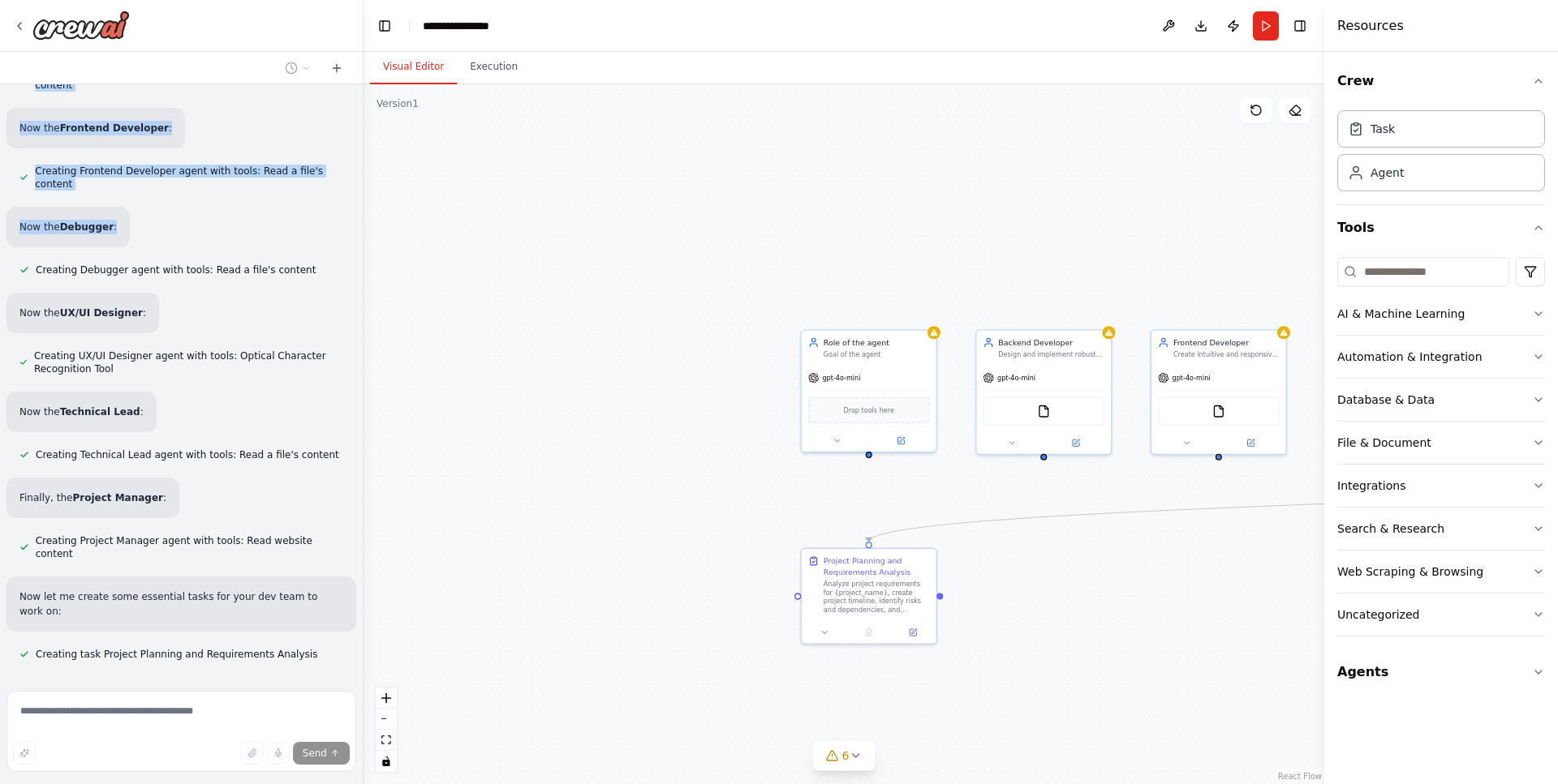
drag, startPoint x: 61, startPoint y: 179, endPoint x: 271, endPoint y: 196, distance: 210.7
click at [271, 196] on div "Hello! I'm the CrewAI assistant. What kind of automation do you want to build? …" at bounding box center [181, 385] width 363 height 600
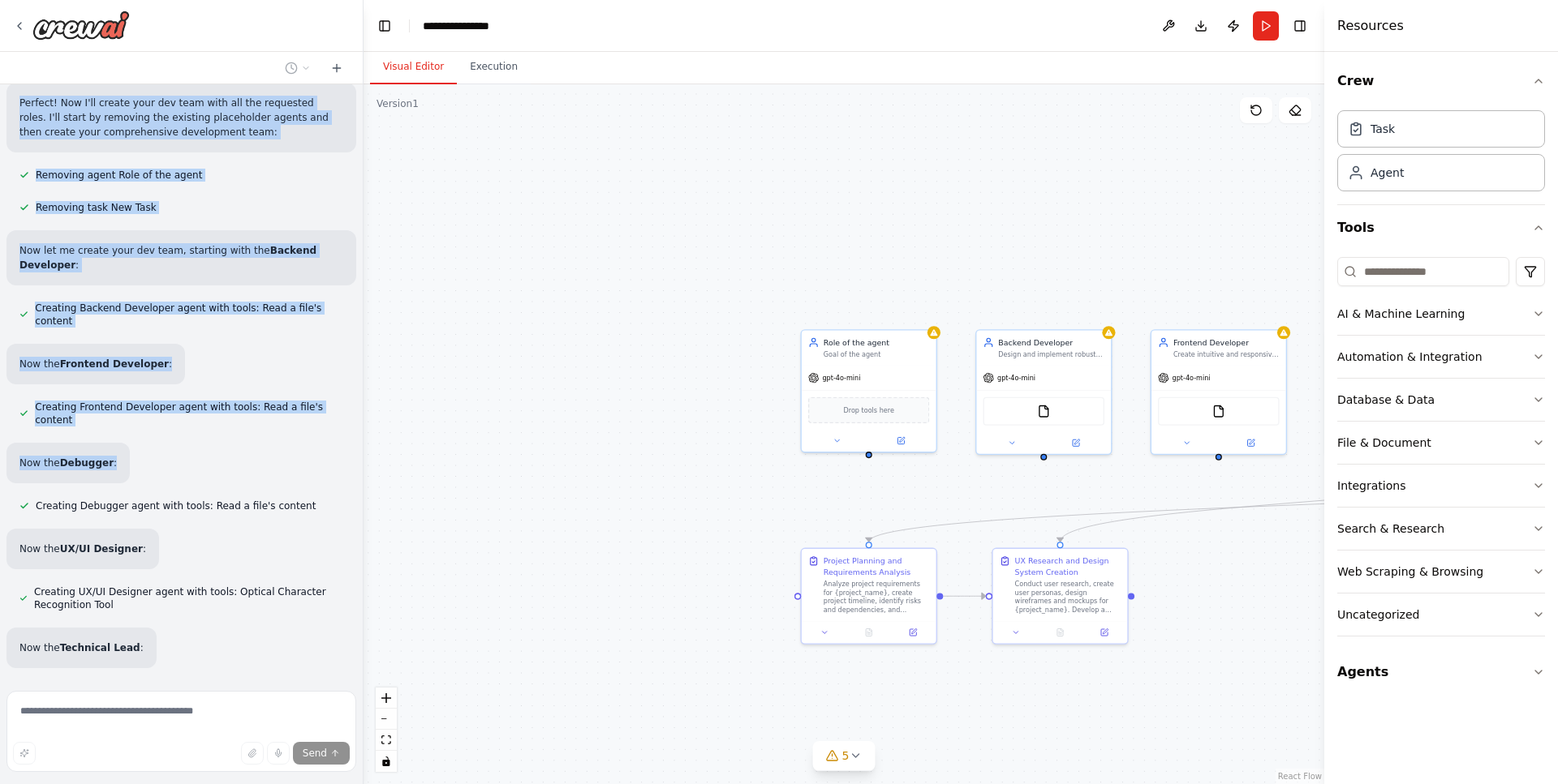
scroll to position [309, 0]
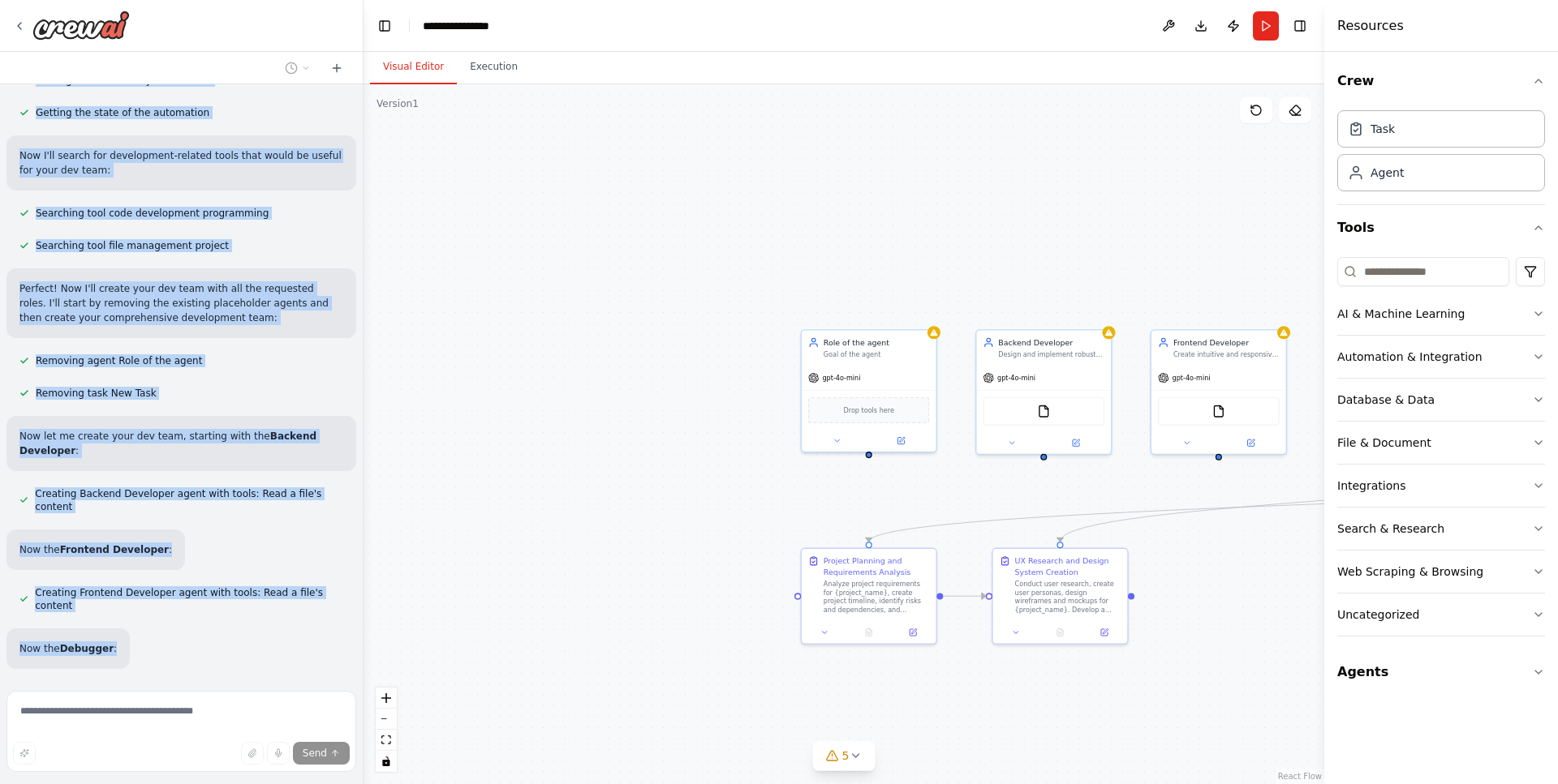
click at [292, 149] on p "Now I'll search for development-related tools that would be useful for your dev…" at bounding box center [182, 162] width 324 height 29
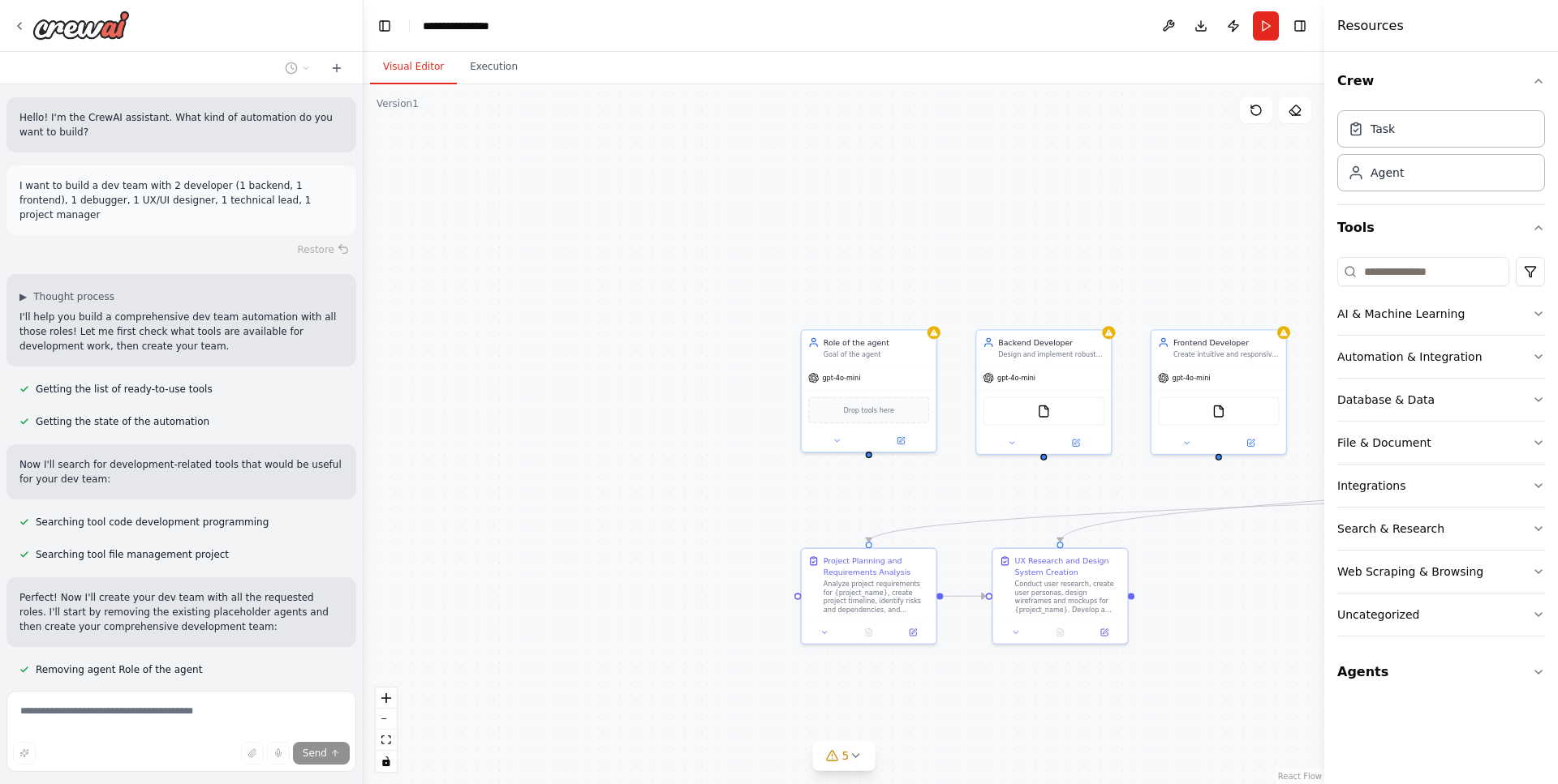
scroll to position [0, 0]
drag, startPoint x: 302, startPoint y: 198, endPoint x: 63, endPoint y: 181, distance: 239.6
click at [61, 181] on p "I want to build a dev team with 2 developer (1 backend, 1 frontend), 1 debugger…" at bounding box center [182, 201] width 324 height 44
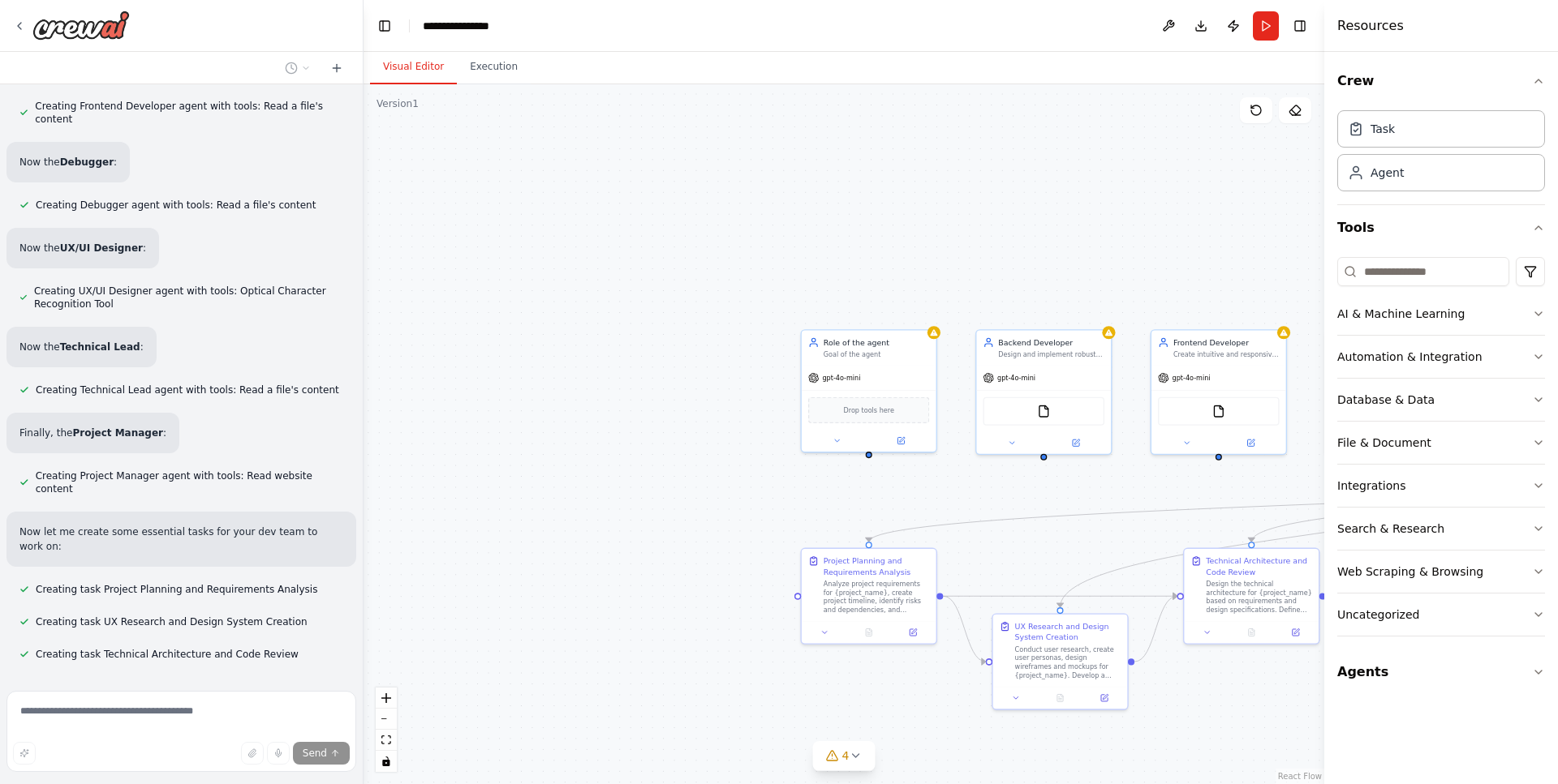
copy p "build a dev team with 2 developer (1 backend, 1 frontend), 1 debugger, 1 UX/UI …"
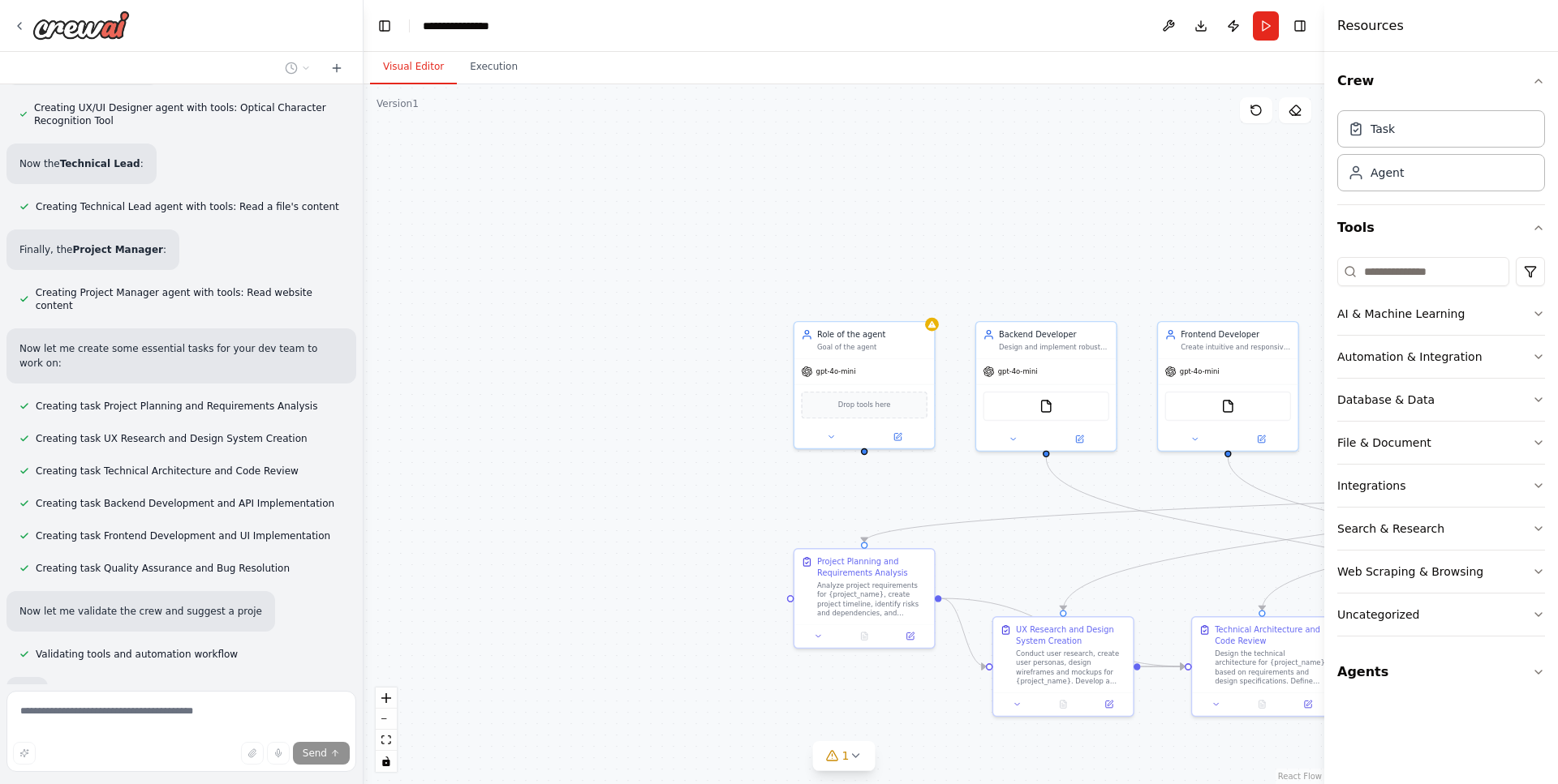
scroll to position [1064, 0]
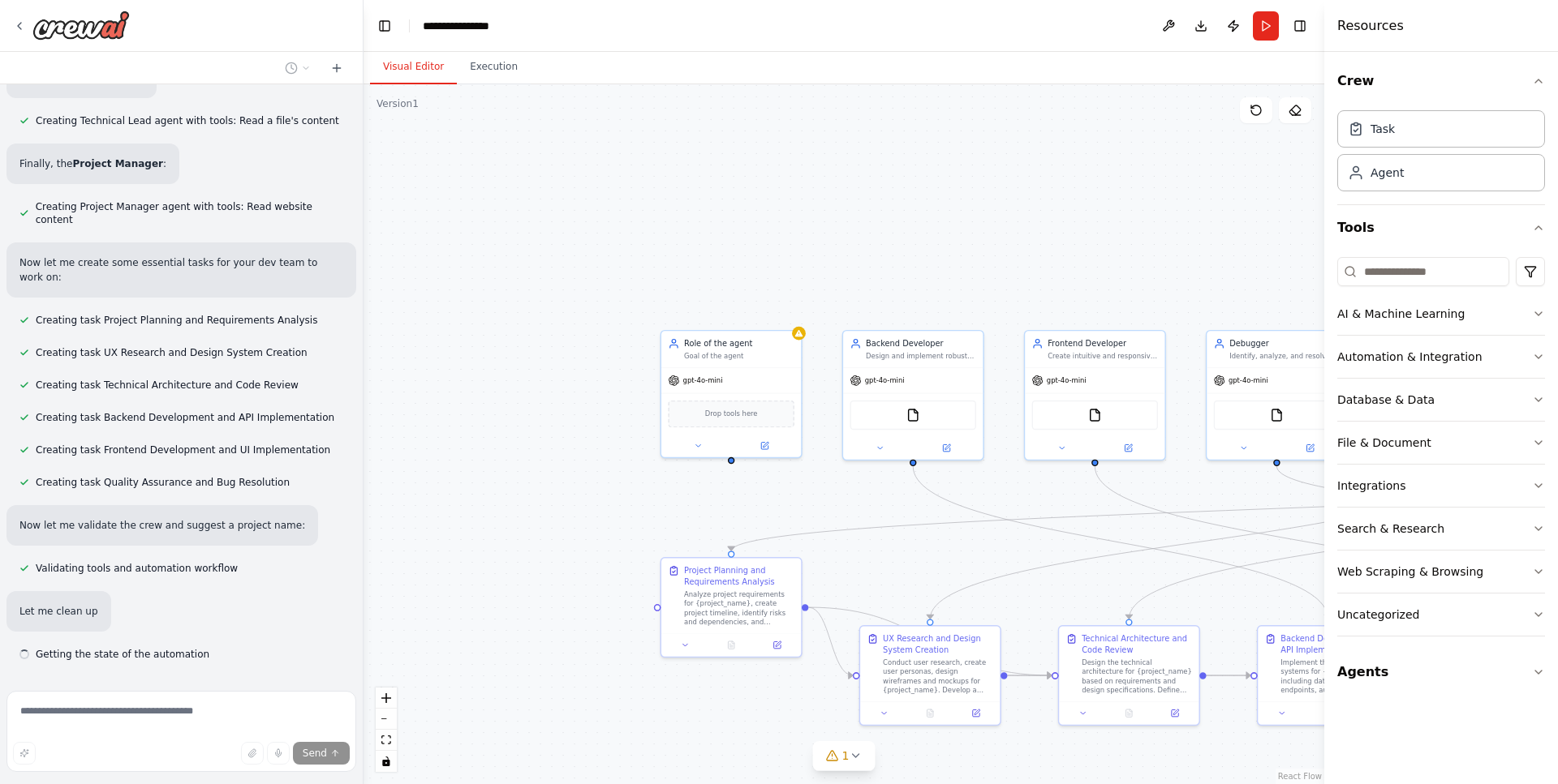
drag, startPoint x: 739, startPoint y: 500, endPoint x: 595, endPoint y: 510, distance: 144.3
click at [595, 511] on div ".deletable-edge-delete-btn { width: 20px; height: 20px; border: 0px solid #ffff…" at bounding box center [844, 434] width 960 height 700
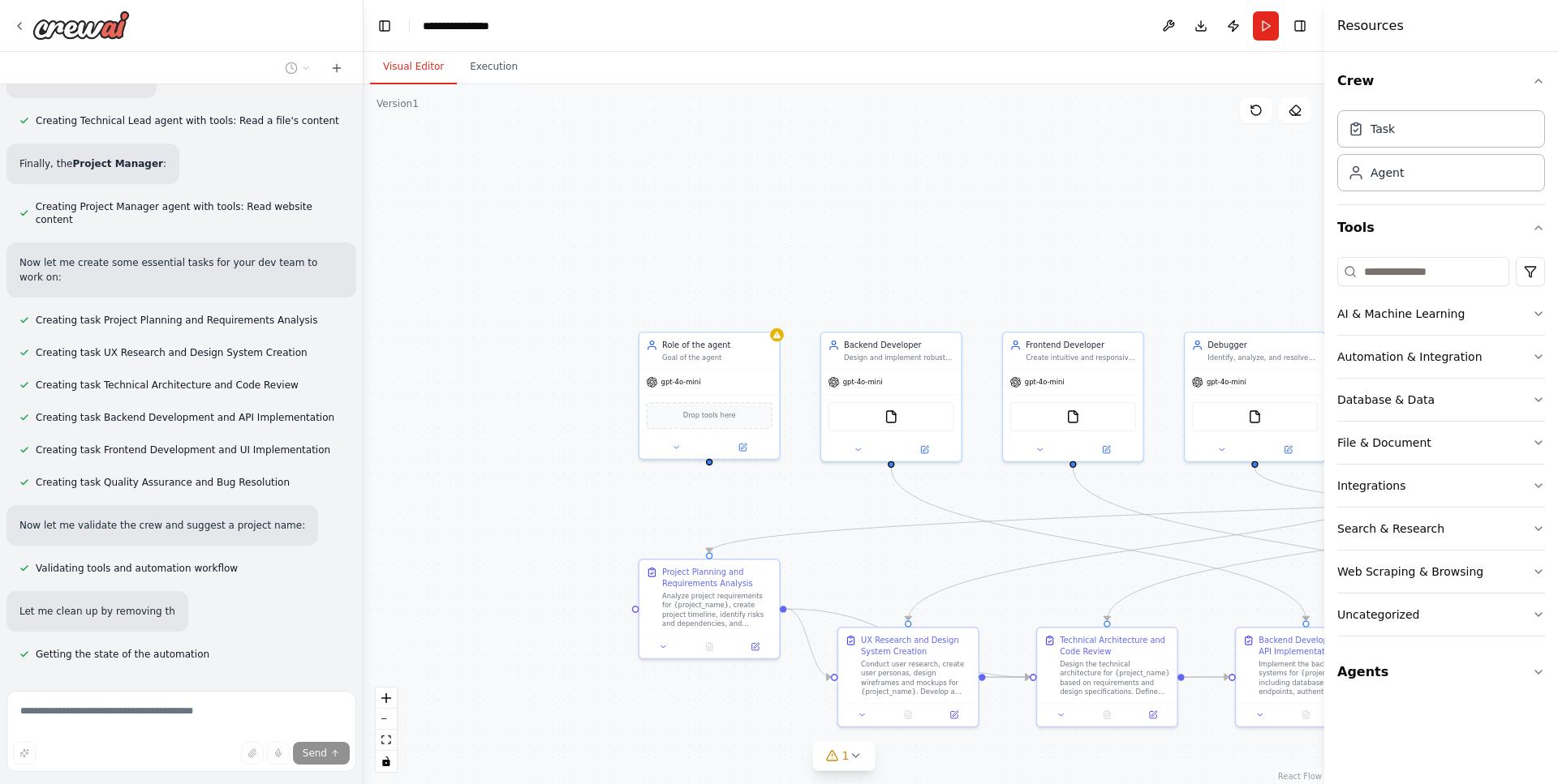
drag, startPoint x: 568, startPoint y: 474, endPoint x: 467, endPoint y: 444, distance: 105.4
click at [467, 443] on div ".deletable-edge-delete-btn { width: 20px; height: 20px; border: 0px solid #ffff…" at bounding box center [844, 434] width 960 height 700
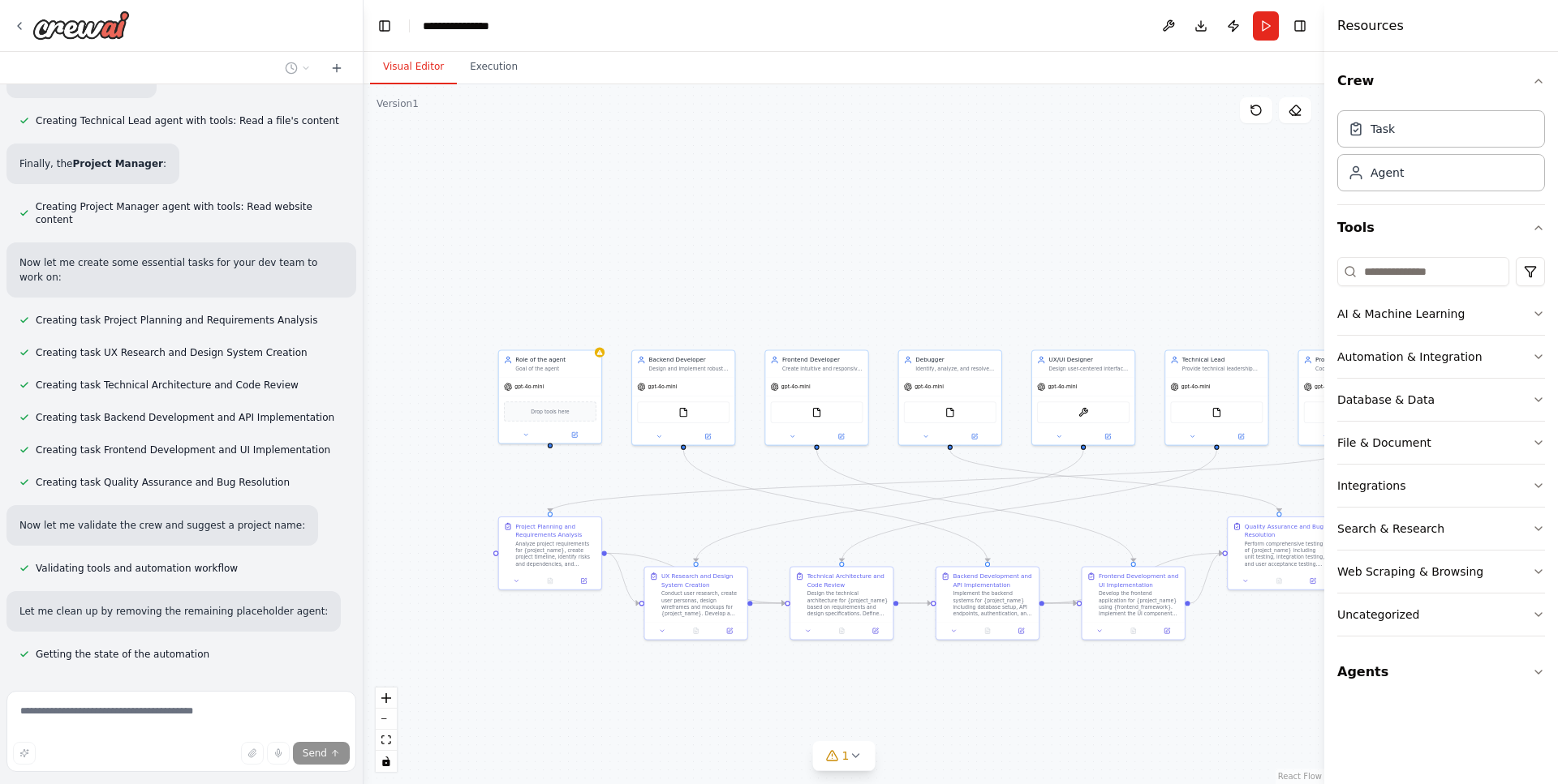
drag, startPoint x: 689, startPoint y: 487, endPoint x: 486, endPoint y: 487, distance: 203.0
click at [486, 487] on div ".deletable-edge-delete-btn { width: 20px; height: 20px; border: 0px solid #ffff…" at bounding box center [844, 434] width 960 height 700
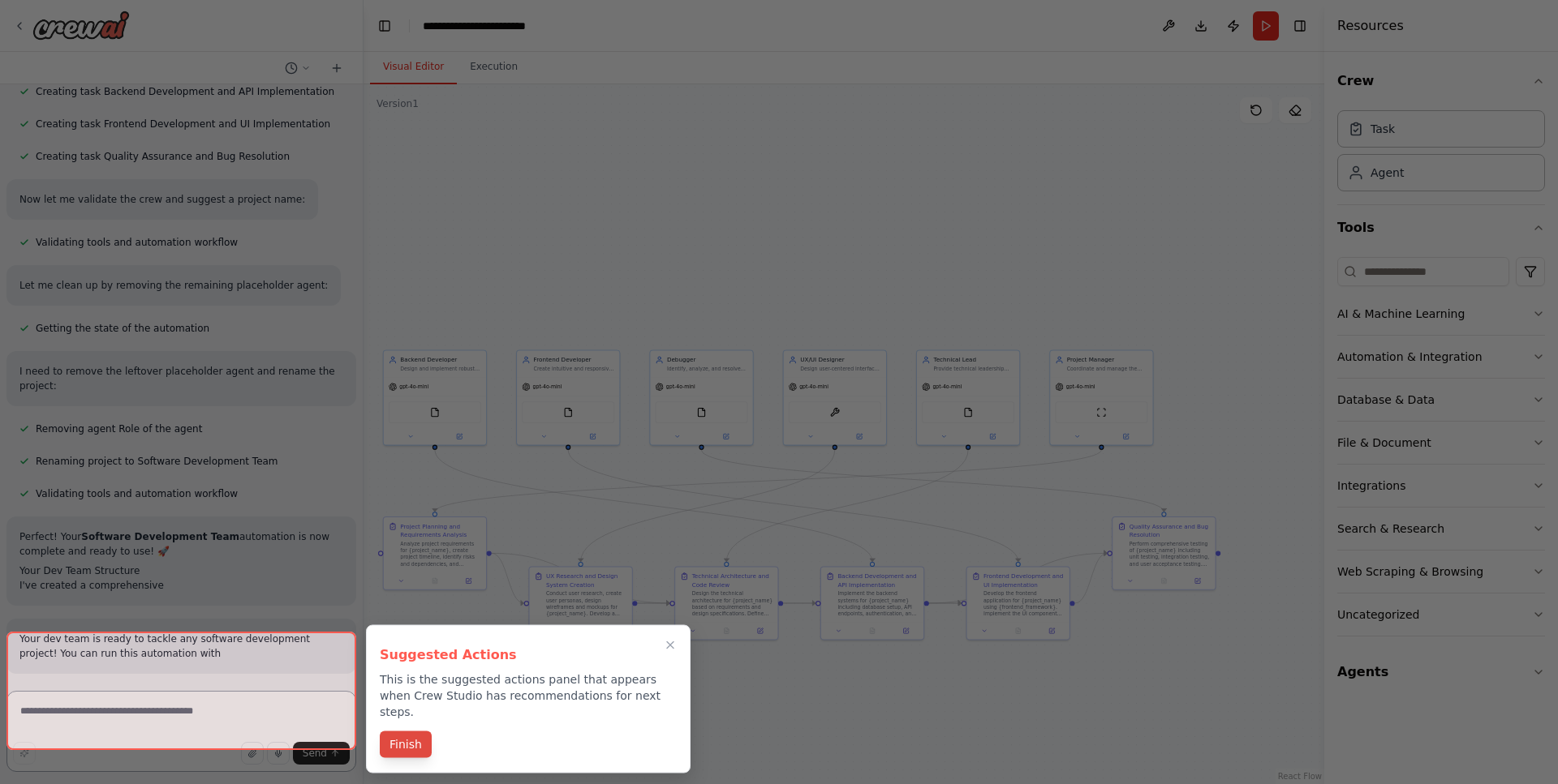
scroll to position [0, 0]
click at [409, 733] on button "Finish" at bounding box center [406, 746] width 52 height 27
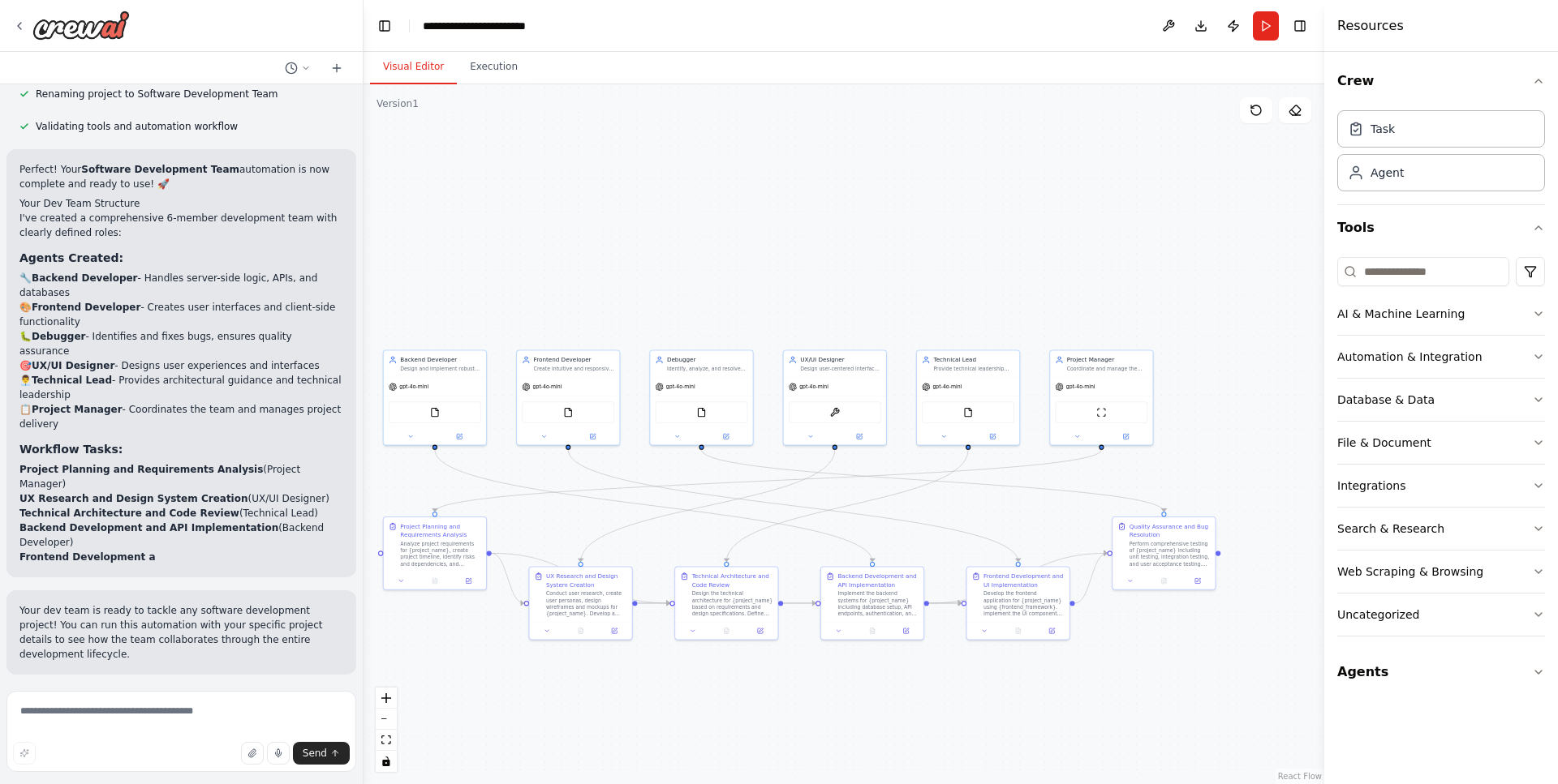
scroll to position [1756, 0]
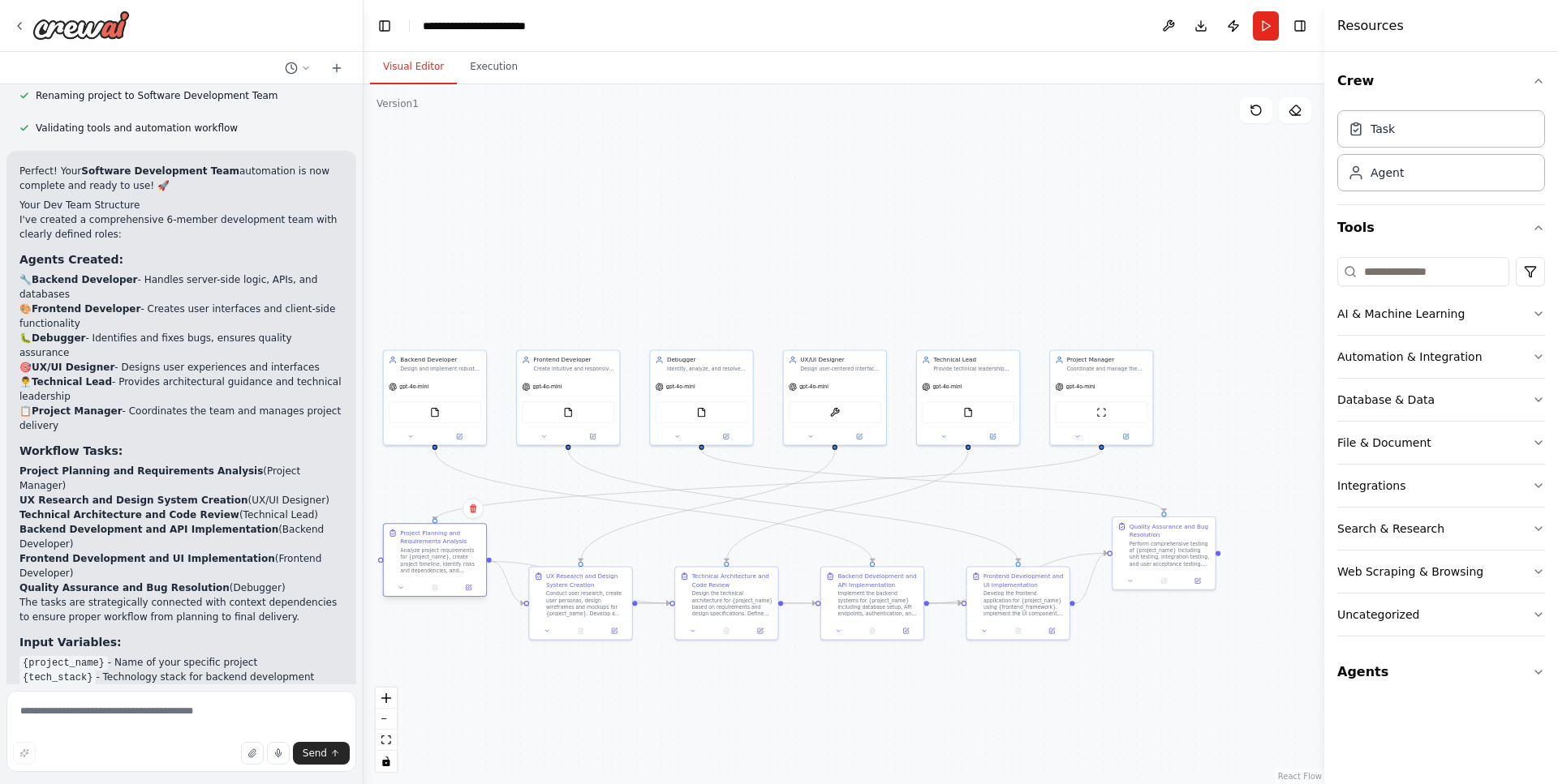
drag, startPoint x: 1004, startPoint y: 769, endPoint x: 447, endPoint y: 557, distance: 596.0
click at [447, 557] on div "Analyze project requirements for {project_name}, create project timeline, ident…" at bounding box center [440, 560] width 82 height 27
drag, startPoint x: 572, startPoint y: 595, endPoint x: 571, endPoint y: 669, distance: 74.0
click at [571, 669] on div "Conduct user research, create user personas, design wireframes and mockups for …" at bounding box center [583, 677] width 82 height 27
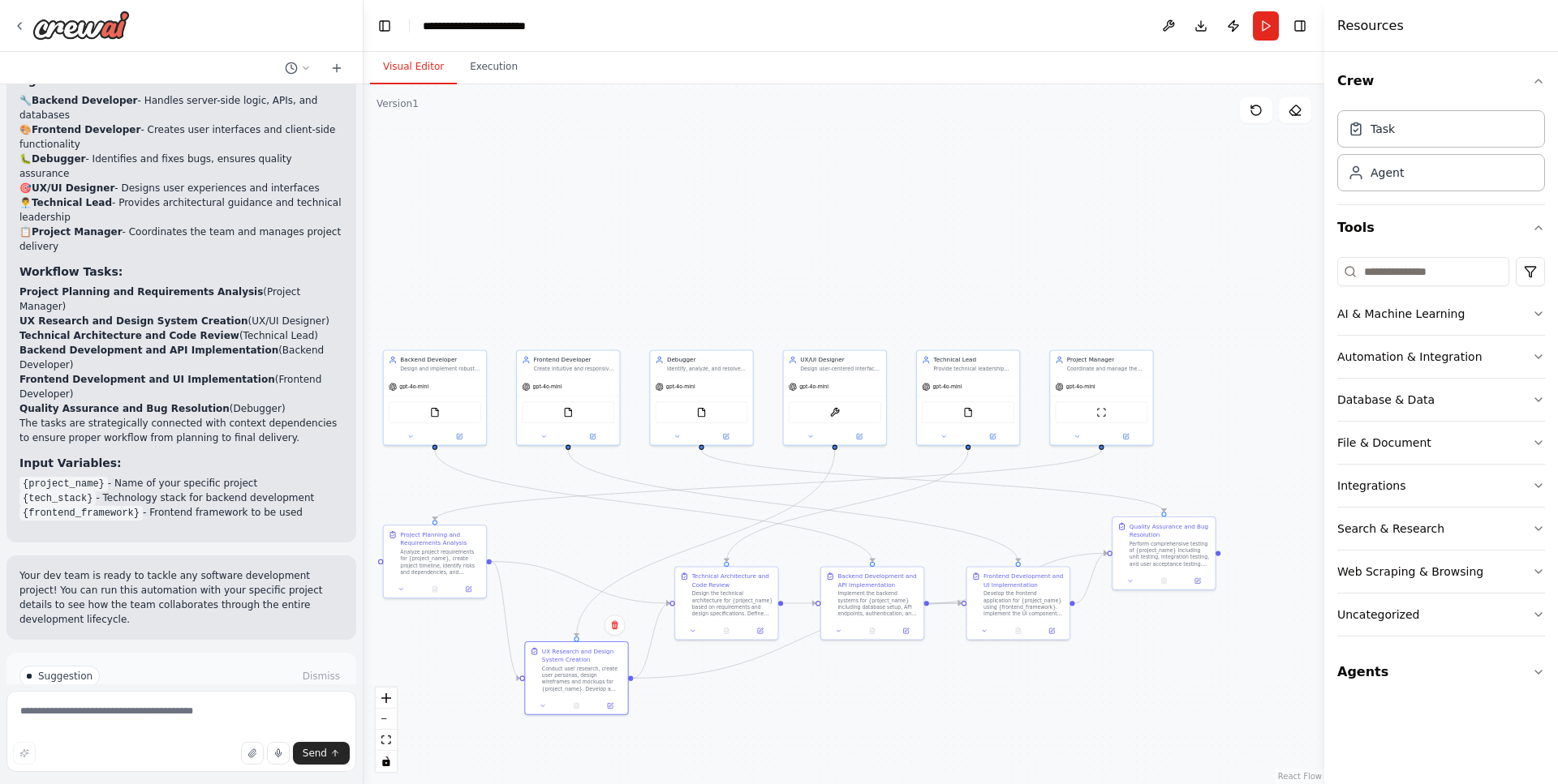
scroll to position [0, 0]
click at [201, 738] on span "Run Automation" at bounding box center [188, 744] width 79 height 13
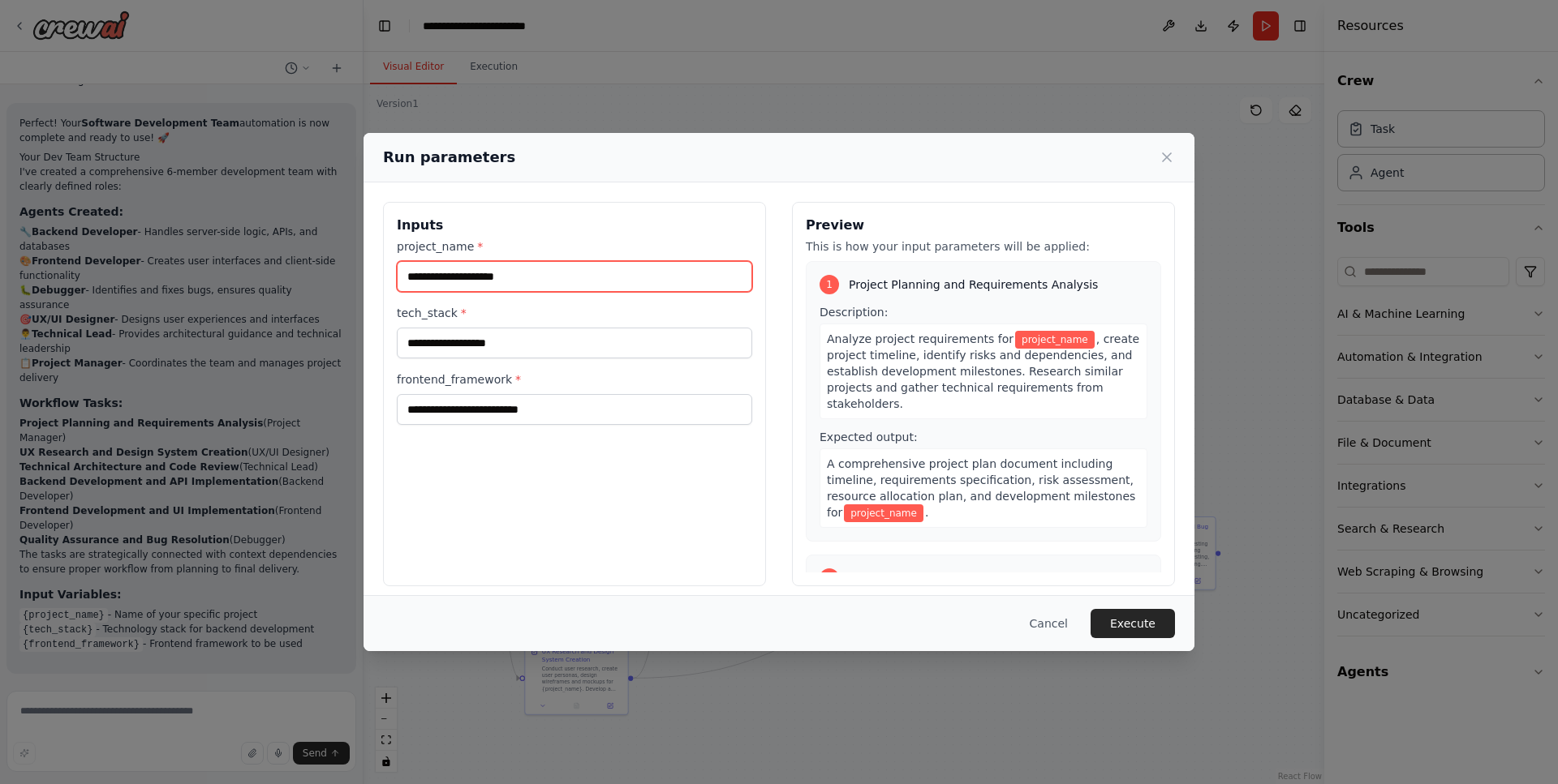
click at [504, 280] on input "project_name *" at bounding box center [574, 276] width 355 height 31
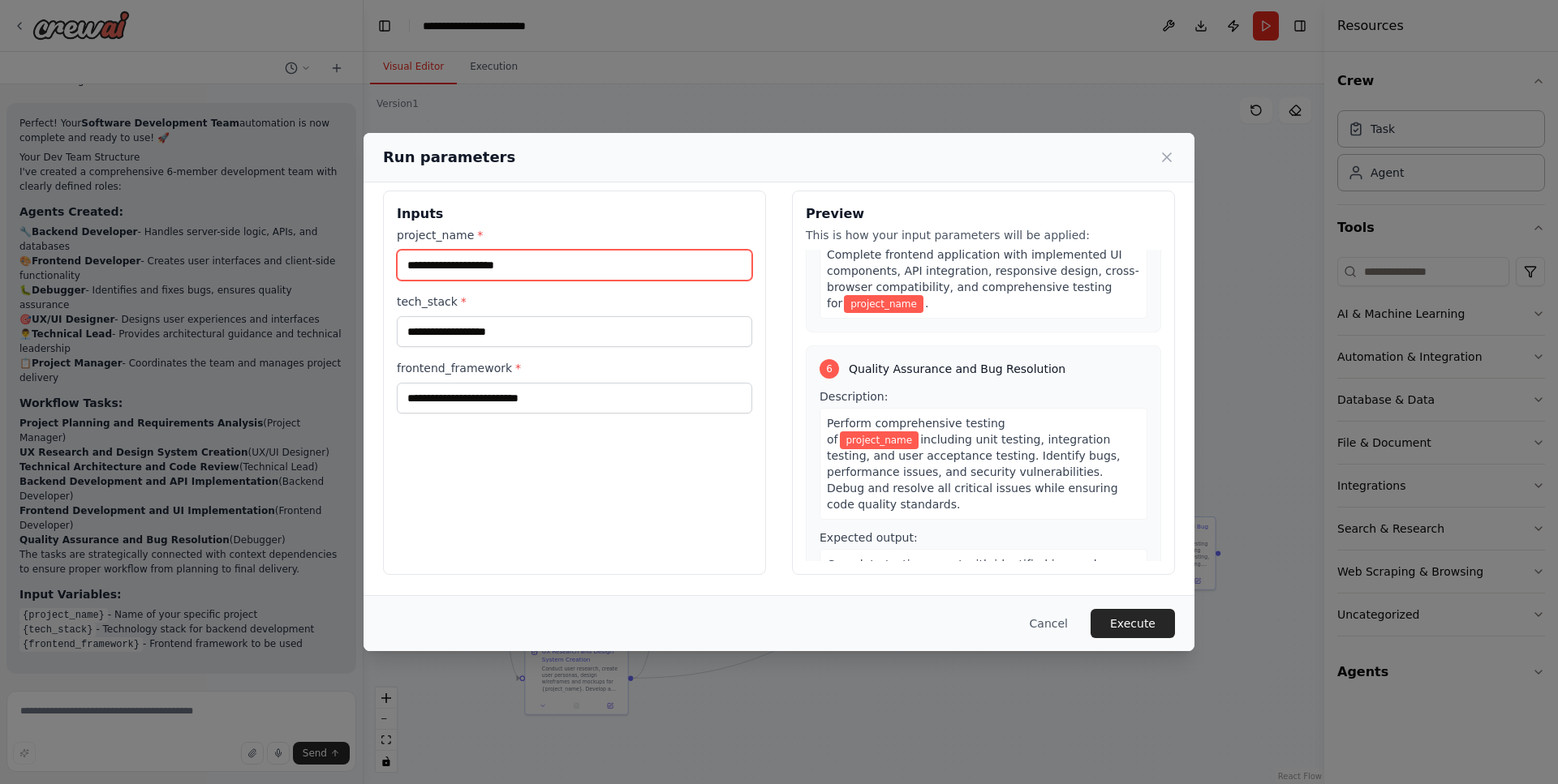
scroll to position [11, 0]
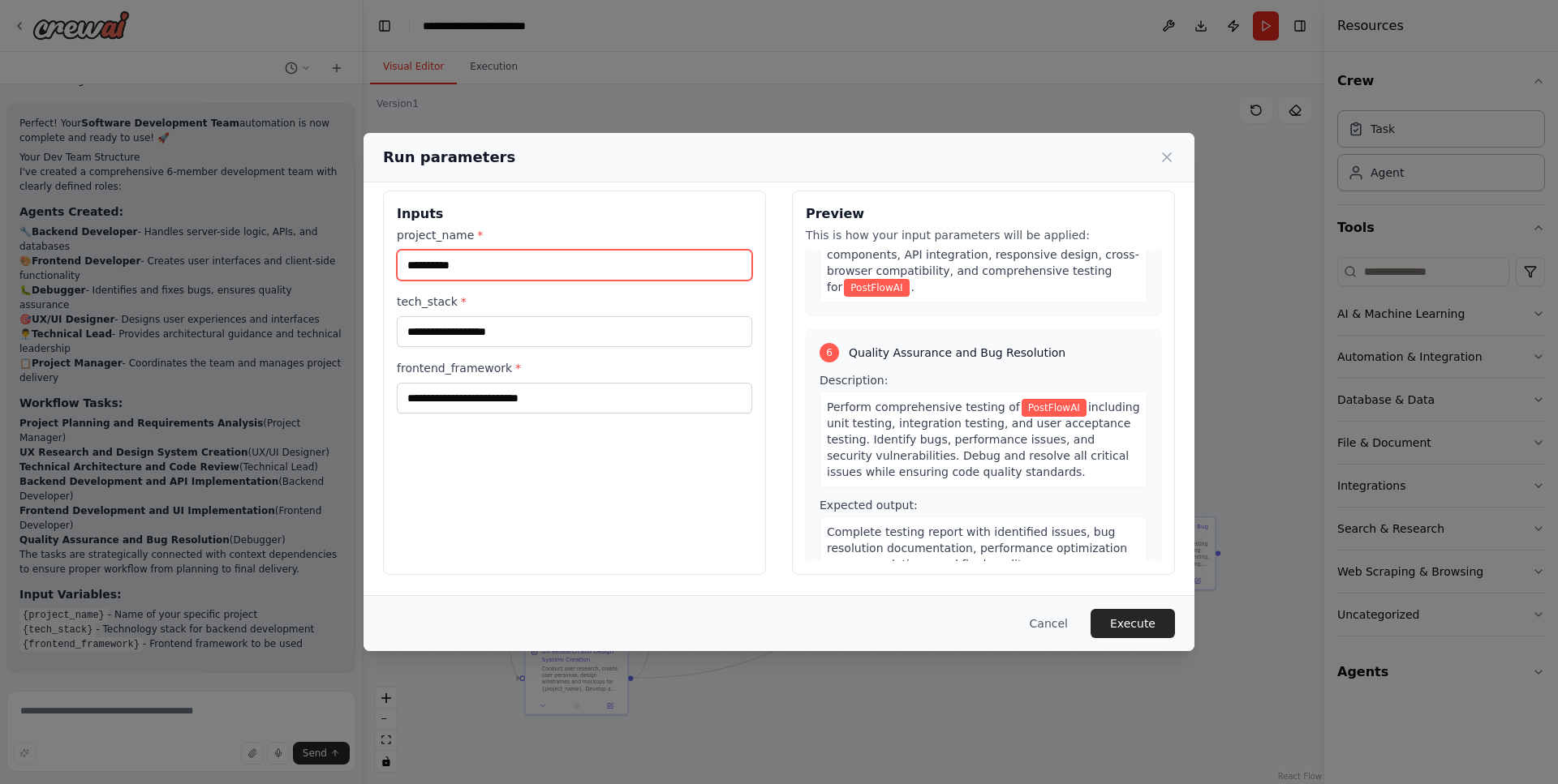
type input "**********"
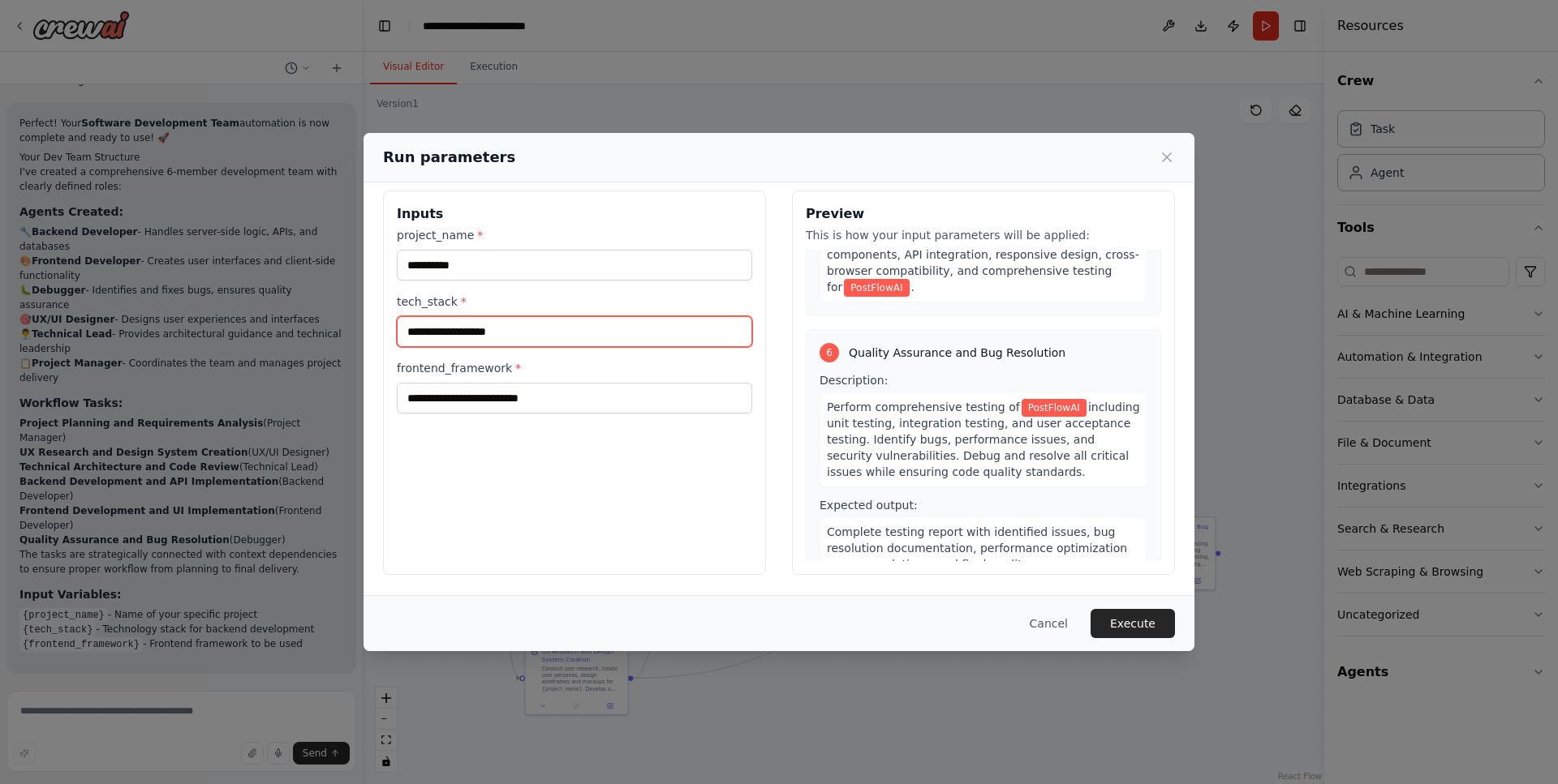
click at [469, 320] on input "tech_stack *" at bounding box center [574, 331] width 355 height 31
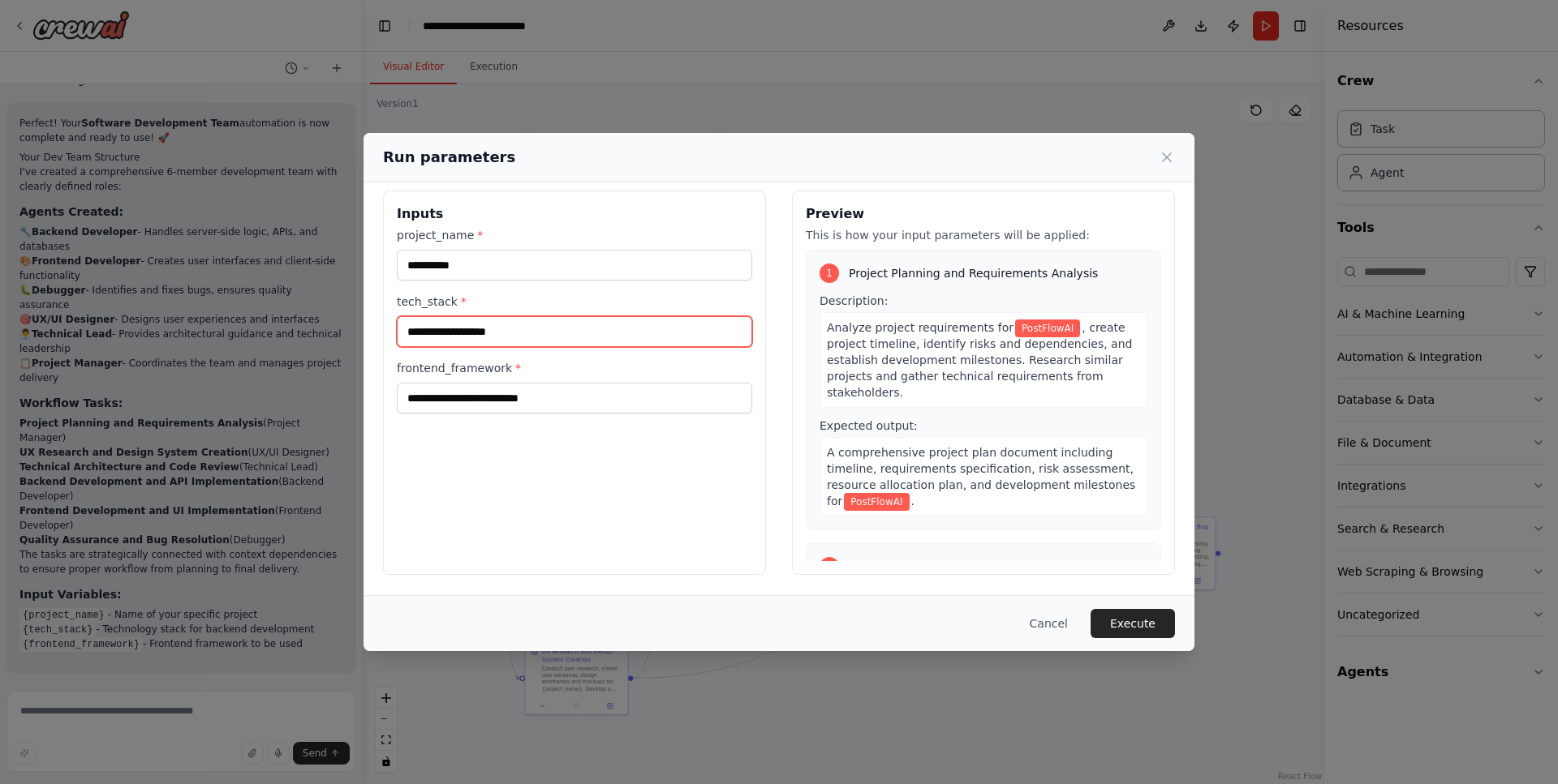
scroll to position [0, 0]
paste input "**********"
click at [576, 330] on input "**********" at bounding box center [574, 331] width 355 height 31
click at [551, 328] on input "**********" at bounding box center [574, 331] width 355 height 31
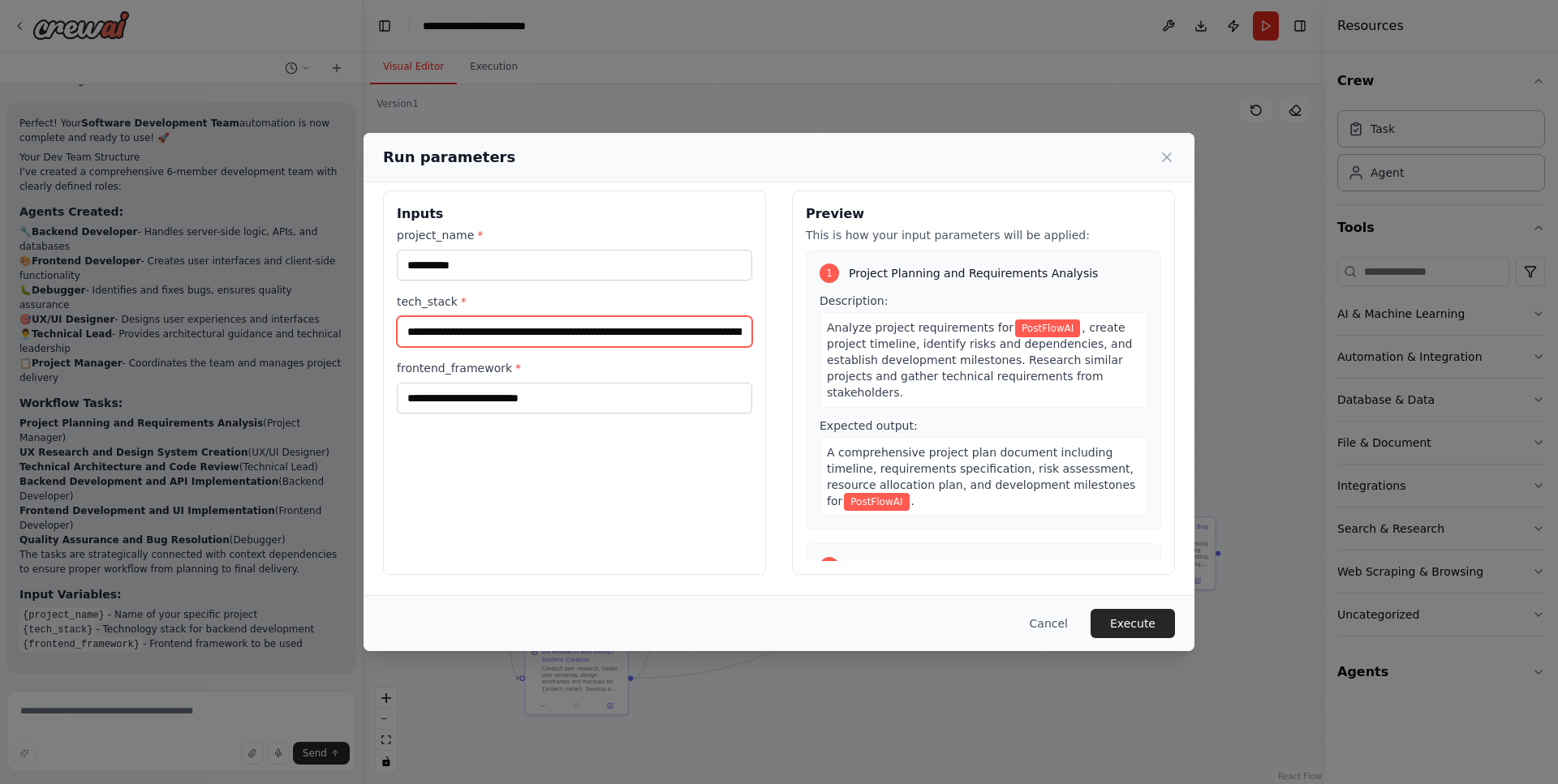
scroll to position [9, 0]
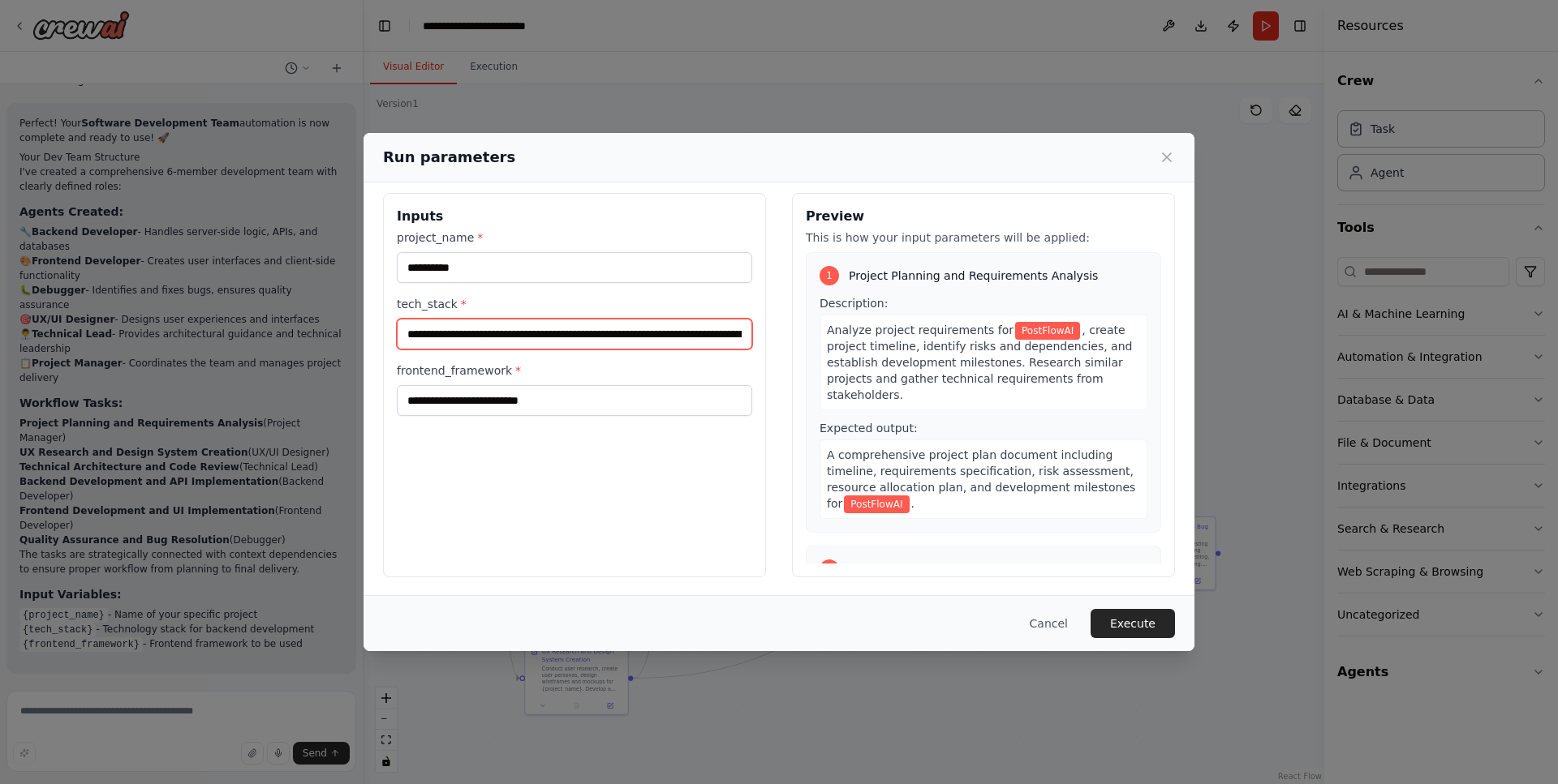
drag, startPoint x: 517, startPoint y: 333, endPoint x: 420, endPoint y: 332, distance: 97.0
click at [420, 332] on input "**********" at bounding box center [574, 334] width 355 height 31
type input "**********"
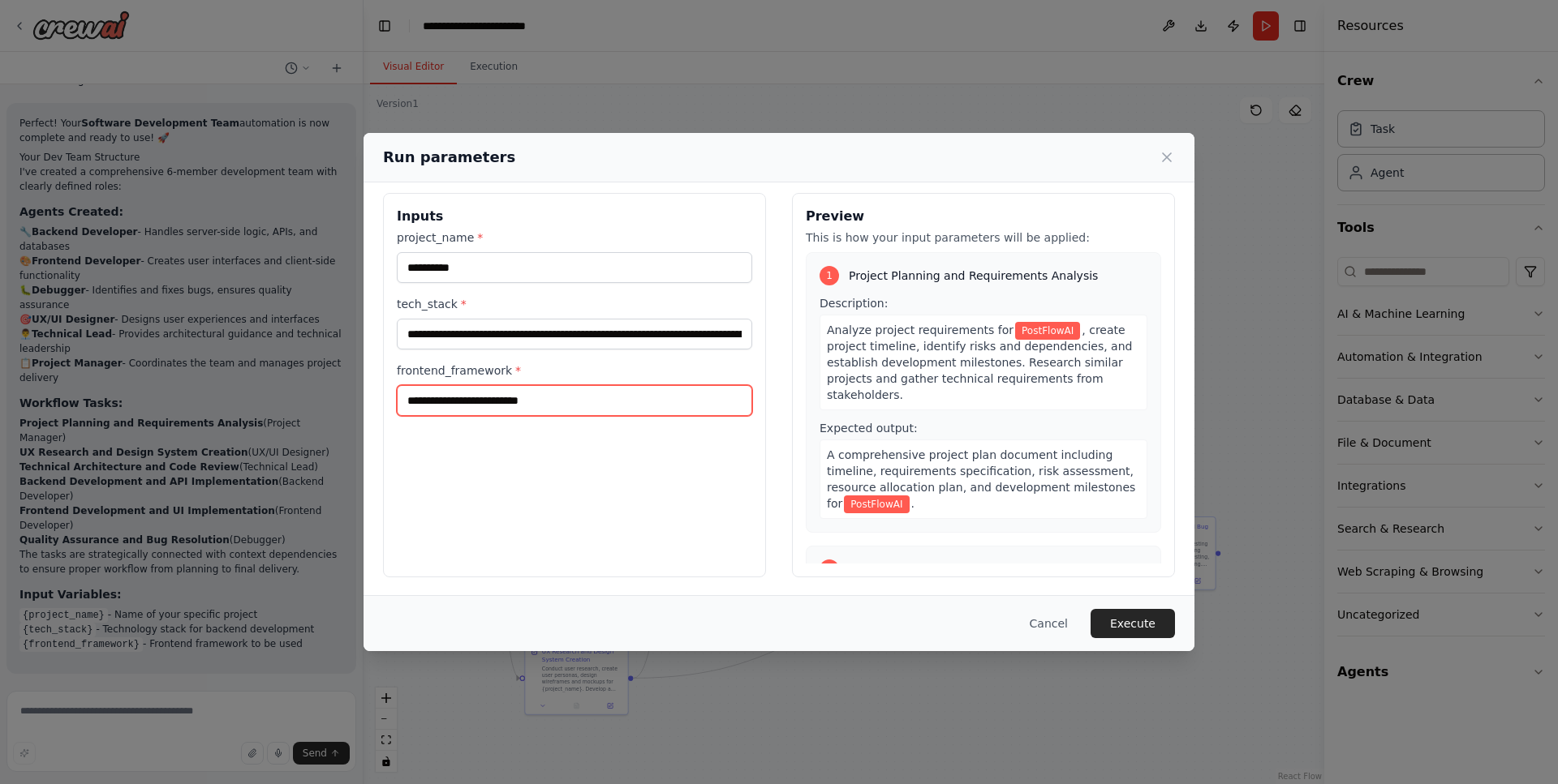
click at [515, 408] on input "frontend_framework *" at bounding box center [574, 400] width 355 height 31
paste input "**********"
drag, startPoint x: 514, startPoint y: 399, endPoint x: 492, endPoint y: 397, distance: 22.1
click at [492, 397] on input "**********" at bounding box center [574, 400] width 355 height 31
drag, startPoint x: 504, startPoint y: 394, endPoint x: 406, endPoint y: 396, distance: 98.0
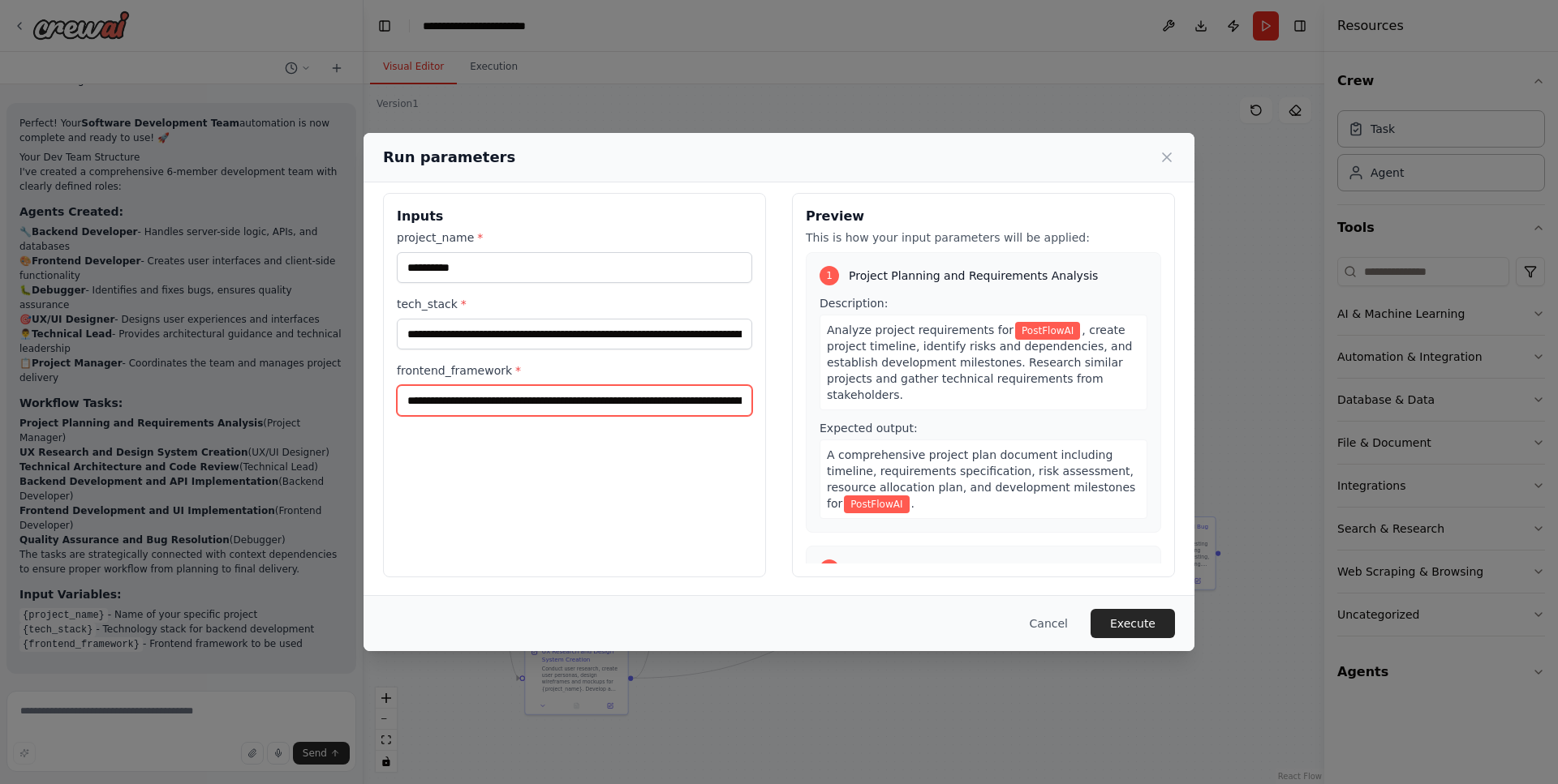
click at [406, 396] on input "**********" at bounding box center [574, 400] width 355 height 31
click at [456, 398] on input "**********" at bounding box center [574, 400] width 355 height 31
type input "**********"
click at [1148, 619] on button "Execute" at bounding box center [1132, 623] width 85 height 29
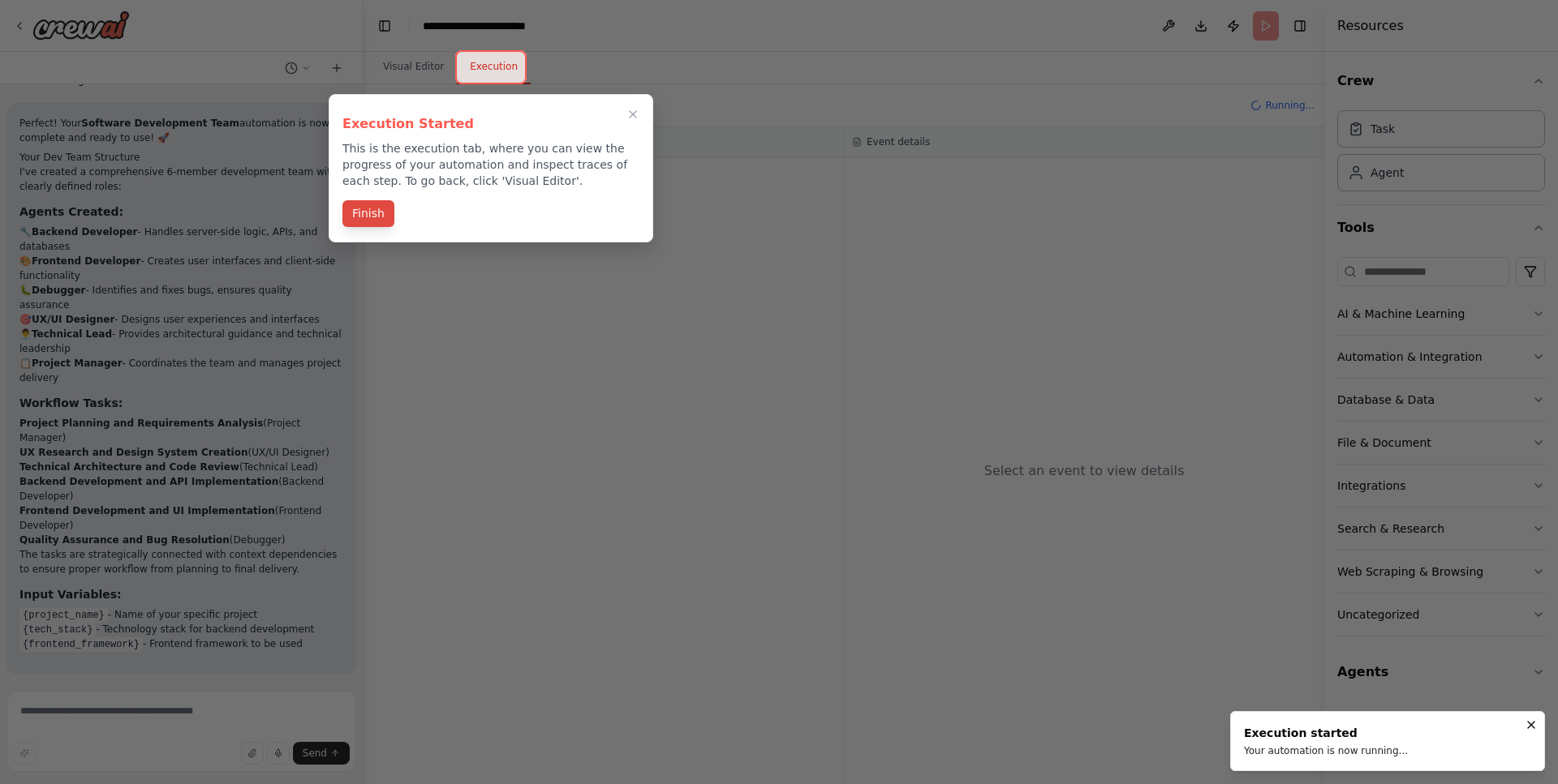
click at [373, 213] on button "Finish" at bounding box center [368, 214] width 52 height 27
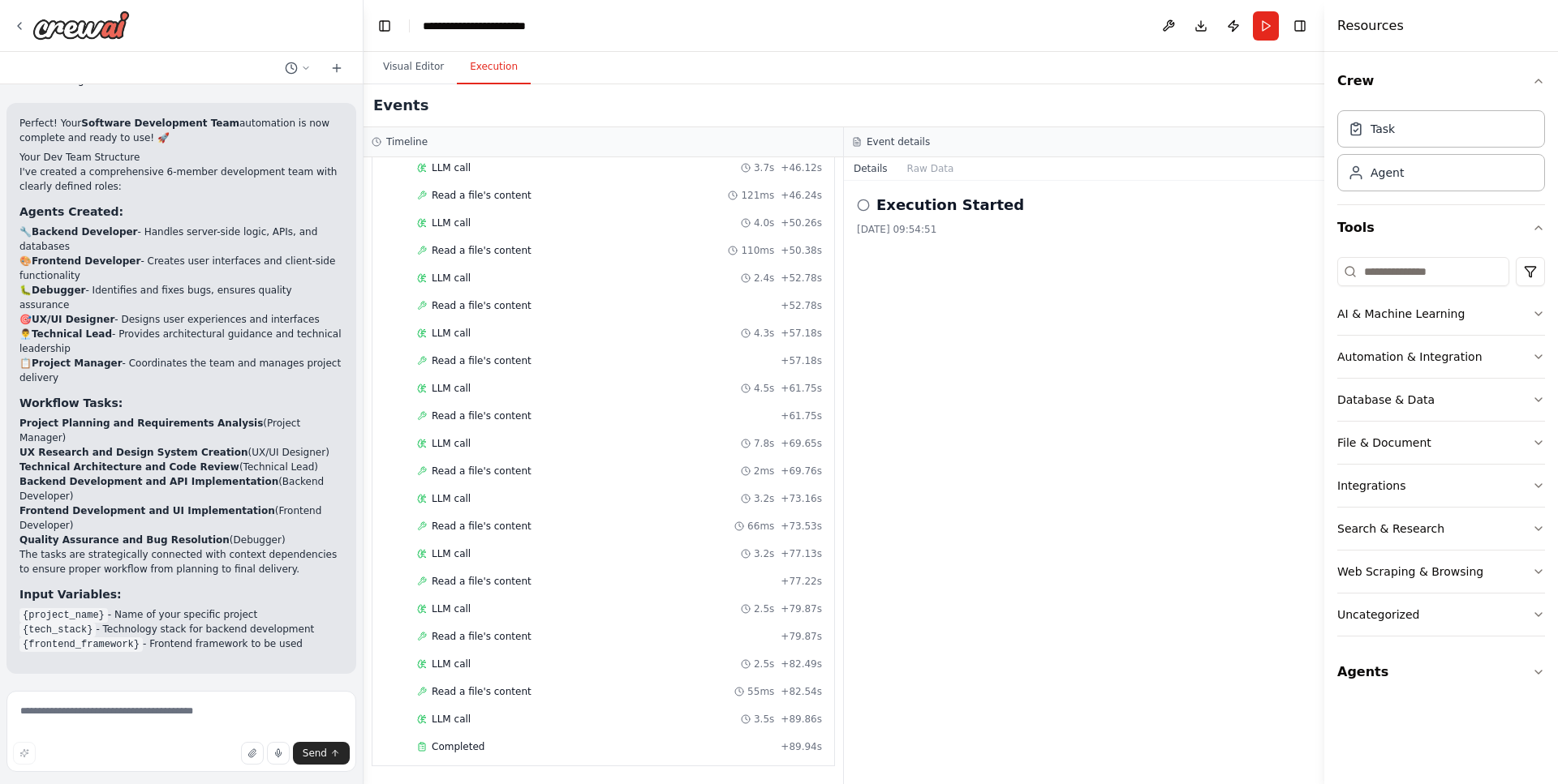
scroll to position [0, 0]
click at [426, 65] on button "Visual Editor" at bounding box center [413, 68] width 87 height 34
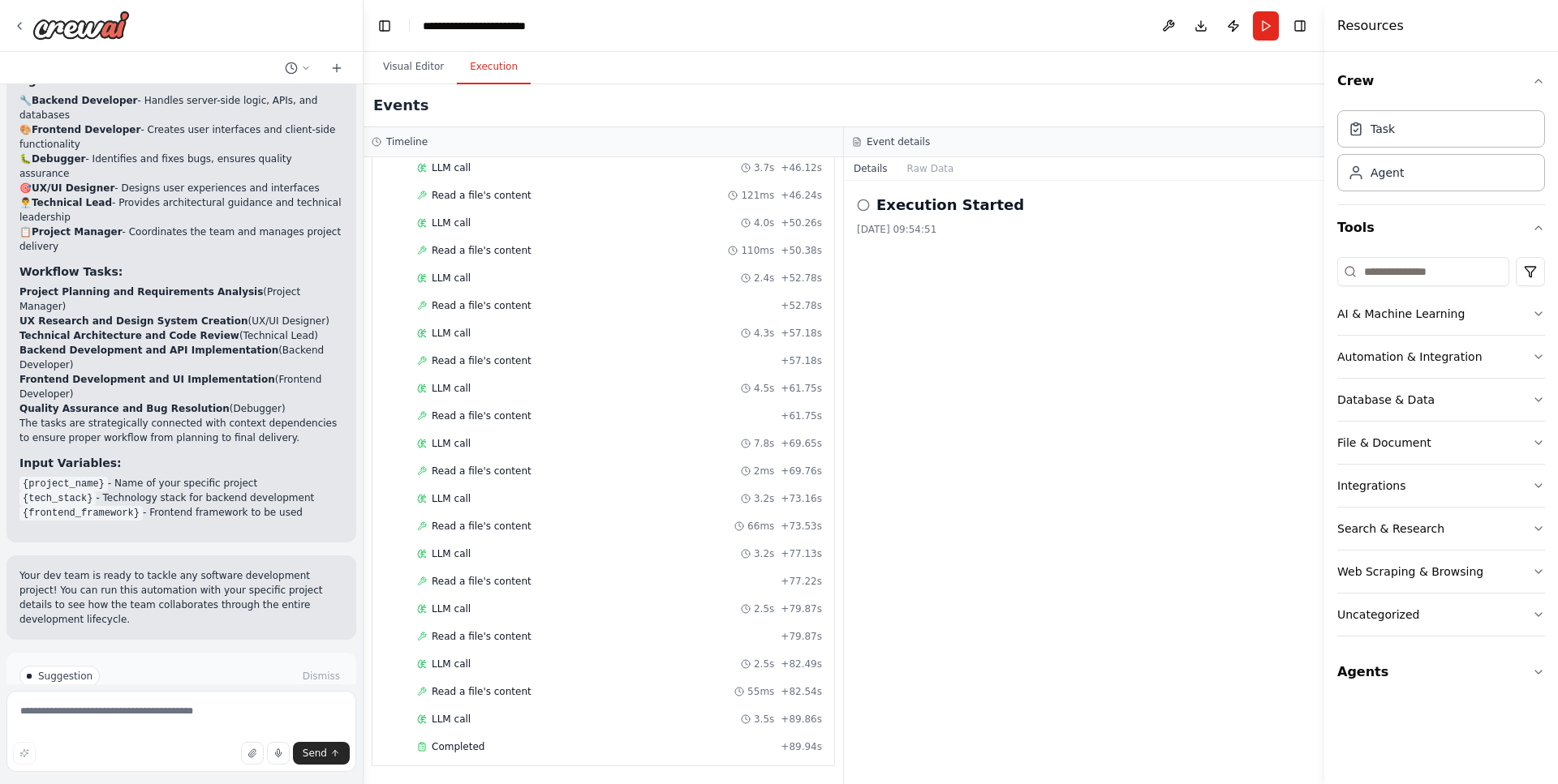
click at [470, 61] on button "Execution" at bounding box center [493, 68] width 74 height 34
click at [531, 733] on div "Started + 0.00s LLM call 2.5s + 2.60s Read a file's content 1ms + 2.61s LLM cal…" at bounding box center [609, 32] width 448 height 1461
click at [527, 751] on div "Completed" at bounding box center [595, 746] width 357 height 13
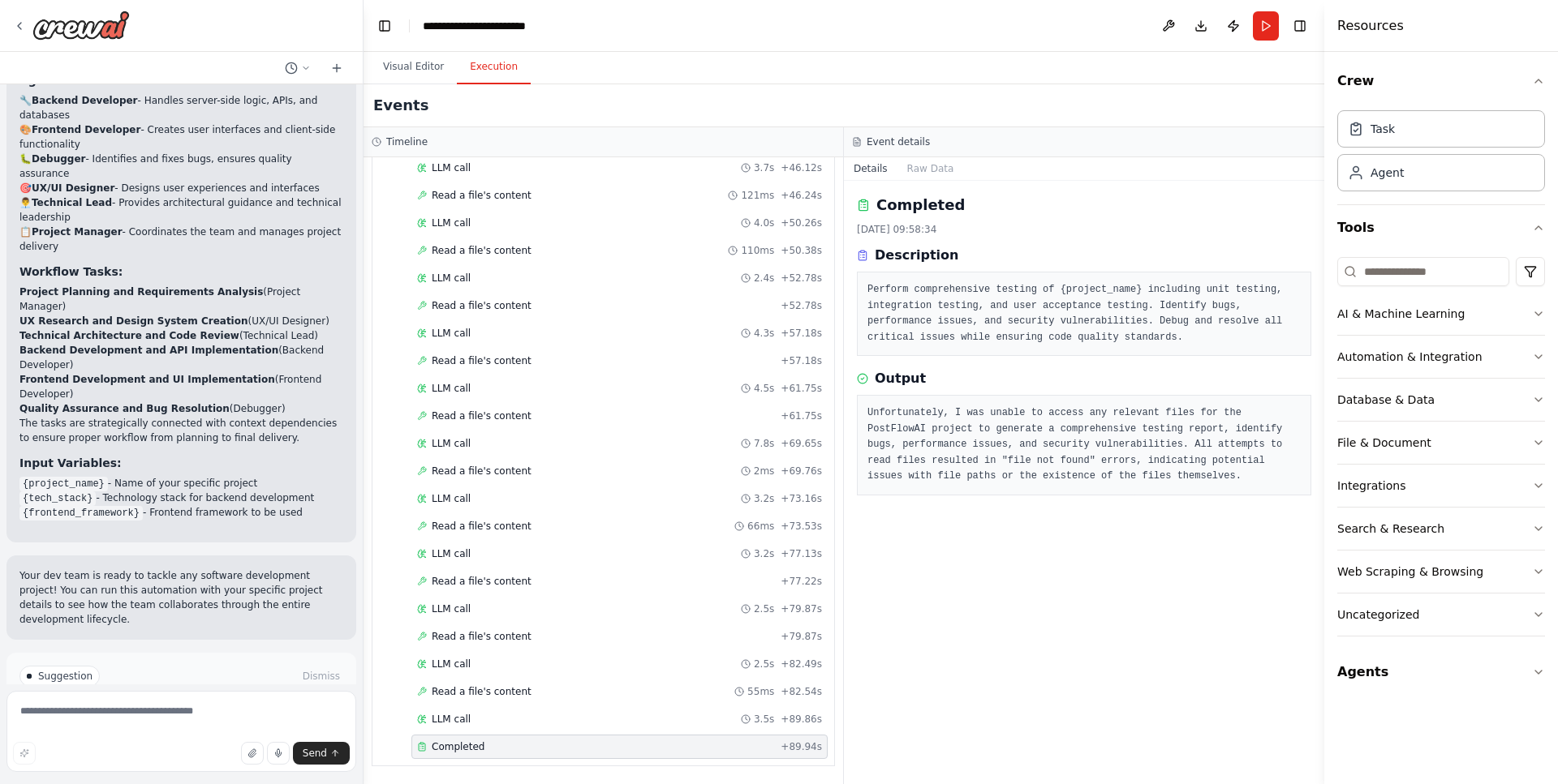
click at [510, 746] on div "Completed" at bounding box center [595, 746] width 357 height 13
click at [538, 727] on div "LLM call 3.5s + 89.86s" at bounding box center [619, 719] width 417 height 24
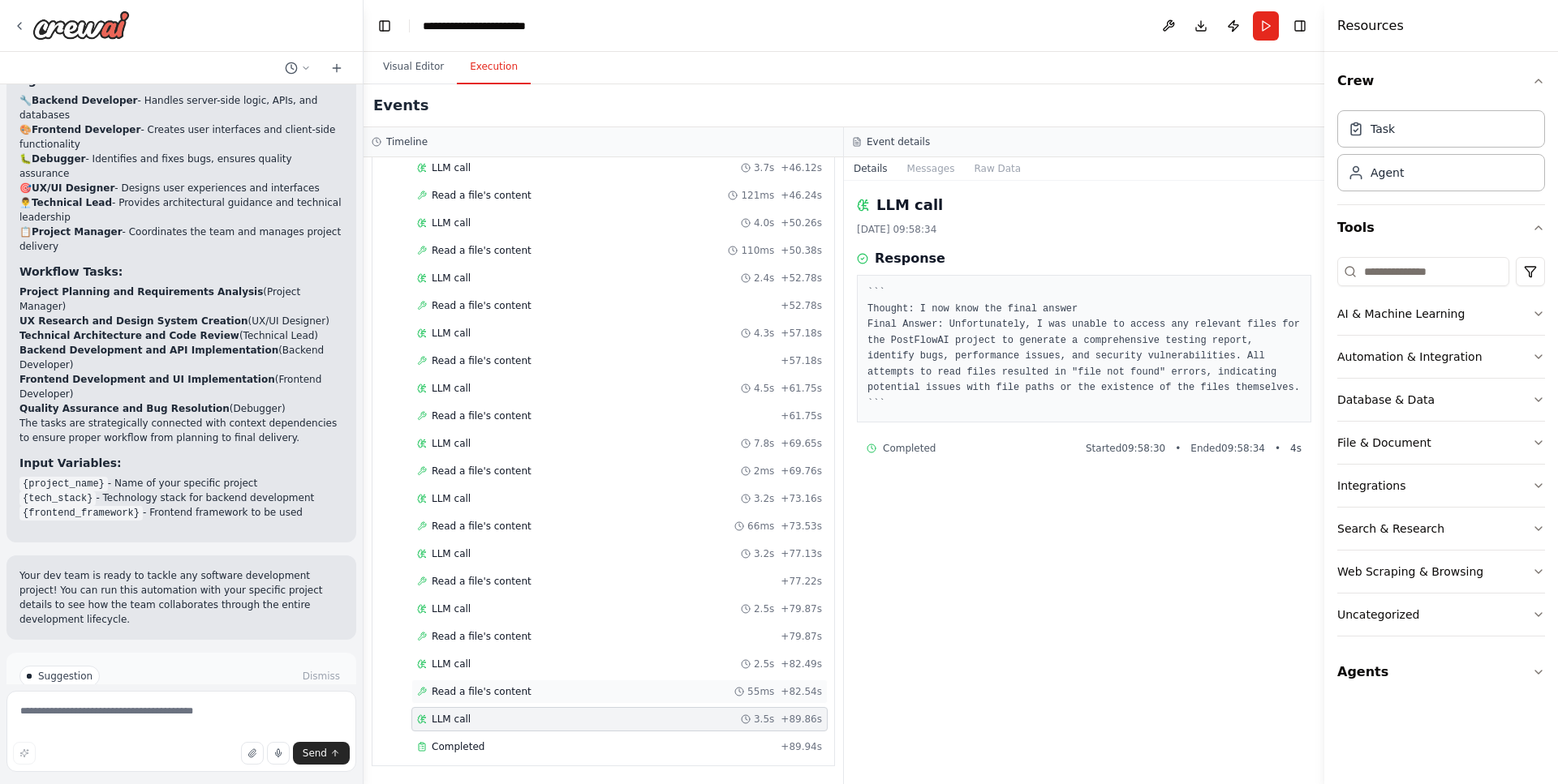
click at [553, 690] on div "Read a file's content 55ms + 82.54s" at bounding box center [618, 691] width 405 height 13
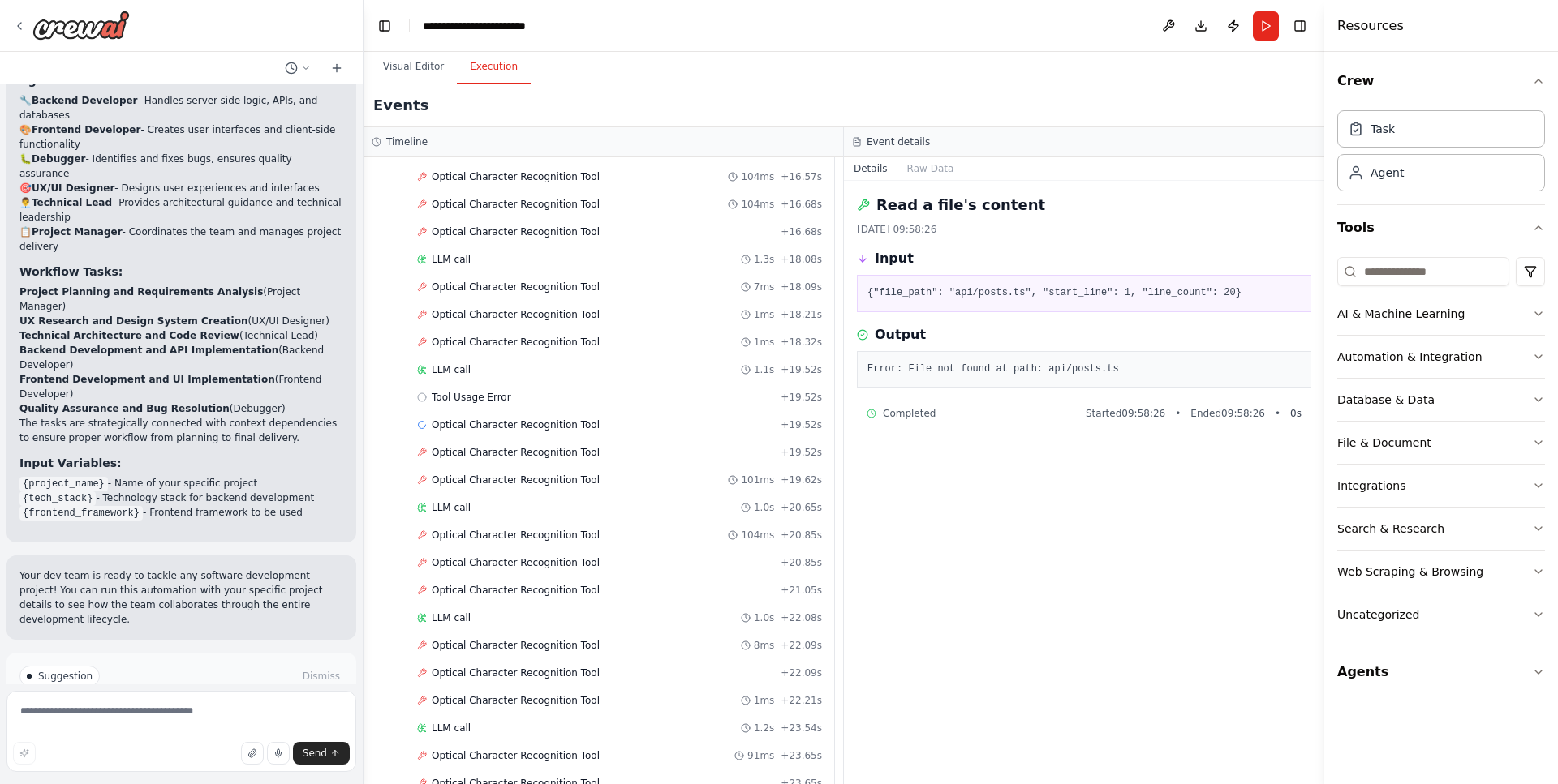
scroll to position [1580, 0]
click at [576, 528] on span "Optical Character Recognition Tool" at bounding box center [515, 533] width 168 height 13
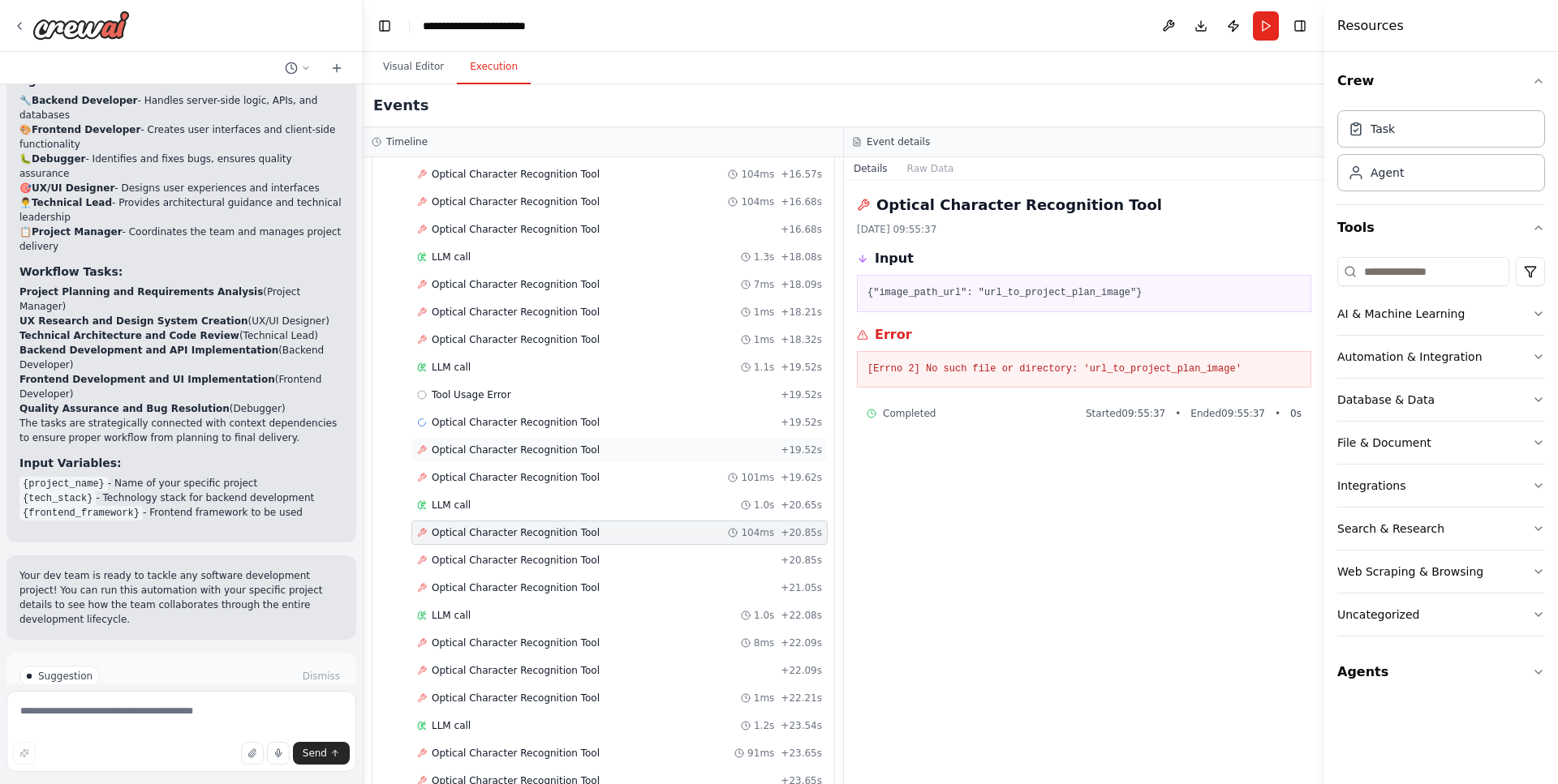
click at [583, 460] on div "Optical Character Recognition Tool + 19.52s" at bounding box center [619, 450] width 417 height 24
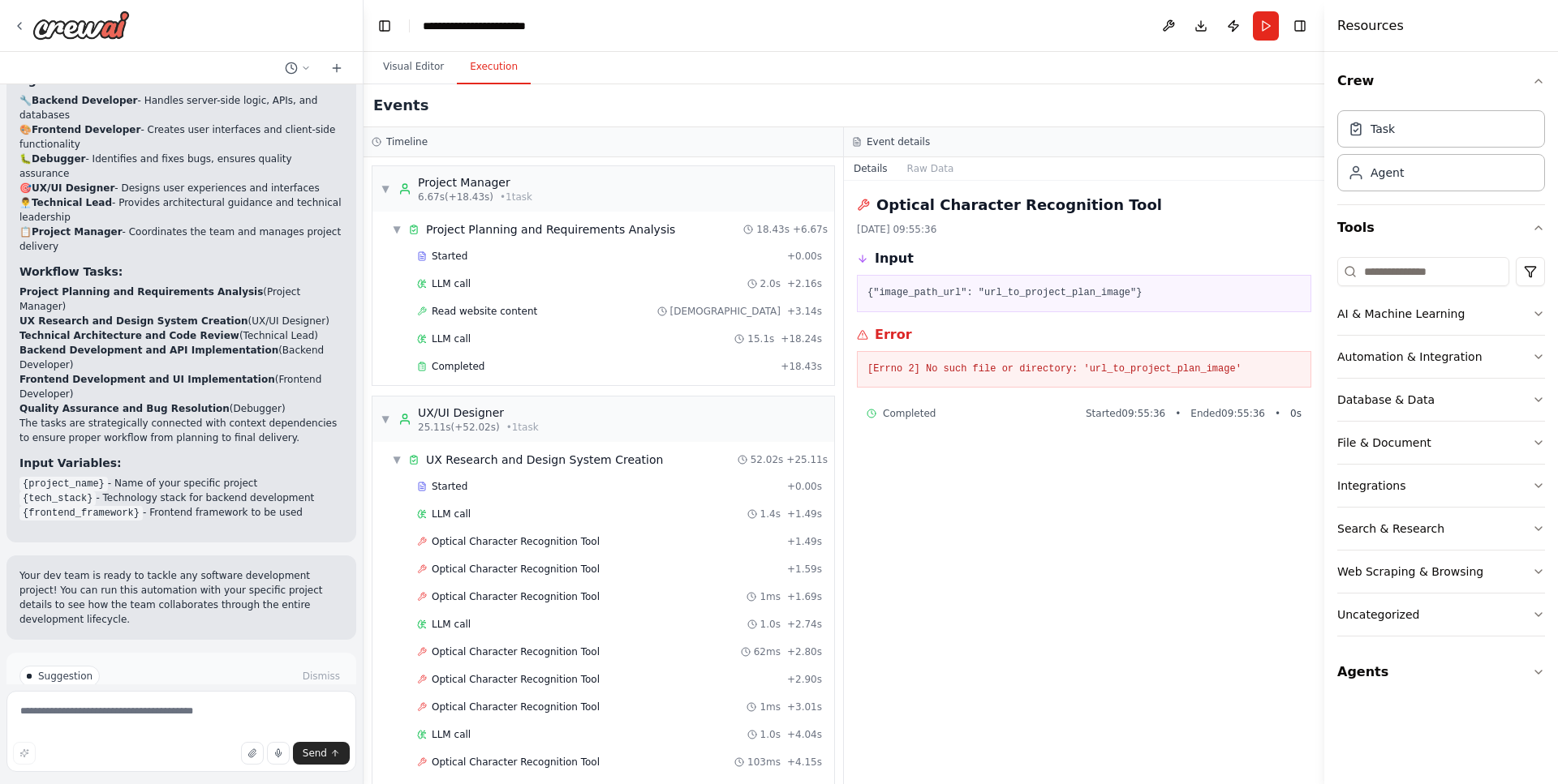
scroll to position [0, 0]
click at [571, 483] on div "Started" at bounding box center [599, 486] width 364 height 13
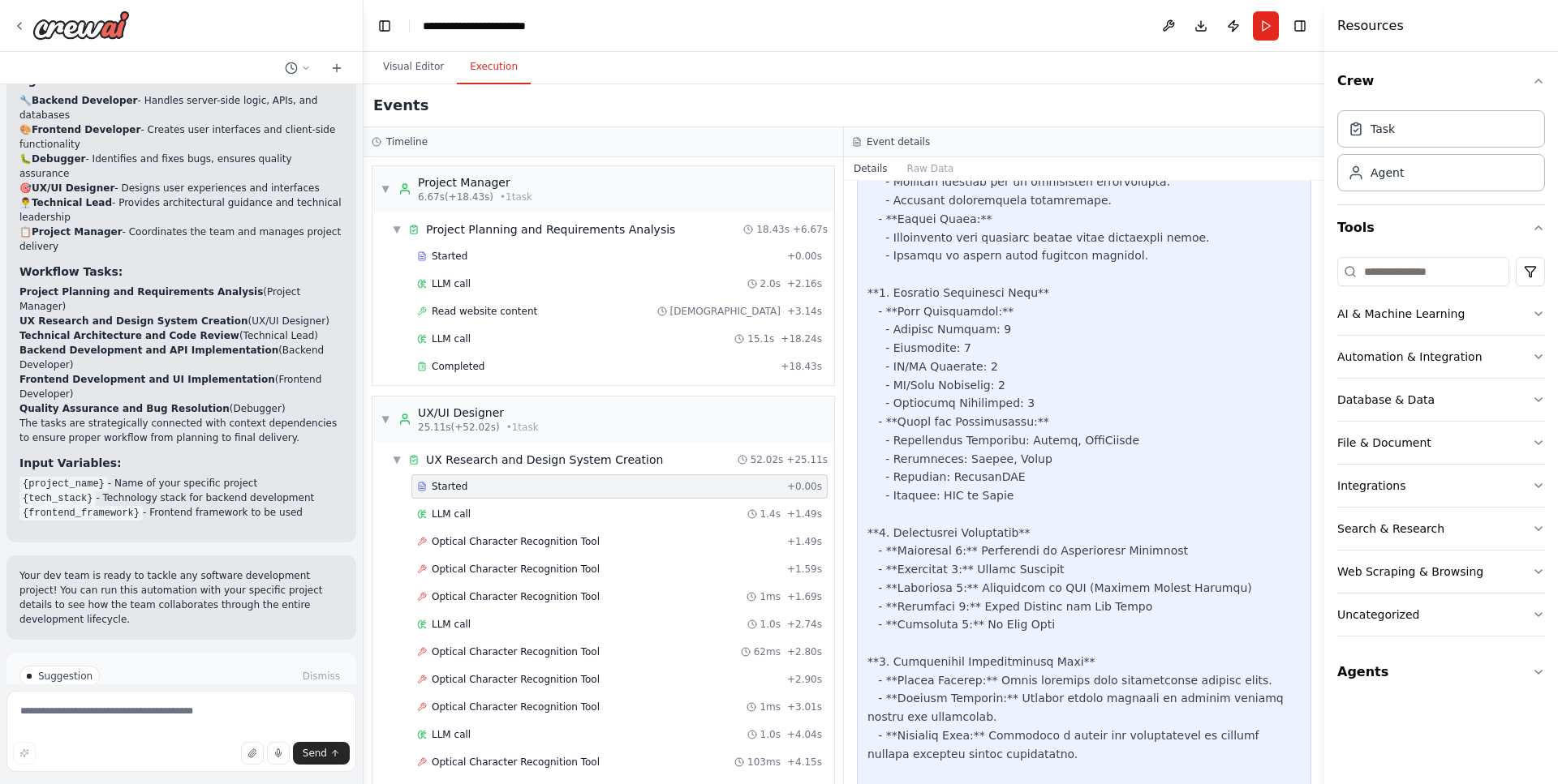
scroll to position [1232, 0]
click at [679, 522] on div "LLM call 1.4s + 1.49s" at bounding box center [619, 514] width 417 height 24
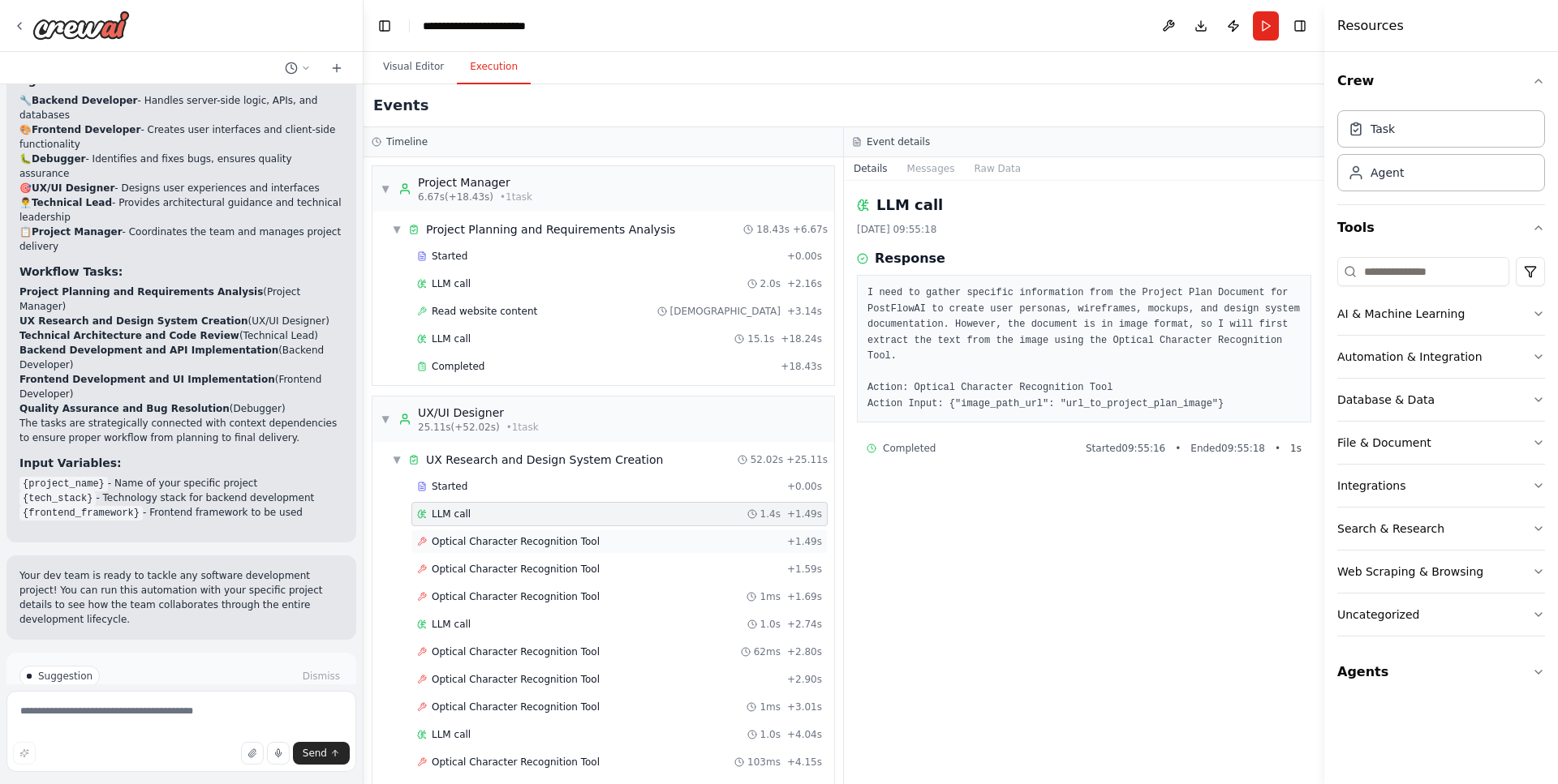
click at [668, 537] on div "Optical Character Recognition Tool + 1.49s" at bounding box center [618, 542] width 405 height 13
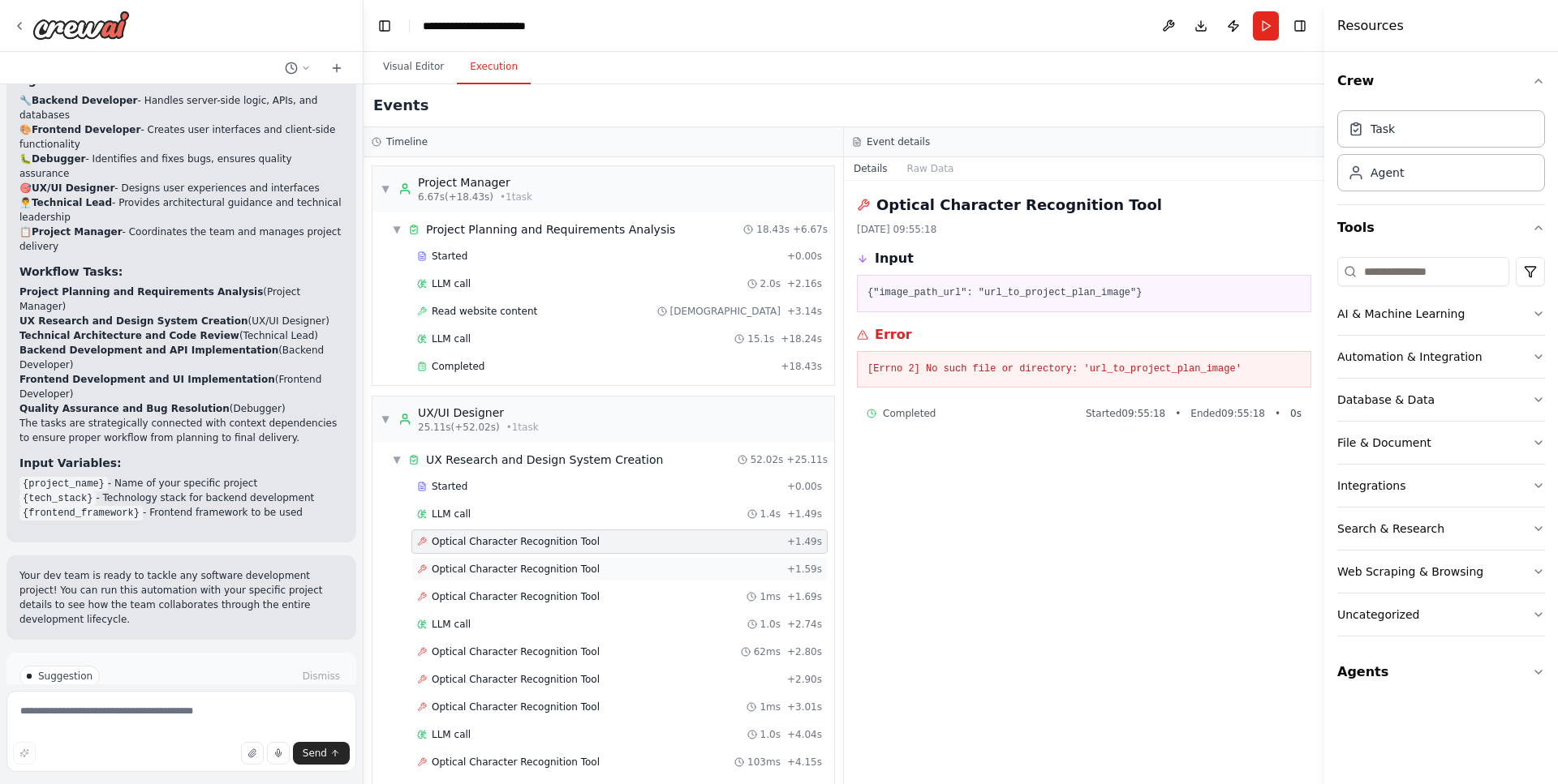
click at [664, 557] on div "Optical Character Recognition Tool + 1.59s" at bounding box center [619, 569] width 417 height 24
click at [664, 572] on div "Optical Character Recognition Tool + 1.59s" at bounding box center [618, 568] width 405 height 13
click at [663, 588] on div "Optical Character Recognition Tool 1ms + 1.69s" at bounding box center [619, 596] width 417 height 24
click at [613, 630] on div "LLM call 1.0s + 2.74s" at bounding box center [618, 624] width 405 height 13
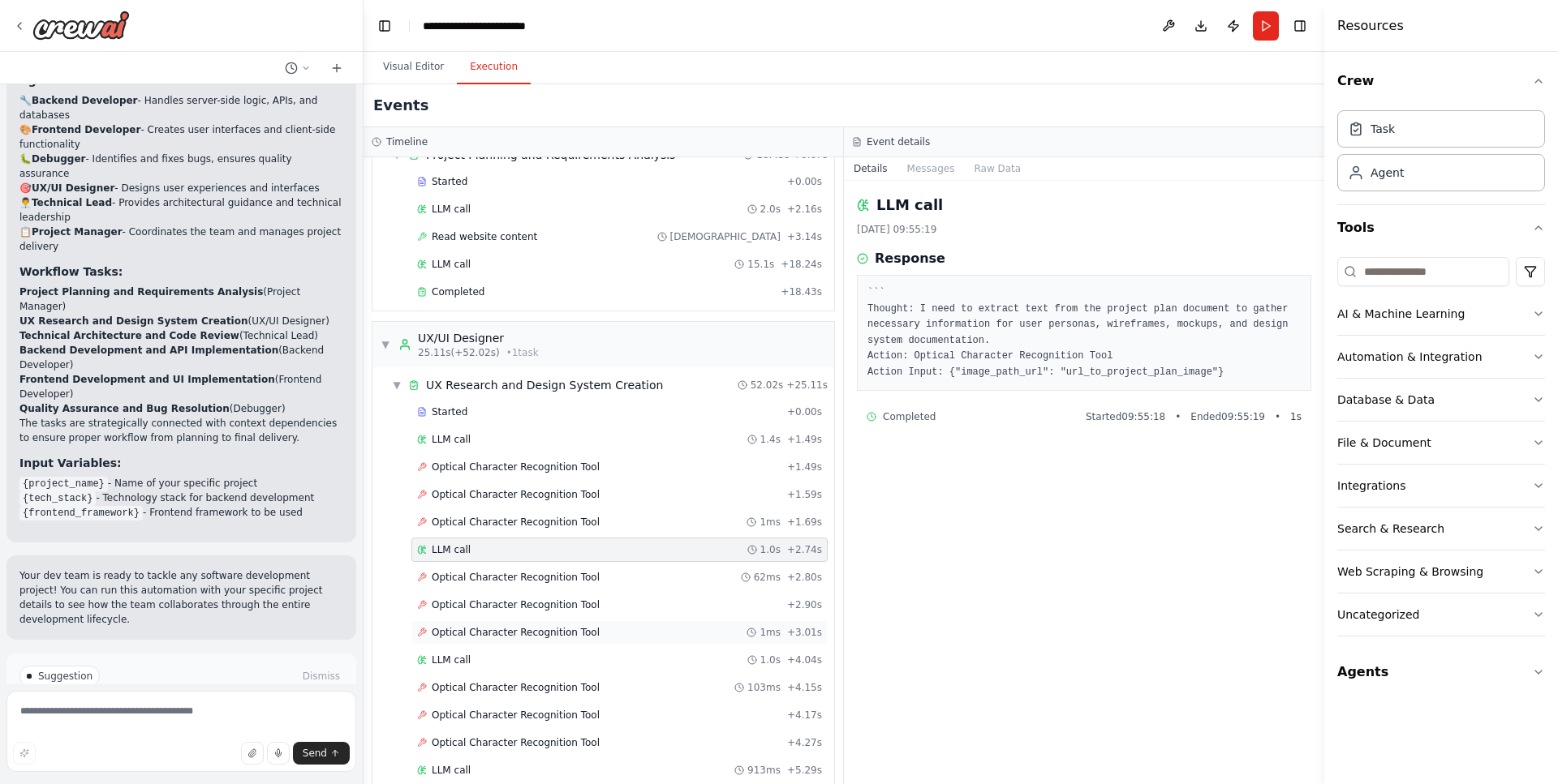
scroll to position [144, 0]
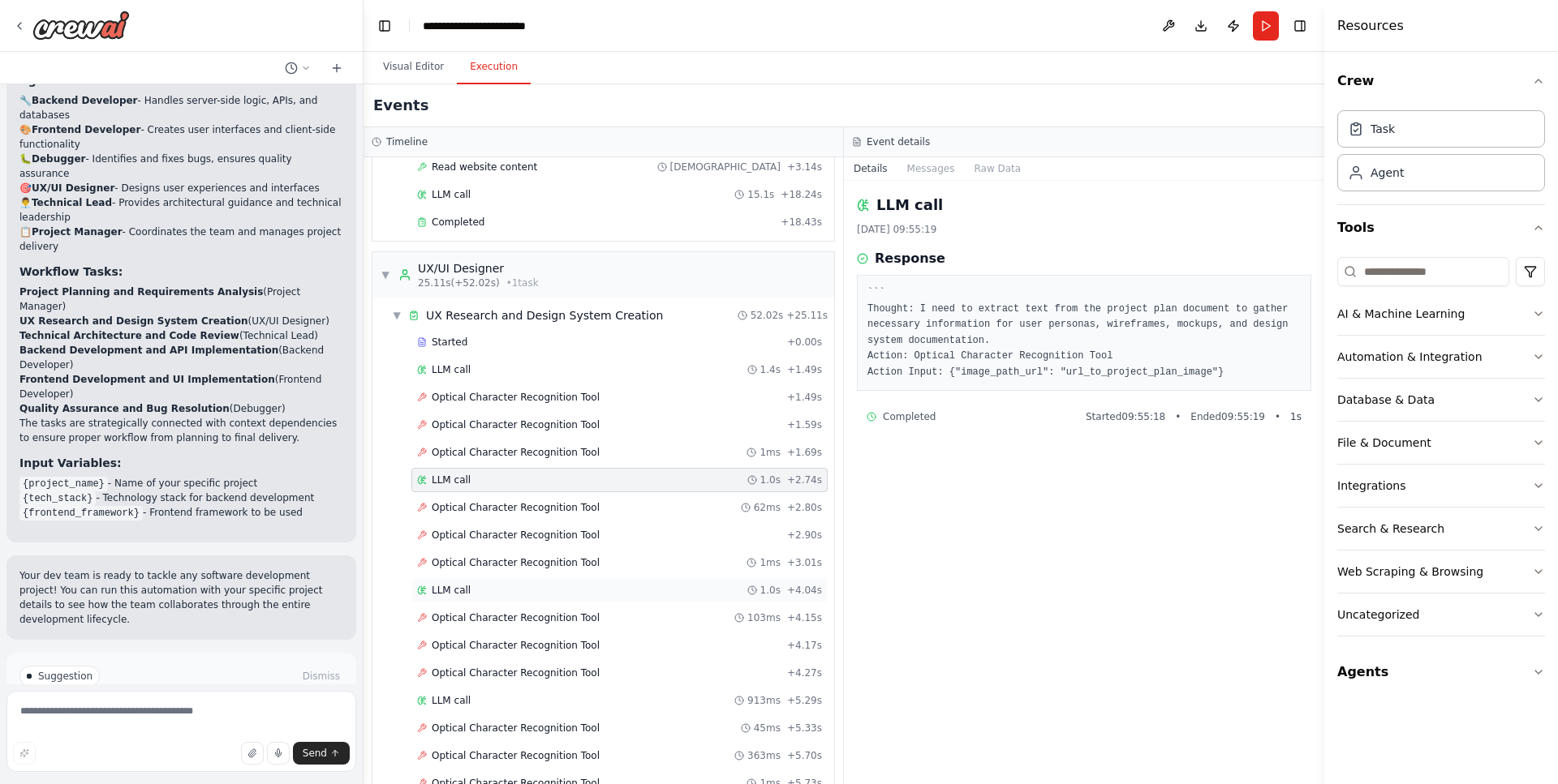
click at [638, 595] on div "LLM call 1.0s + 4.04s" at bounding box center [618, 589] width 405 height 13
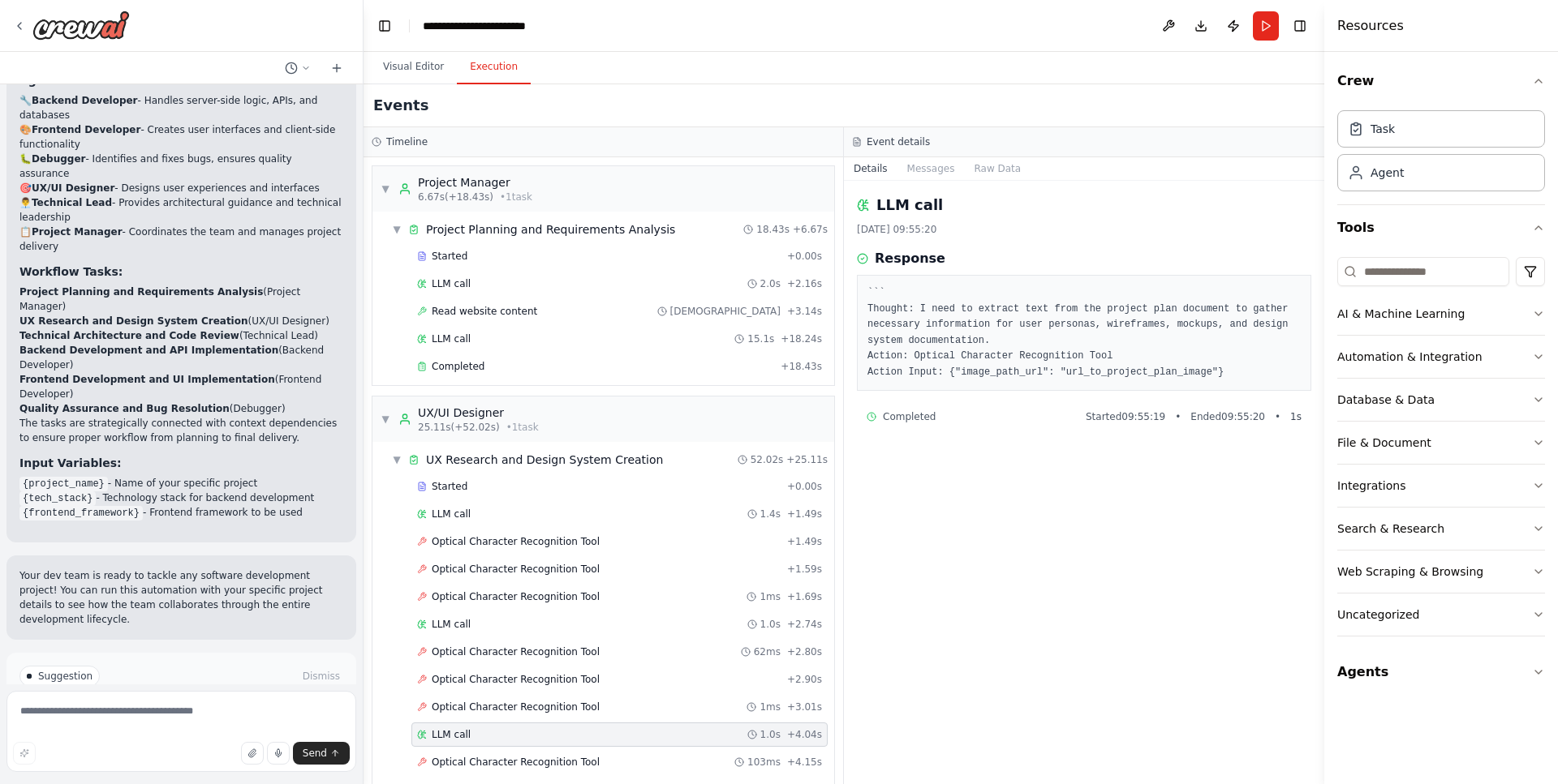
scroll to position [0, 0]
click at [389, 422] on span "▼" at bounding box center [386, 418] width 10 height 13
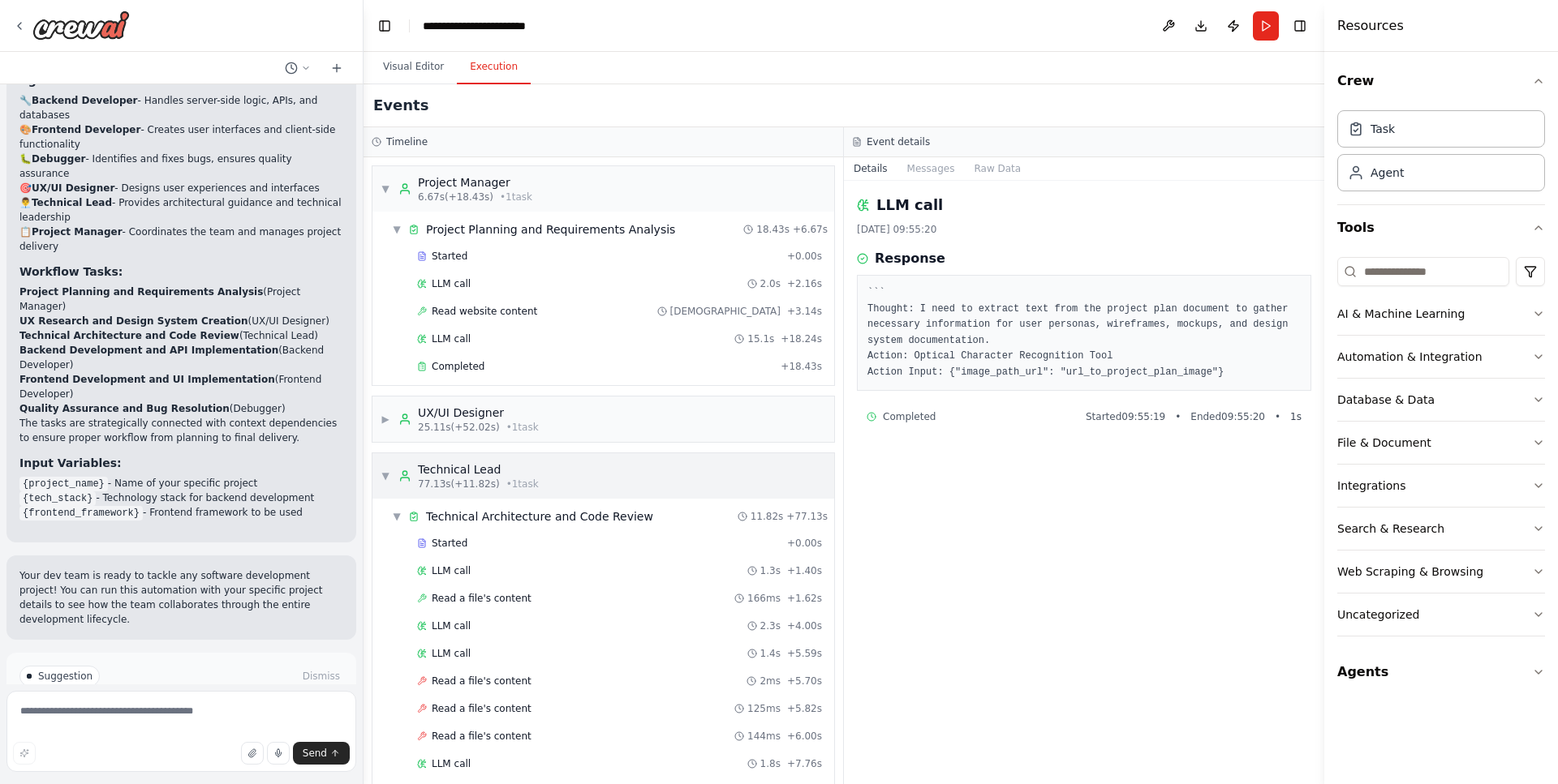
click at [387, 472] on span "▼" at bounding box center [386, 475] width 10 height 13
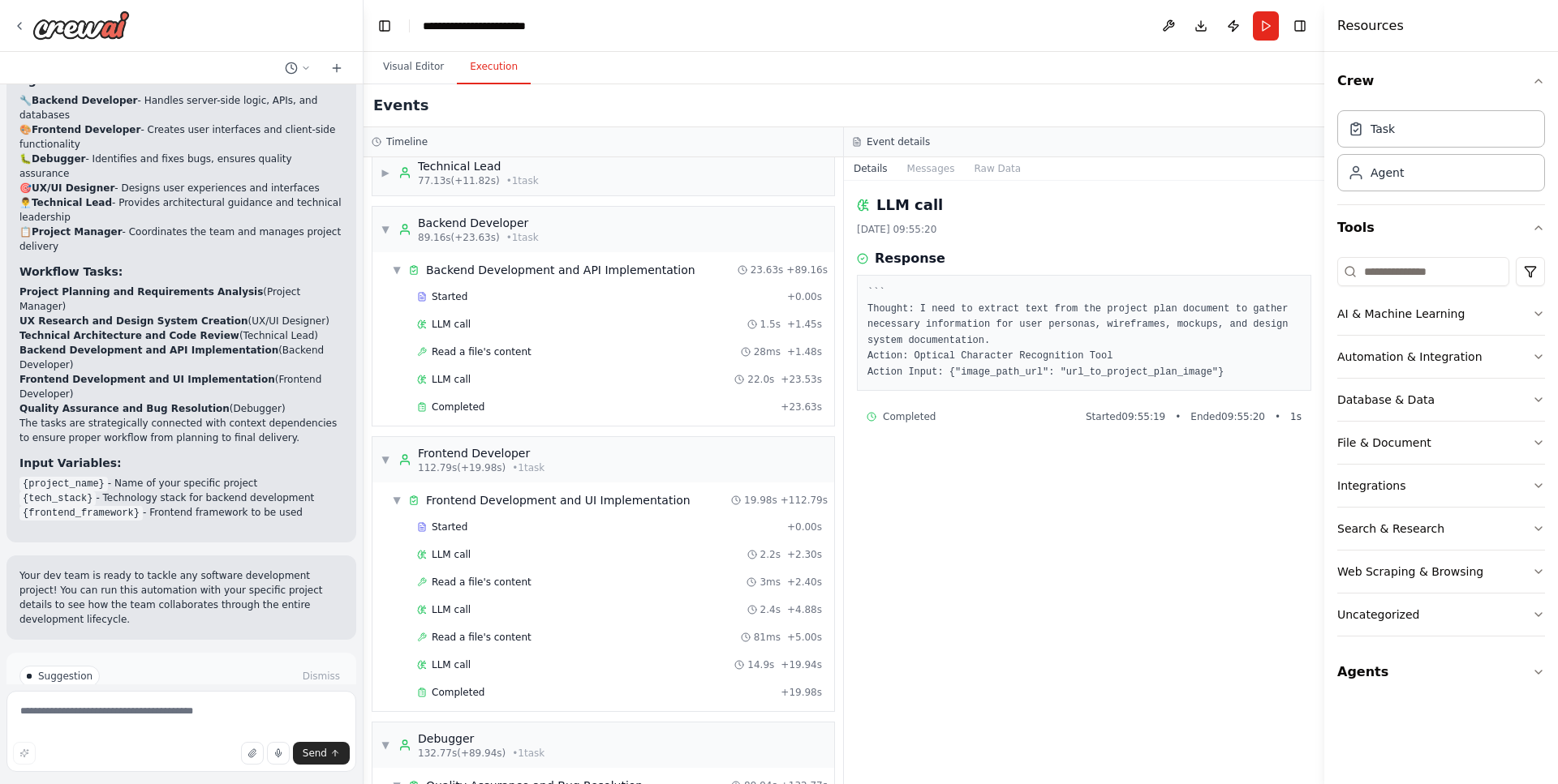
scroll to position [306, 0]
click at [393, 455] on div "▼ Frontend Developer 112.79s (+19.98s) • 1 task" at bounding box center [462, 457] width 164 height 29
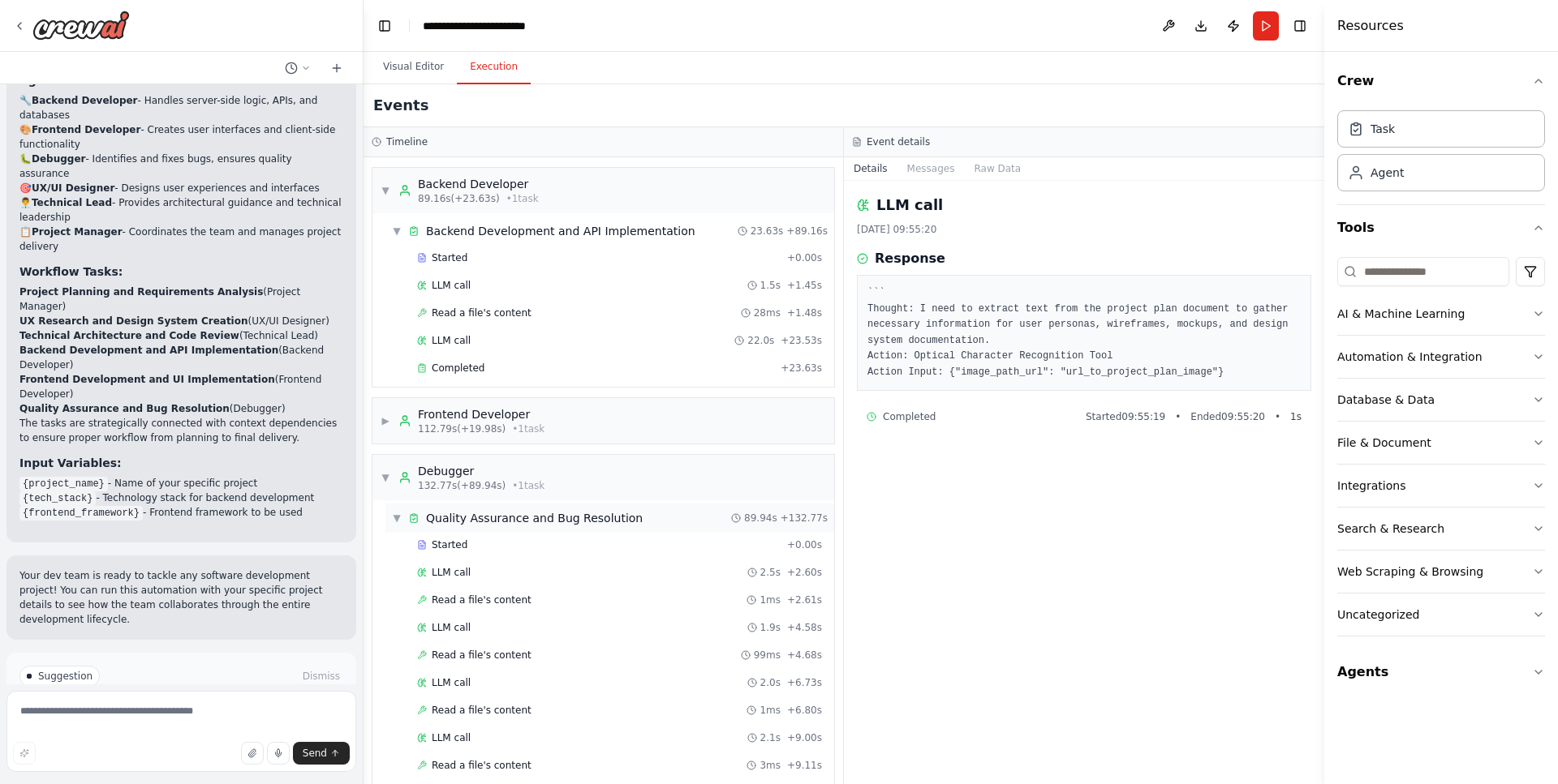
click at [394, 505] on div "▼ Quality Assurance and Bug Resolution 89.94s + 132.77s" at bounding box center [609, 518] width 448 height 29
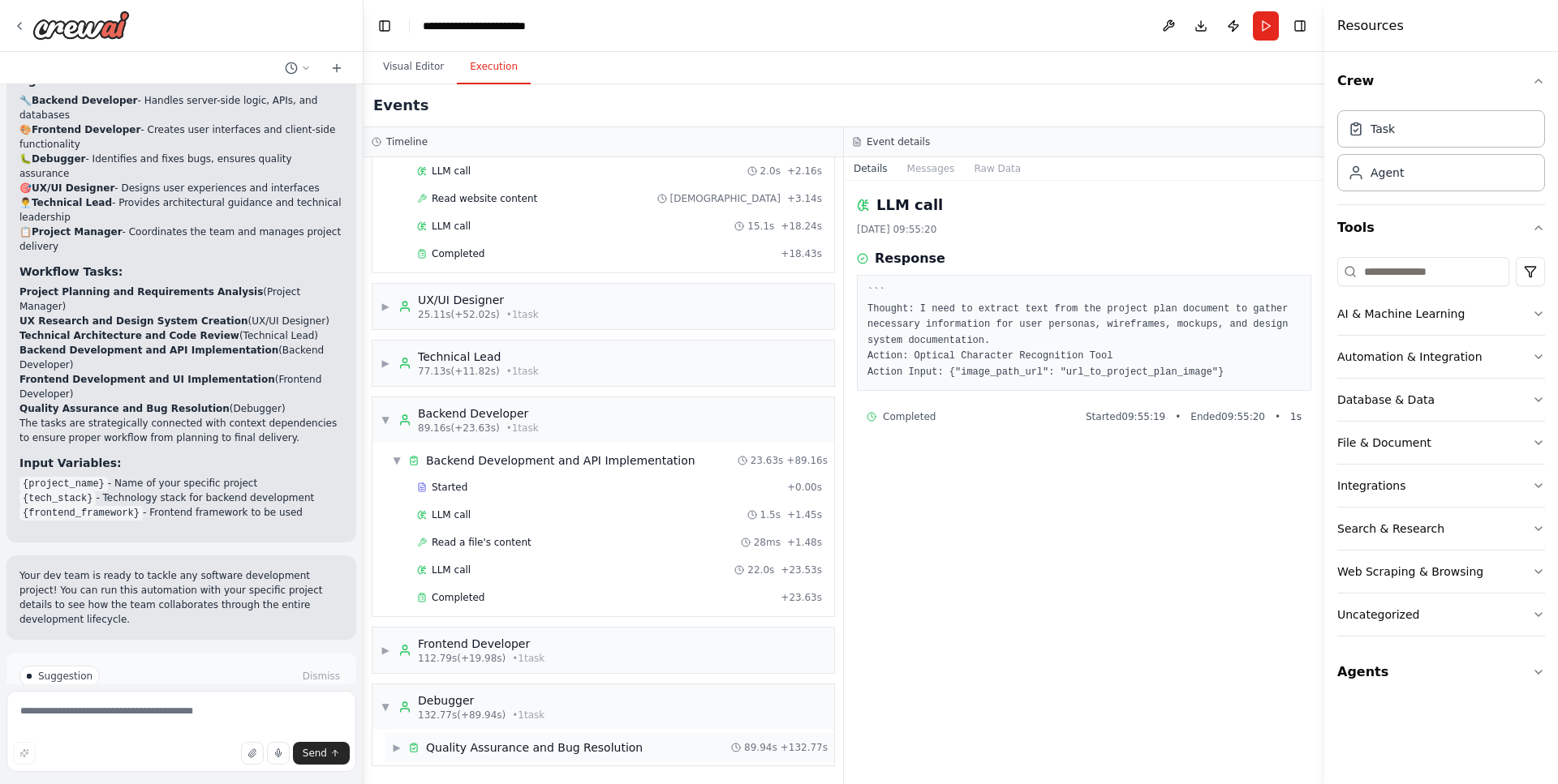
scroll to position [112, 0]
click at [392, 654] on div "▶ Frontend Developer 112.79s (+19.98s) • 1 task" at bounding box center [462, 650] width 164 height 29
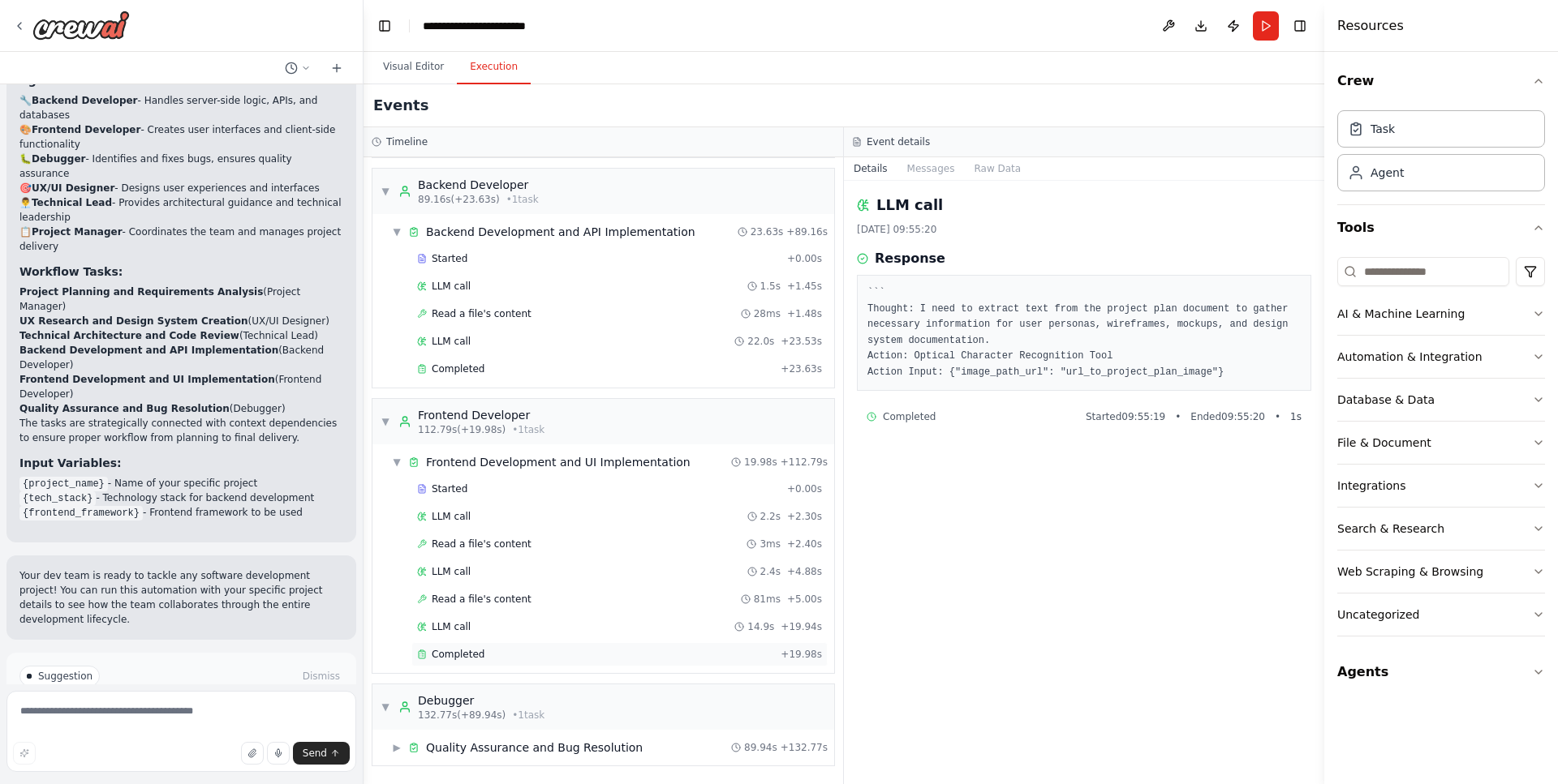
scroll to position [342, 0]
click at [459, 638] on div "LLM call 14.9s + 19.94s" at bounding box center [619, 627] width 417 height 24
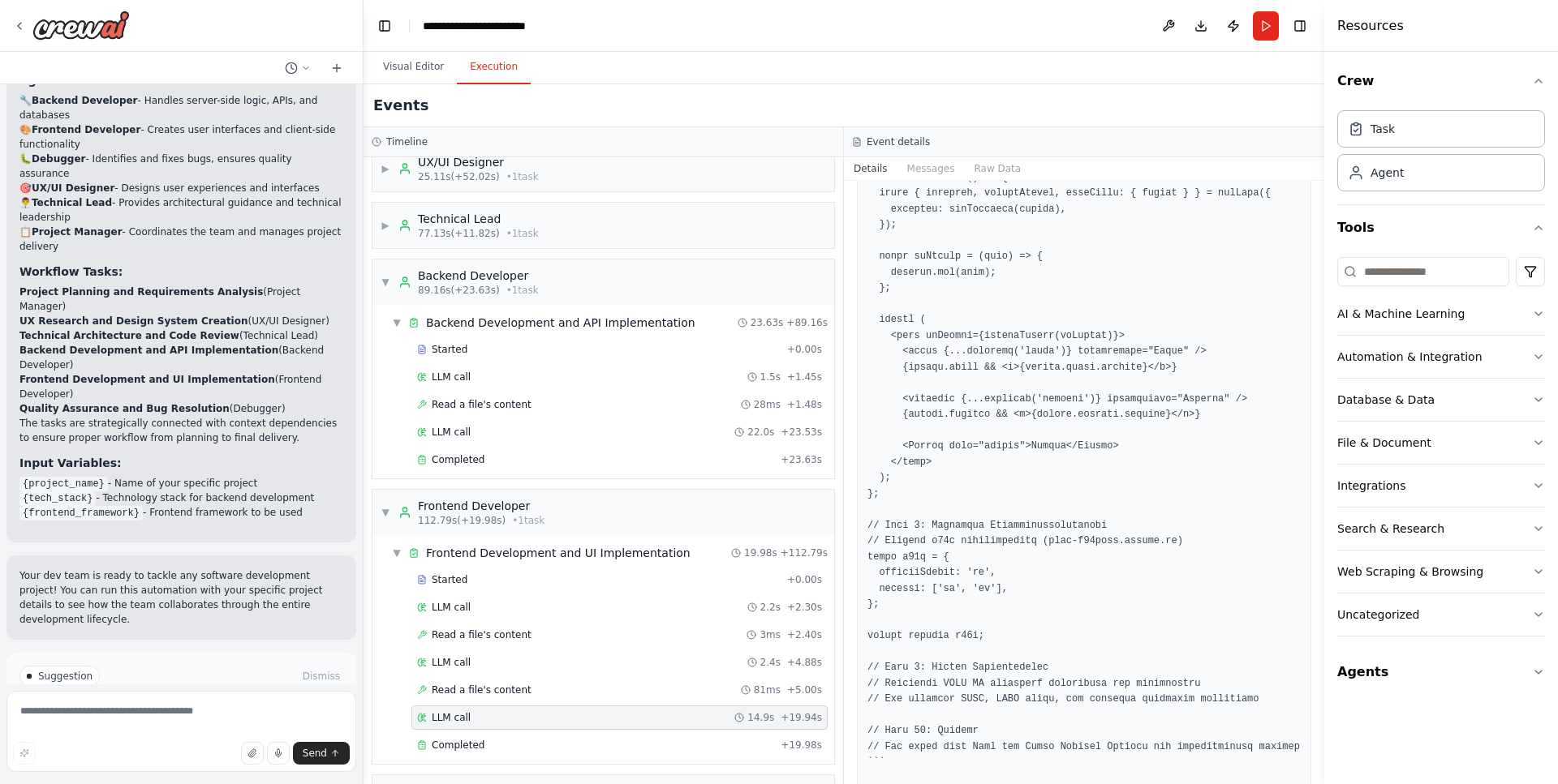
scroll to position [244, 0]
